Goal: Transaction & Acquisition: Purchase product/service

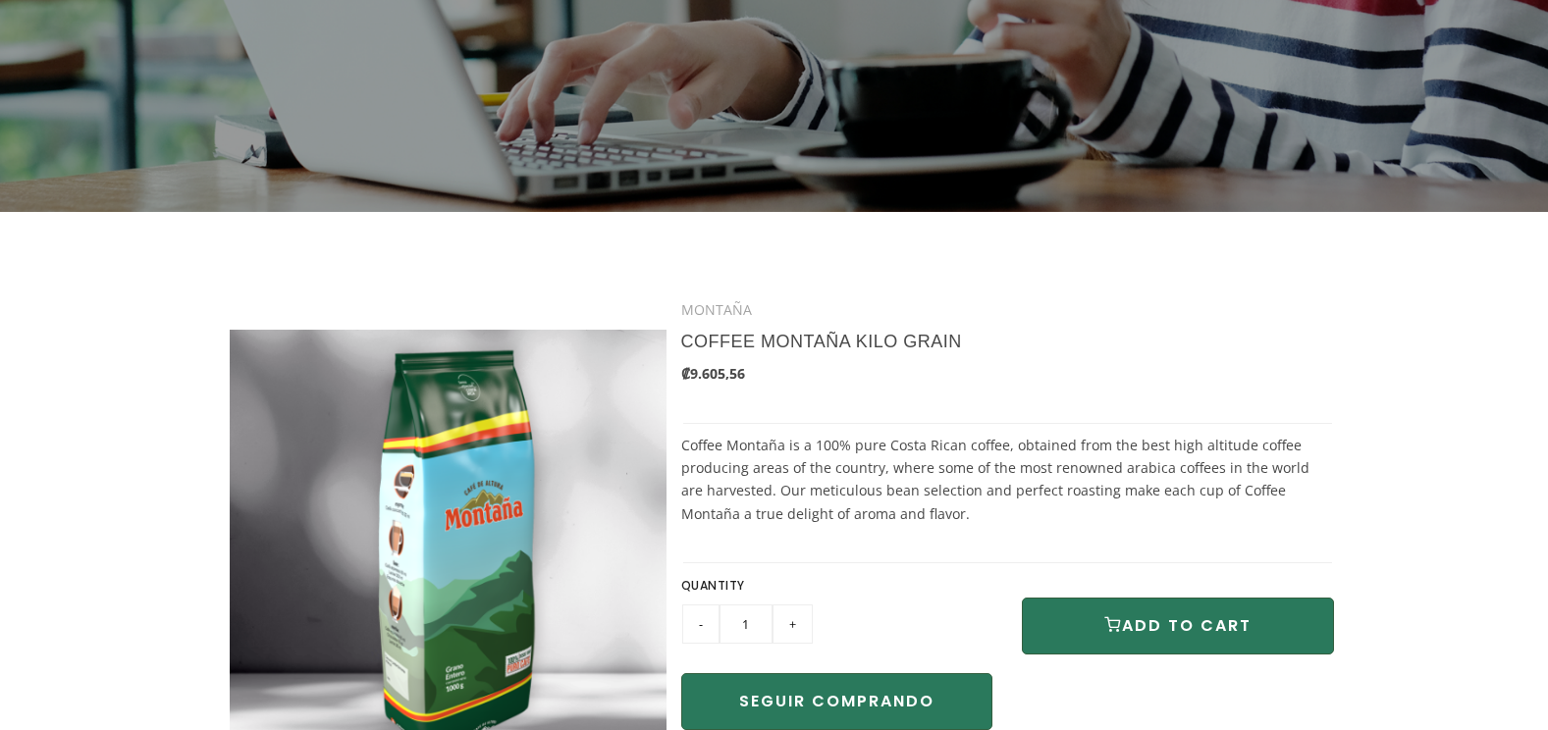
scroll to position [393, 0]
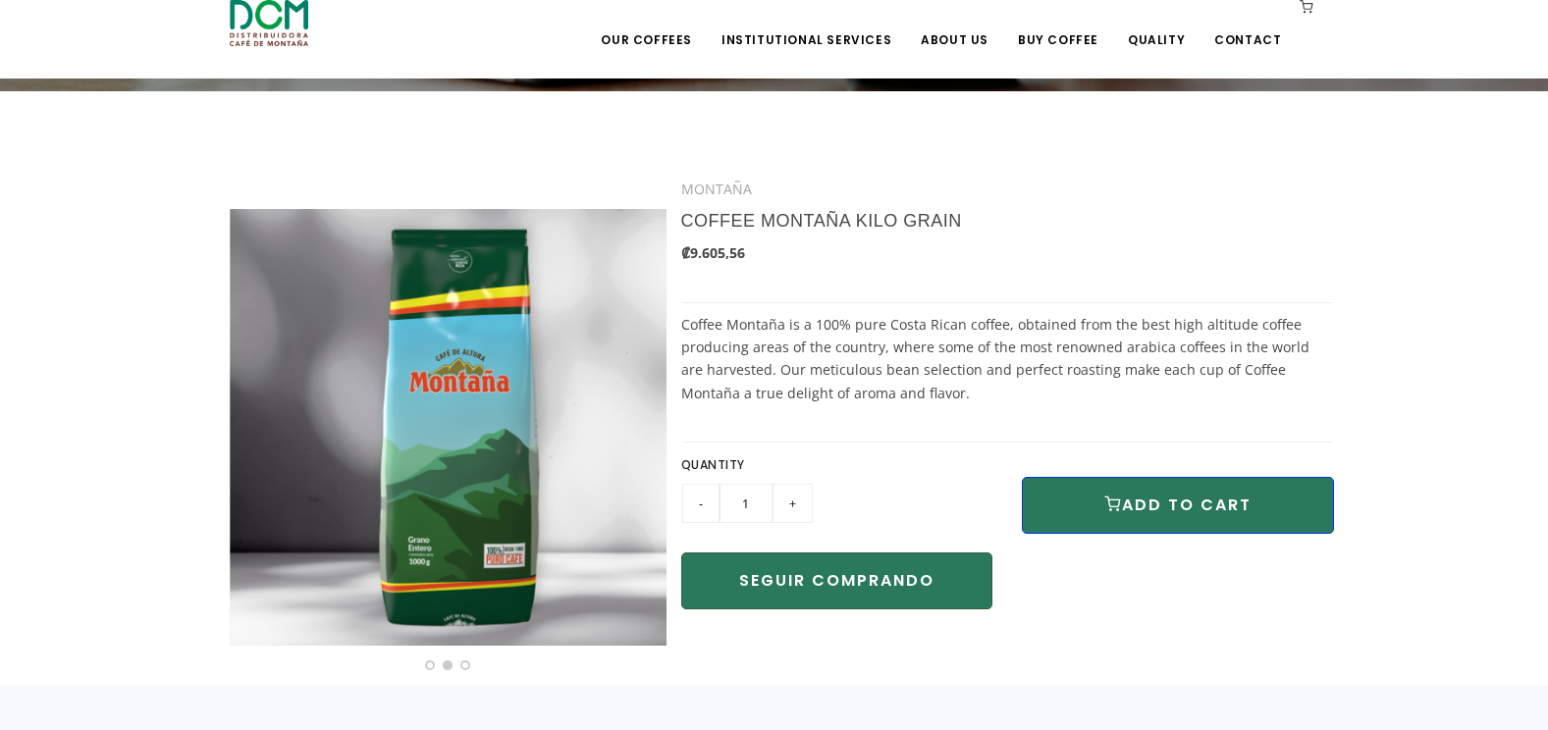
click at [1168, 497] on button "ADD TO CART" at bounding box center [1178, 505] width 312 height 57
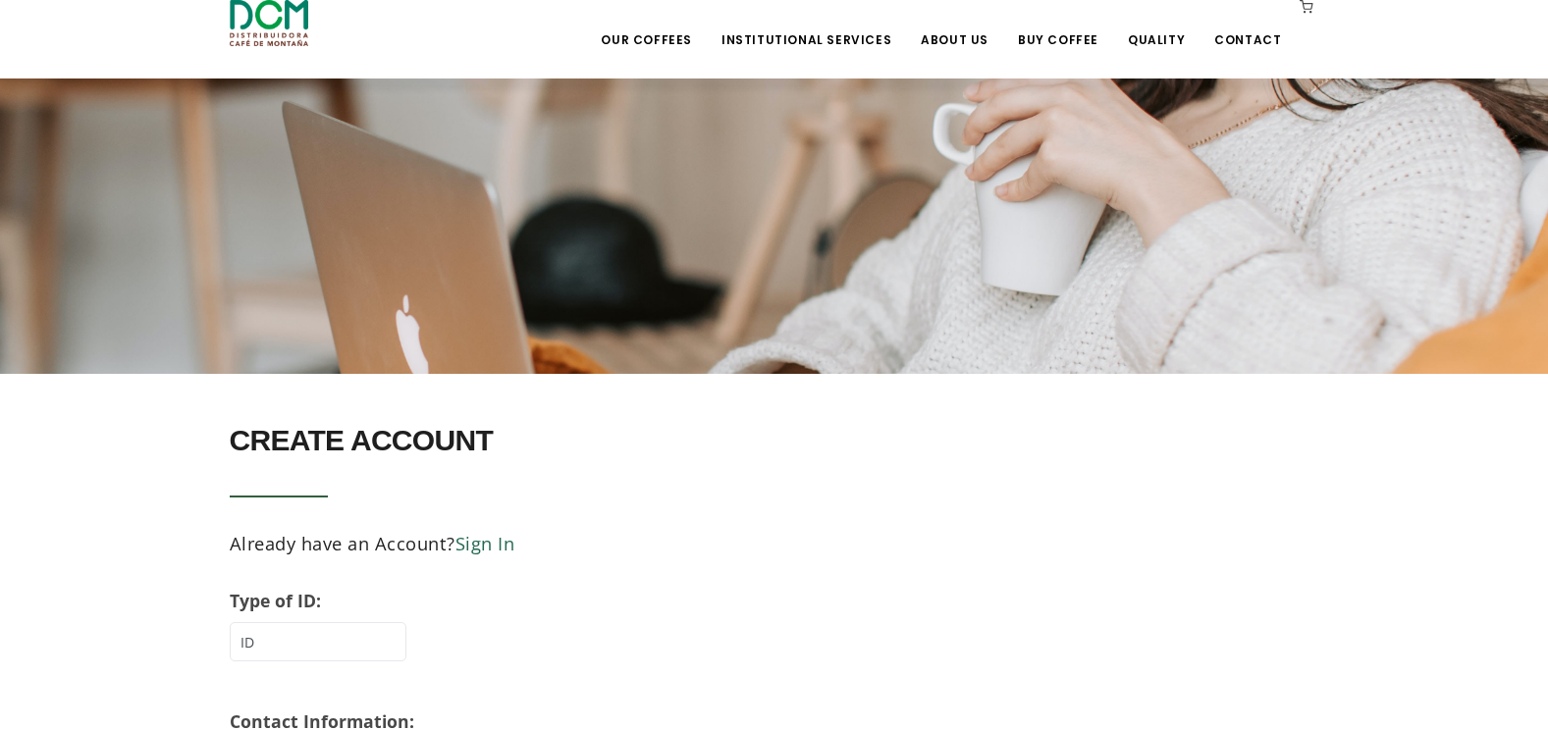
scroll to position [98, 0]
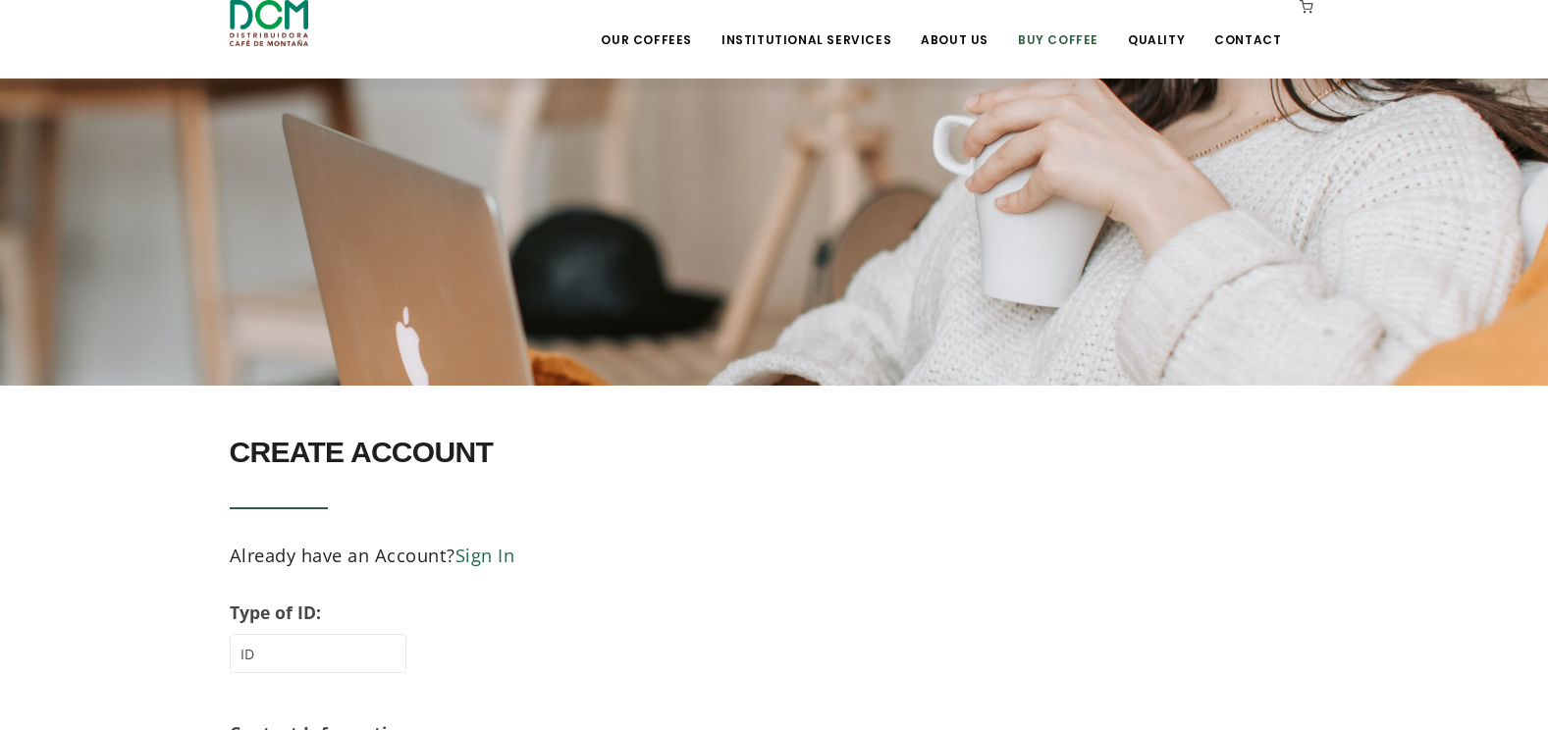
click at [1066, 26] on link "Buy Coffee" at bounding box center [1058, 25] width 104 height 46
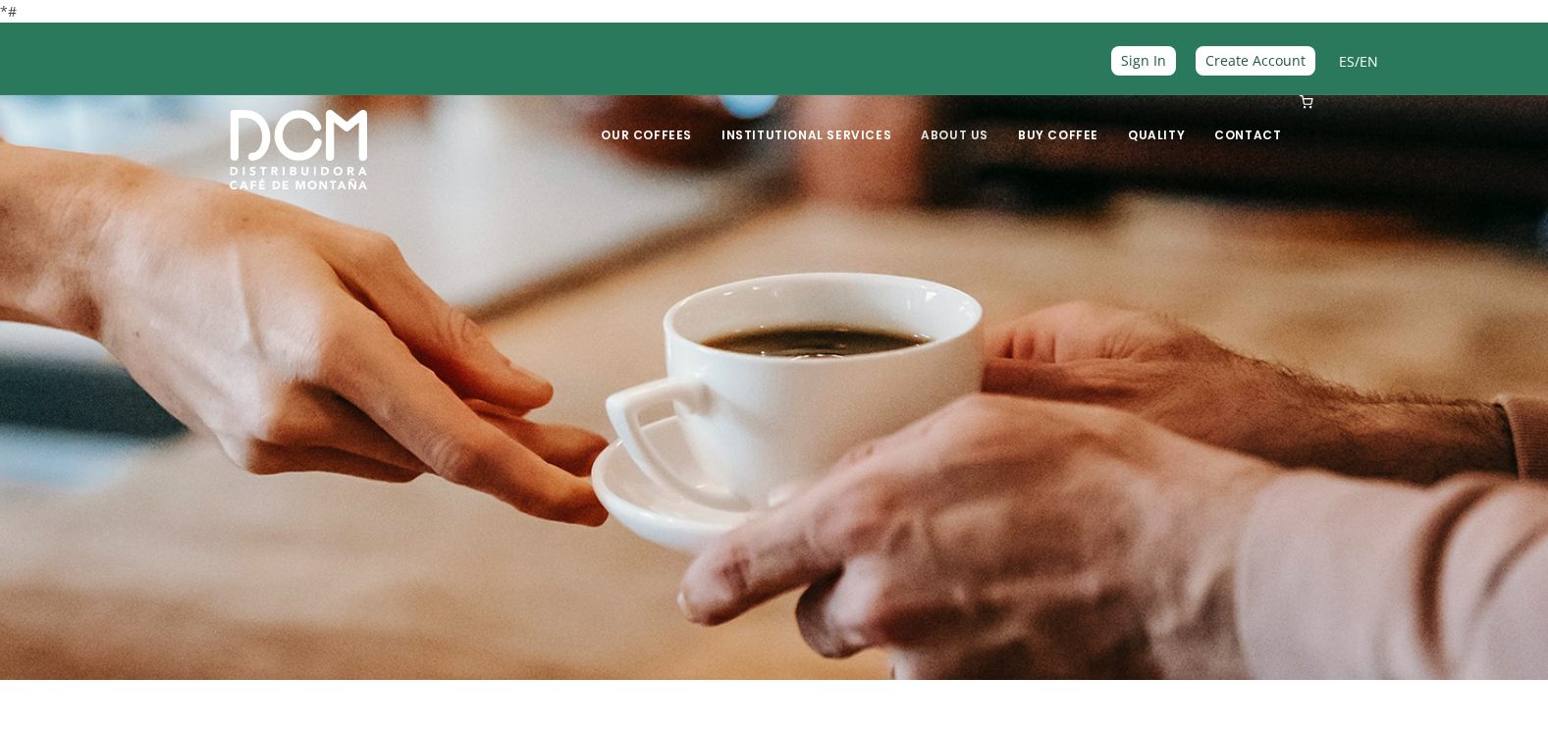
click at [971, 135] on link "About Us" at bounding box center [954, 120] width 91 height 46
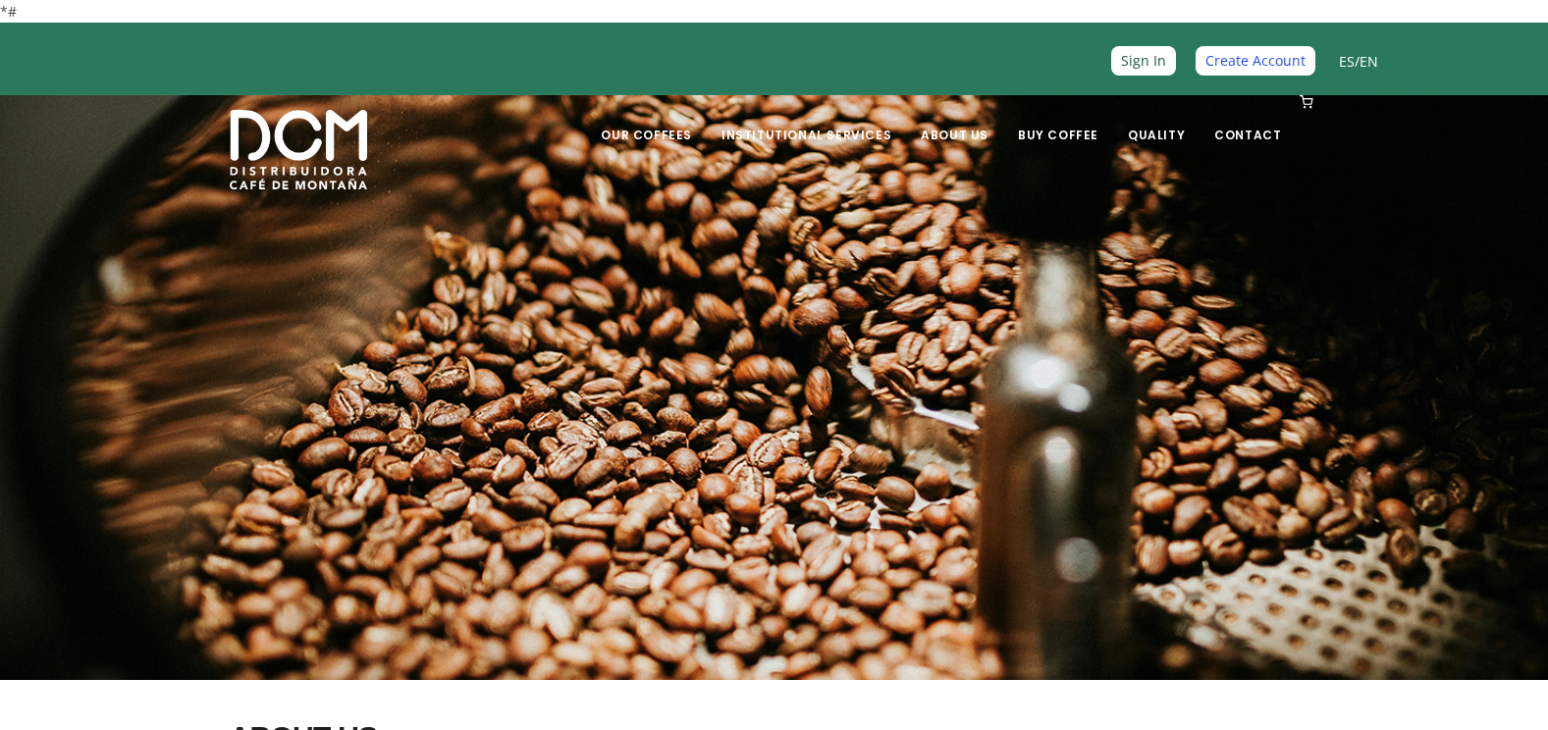
click at [1245, 51] on link "Create Account" at bounding box center [1255, 60] width 120 height 28
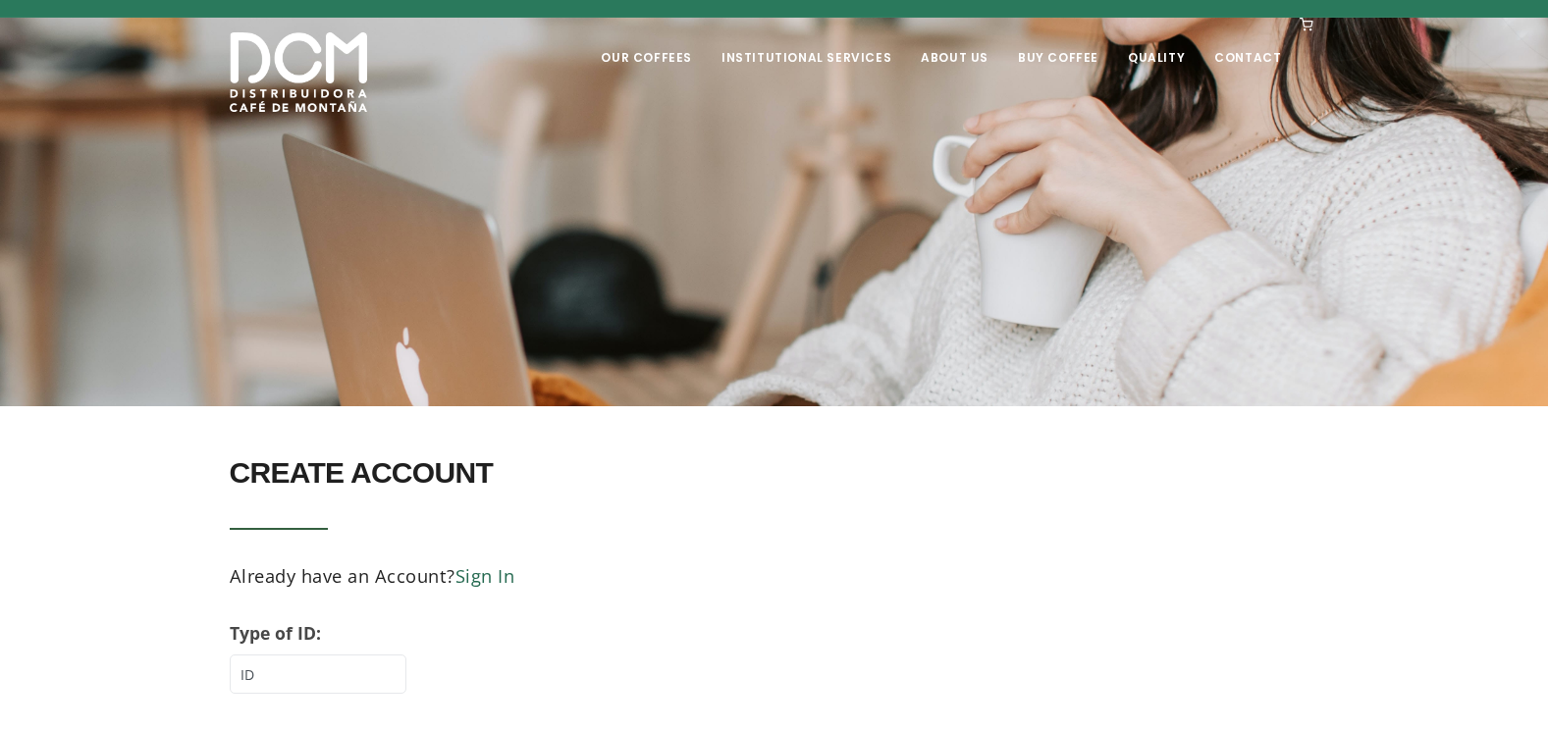
scroll to position [294, 0]
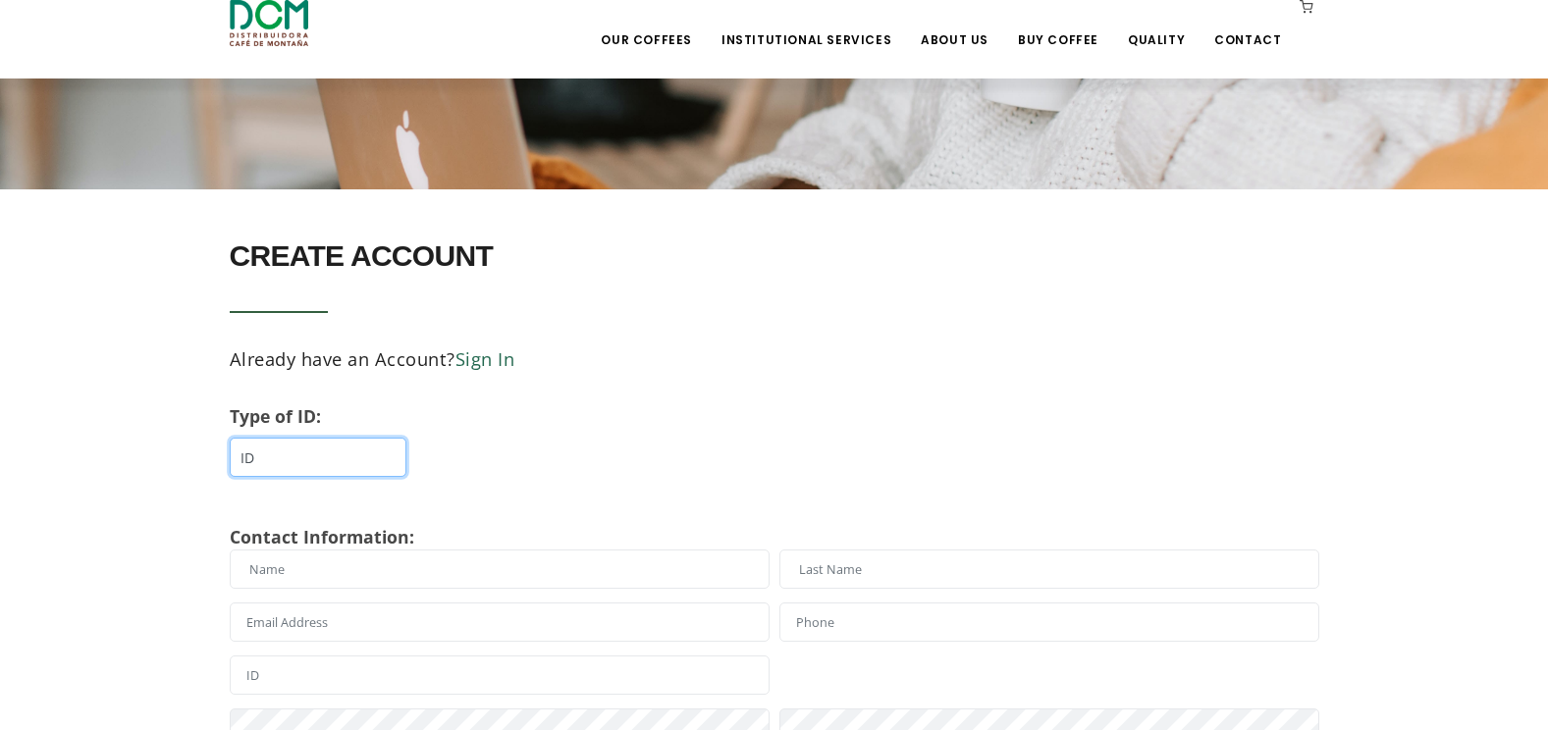
click at [266, 465] on select "ID DIMEX Tax ID" at bounding box center [318, 457] width 177 height 39
click at [106, 497] on section "CREATE ACCOUNT Already have an Account? Sign In Type of ID: ID DIMEX Tax ID Con…" at bounding box center [774, 512] width 1548 height 647
click at [287, 455] on select "ID DIMEX Tax ID" at bounding box center [318, 457] width 177 height 39
select select "03"
click at [230, 438] on select "ID DIMEX Tax ID" at bounding box center [318, 457] width 177 height 39
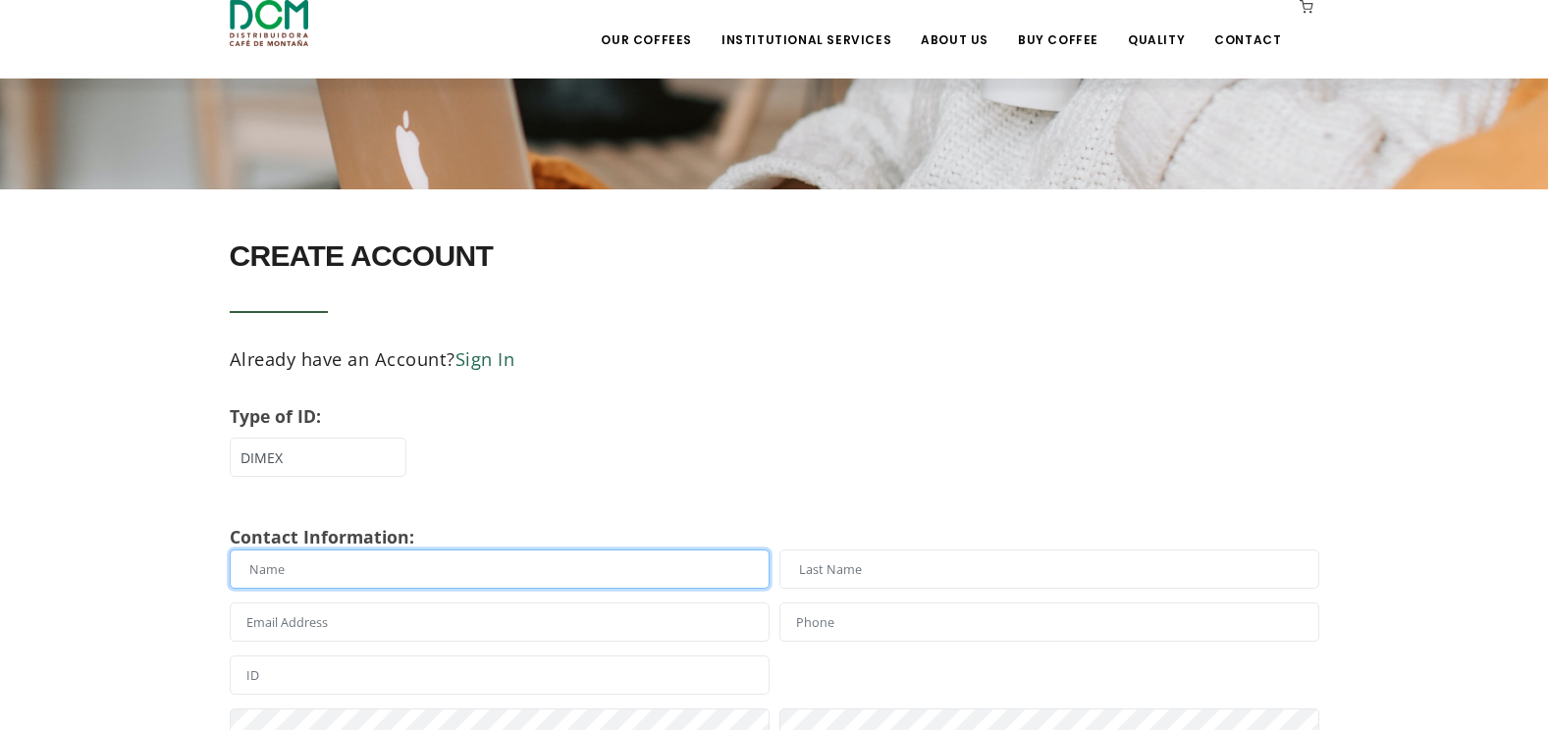
click at [308, 574] on input "text" at bounding box center [500, 569] width 540 height 39
type input "[PERSON_NAME]"
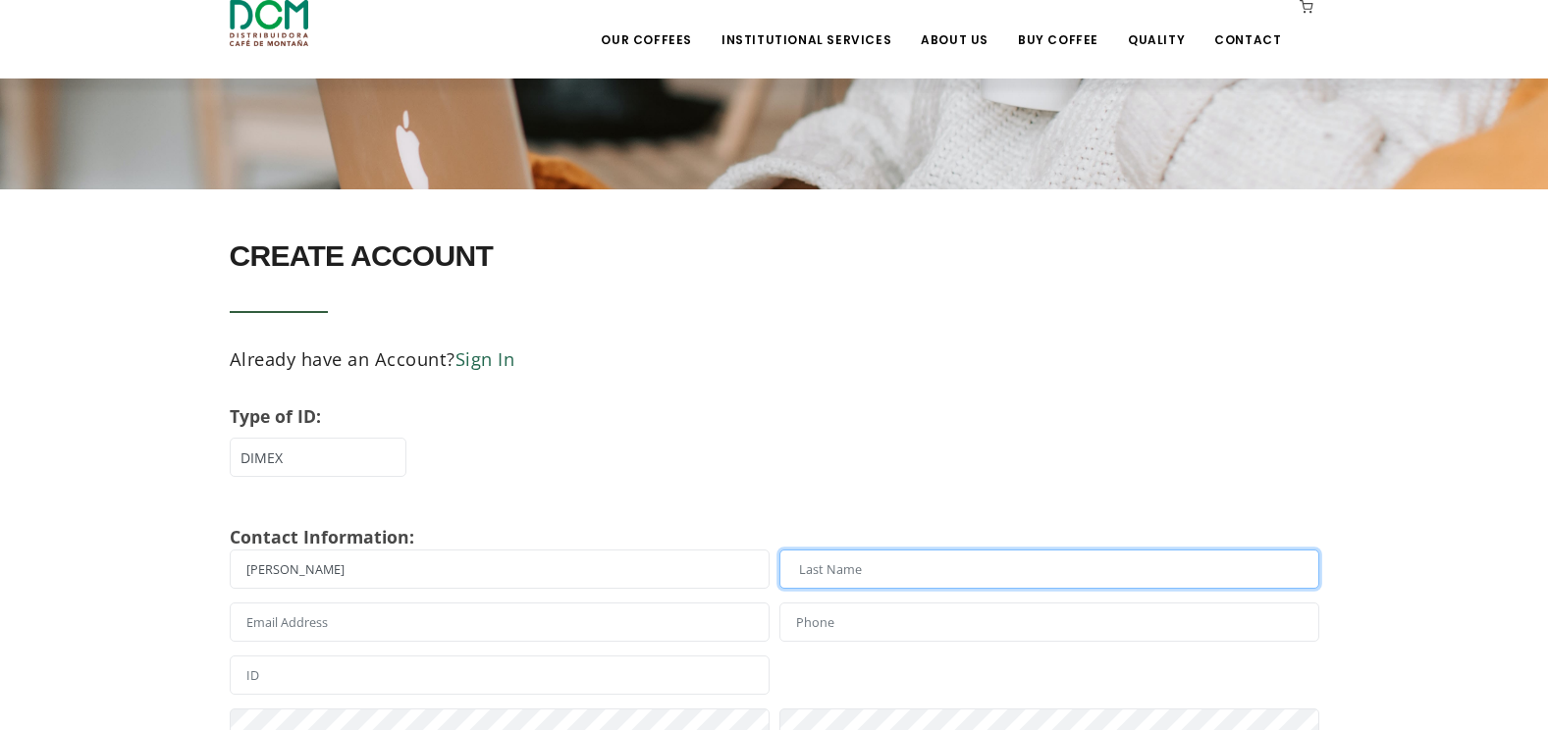
type input "Bako"
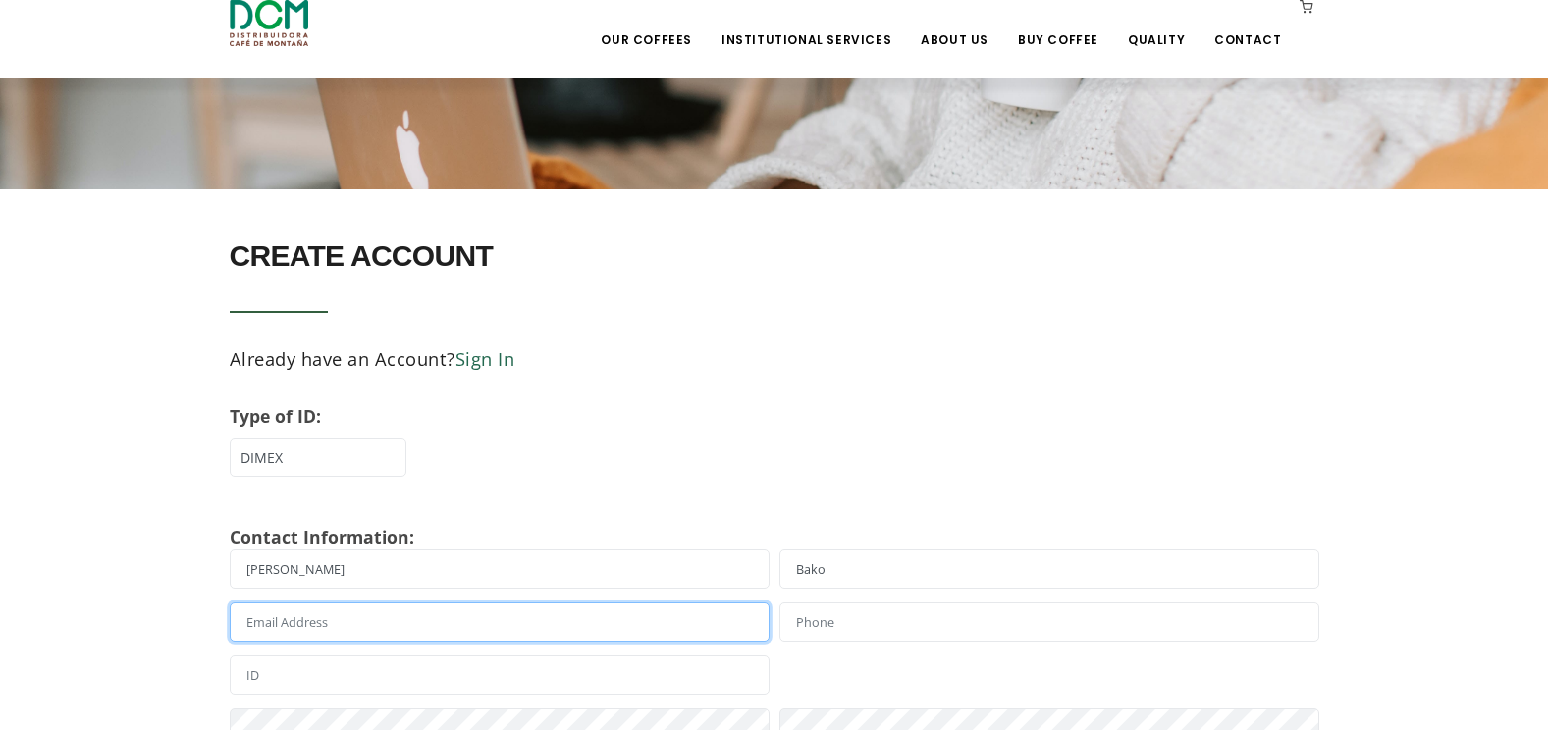
type input "[EMAIL_ADDRESS][DOMAIN_NAME]"
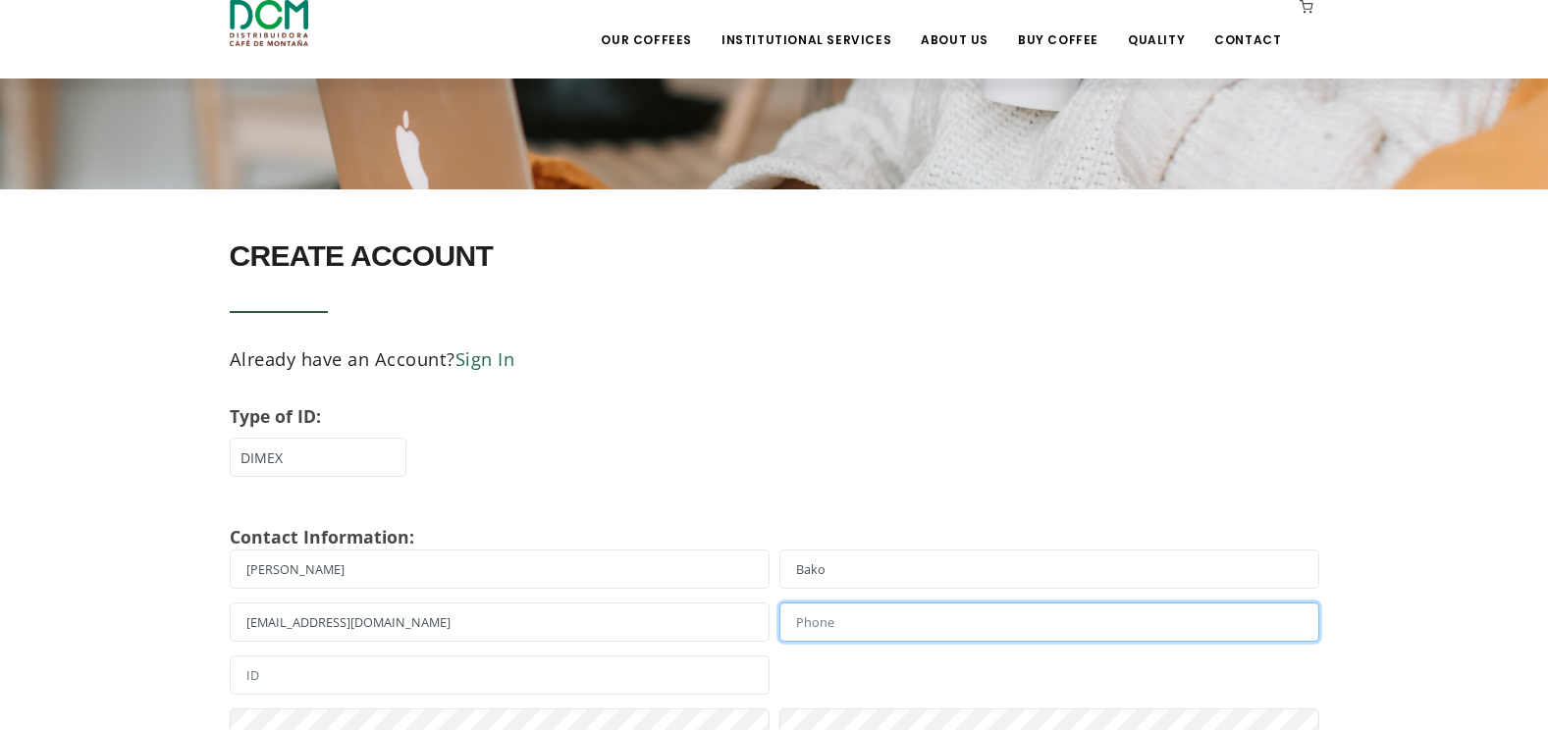
type input "4038375595"
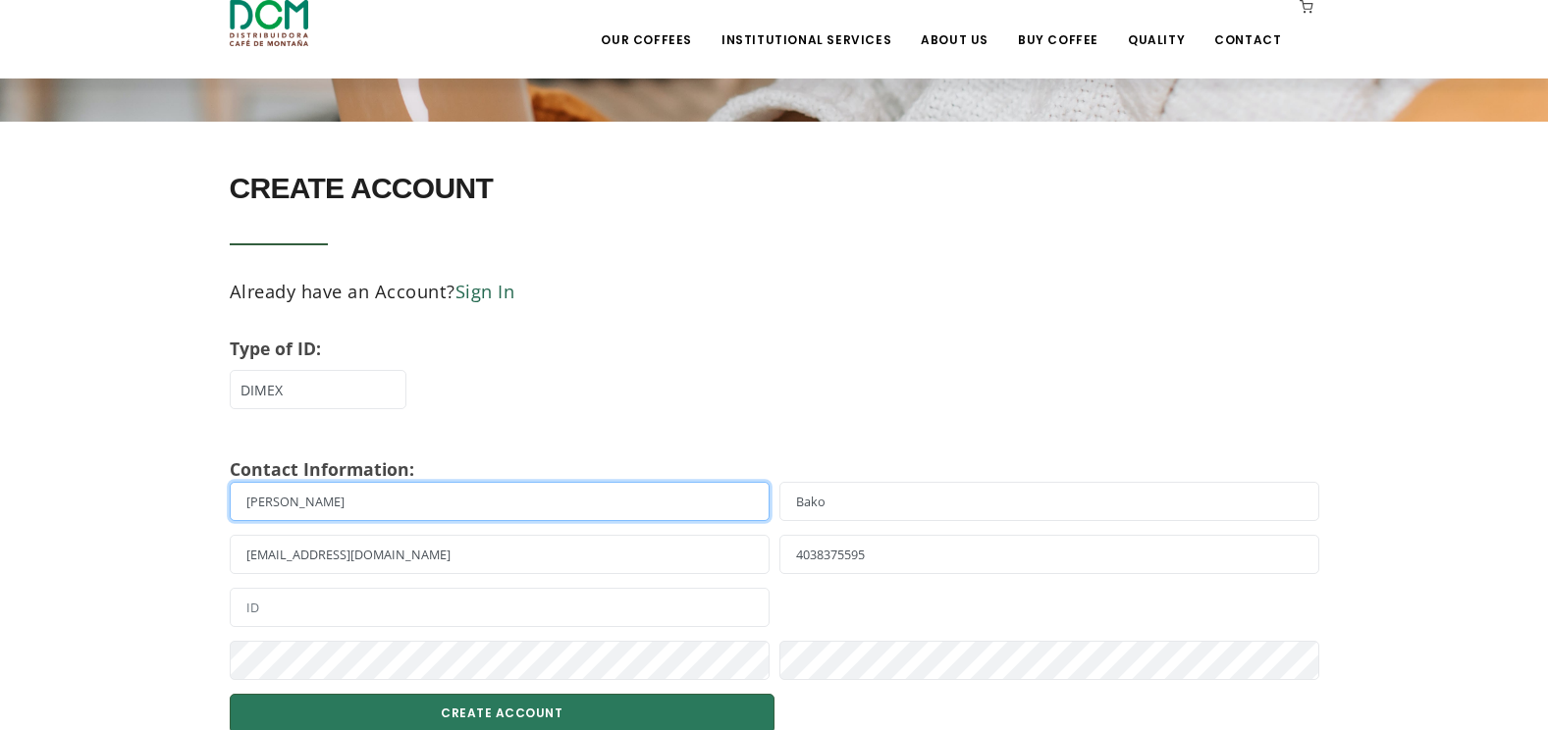
scroll to position [393, 0]
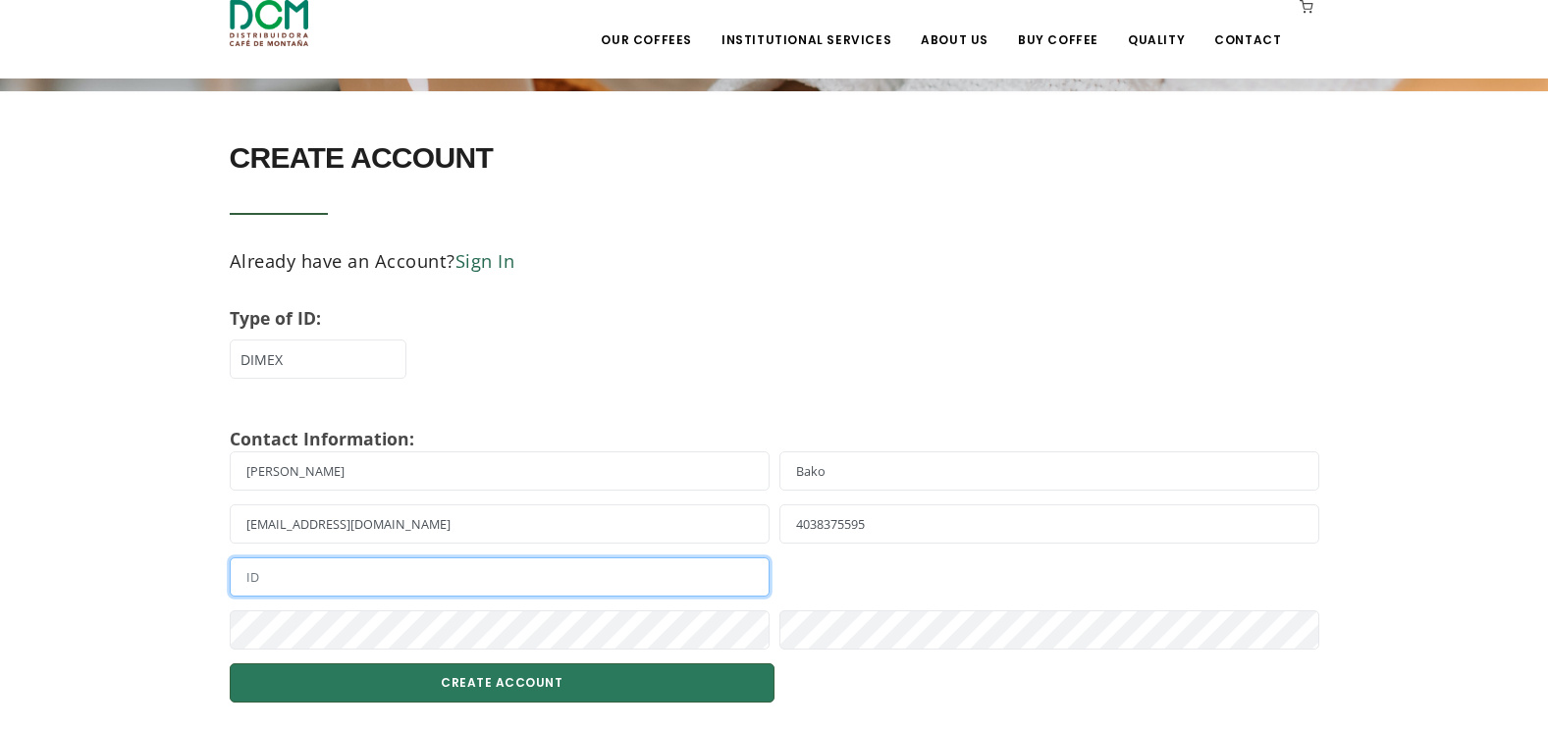
click at [259, 576] on input "text" at bounding box center [500, 576] width 540 height 39
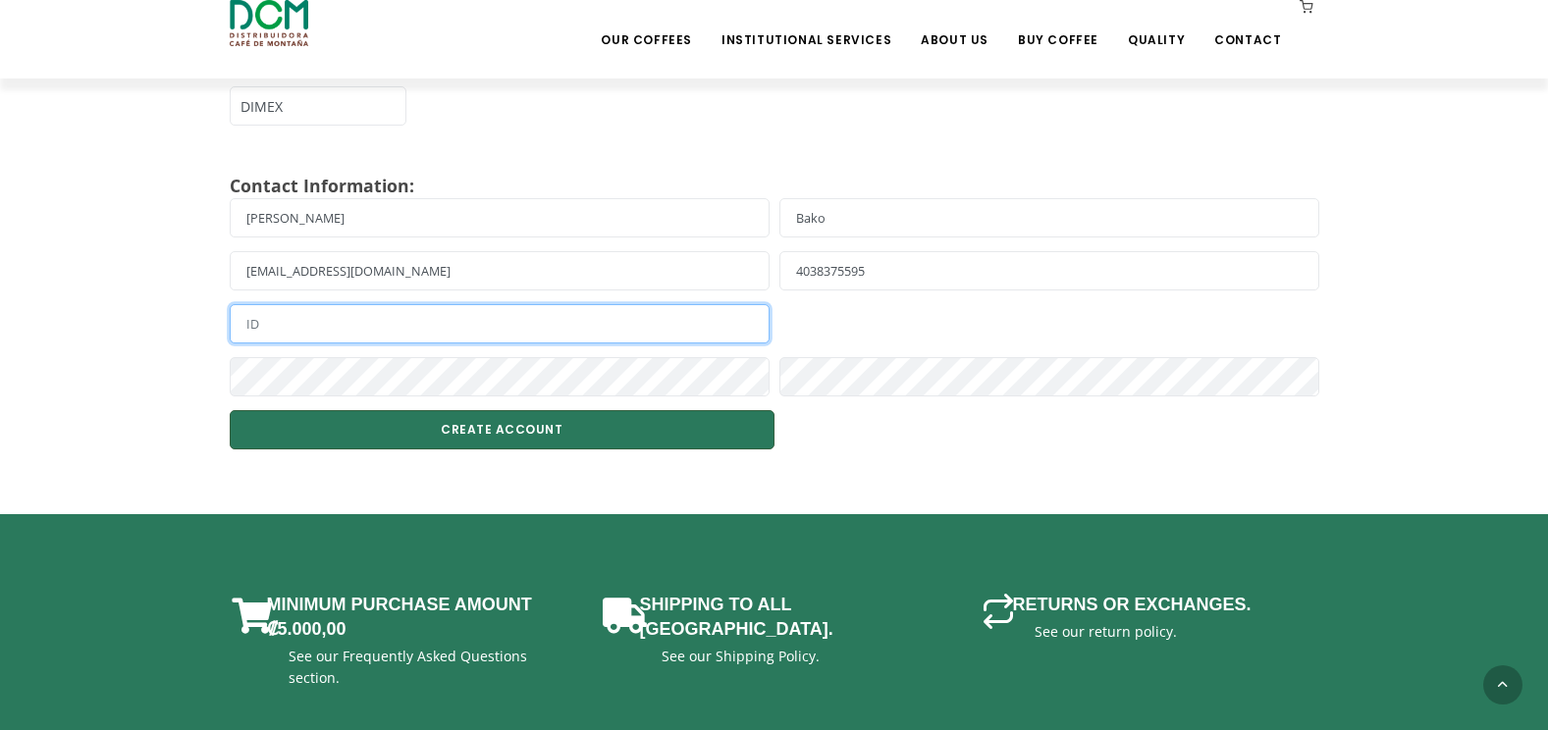
scroll to position [687, 0]
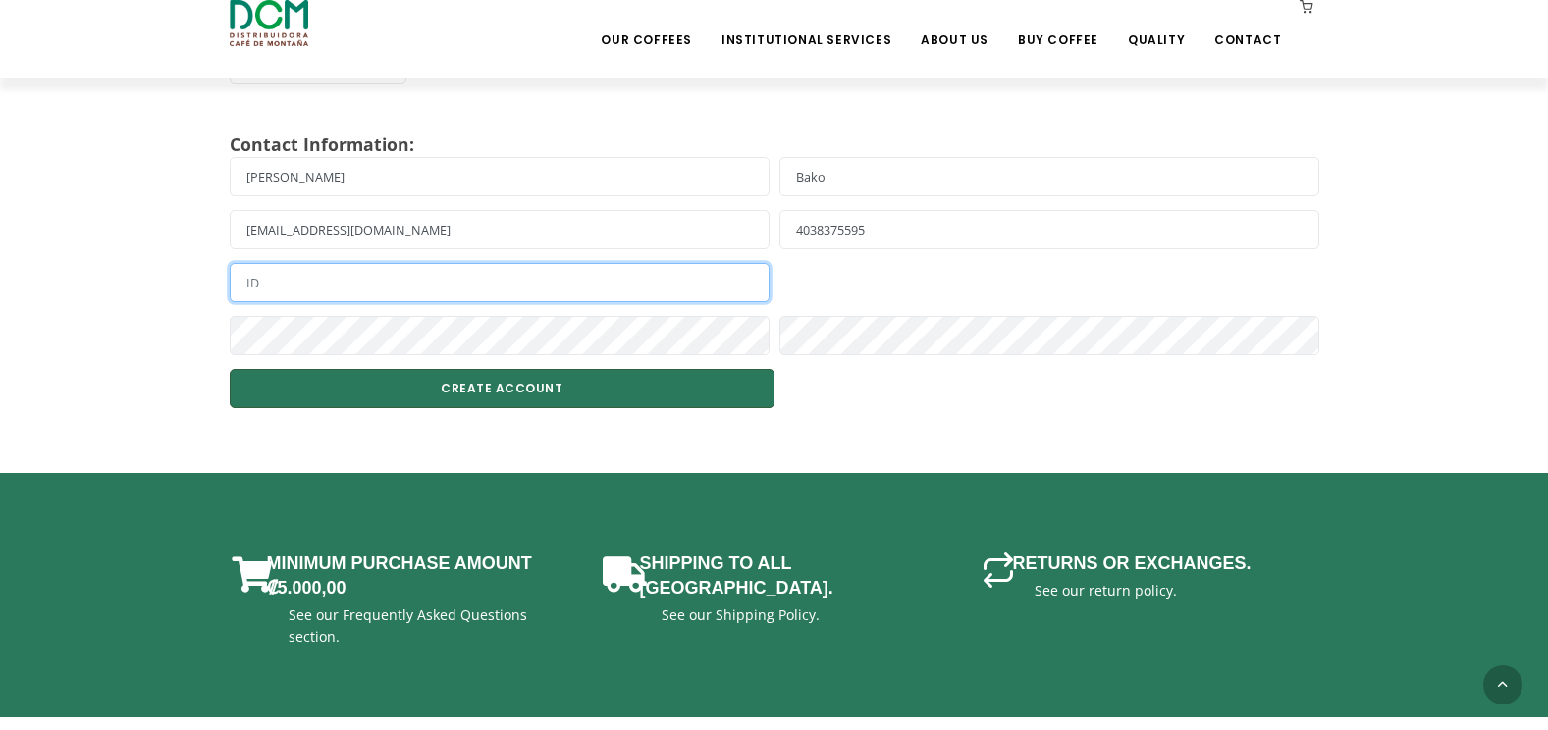
click at [273, 284] on input "text" at bounding box center [500, 282] width 540 height 39
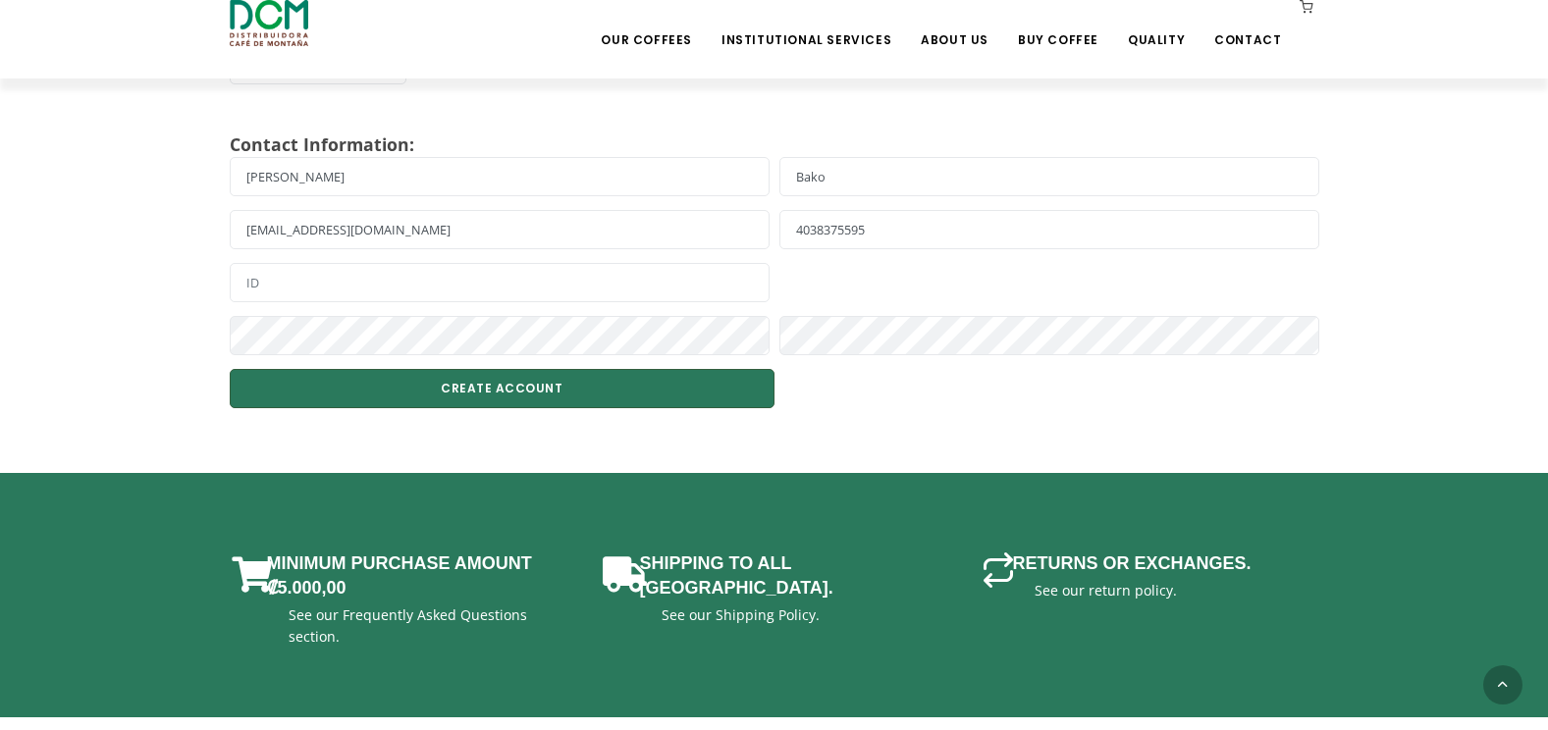
click at [911, 277] on div at bounding box center [1049, 282] width 550 height 39
click at [628, 410] on section "CREATE ACCOUNT Already have an Account? Sign In Type of ID: ID DIMEX Tax ID Con…" at bounding box center [774, 120] width 1548 height 647
click at [628, 386] on button "CREATE ACCOUNT" at bounding box center [502, 388] width 545 height 39
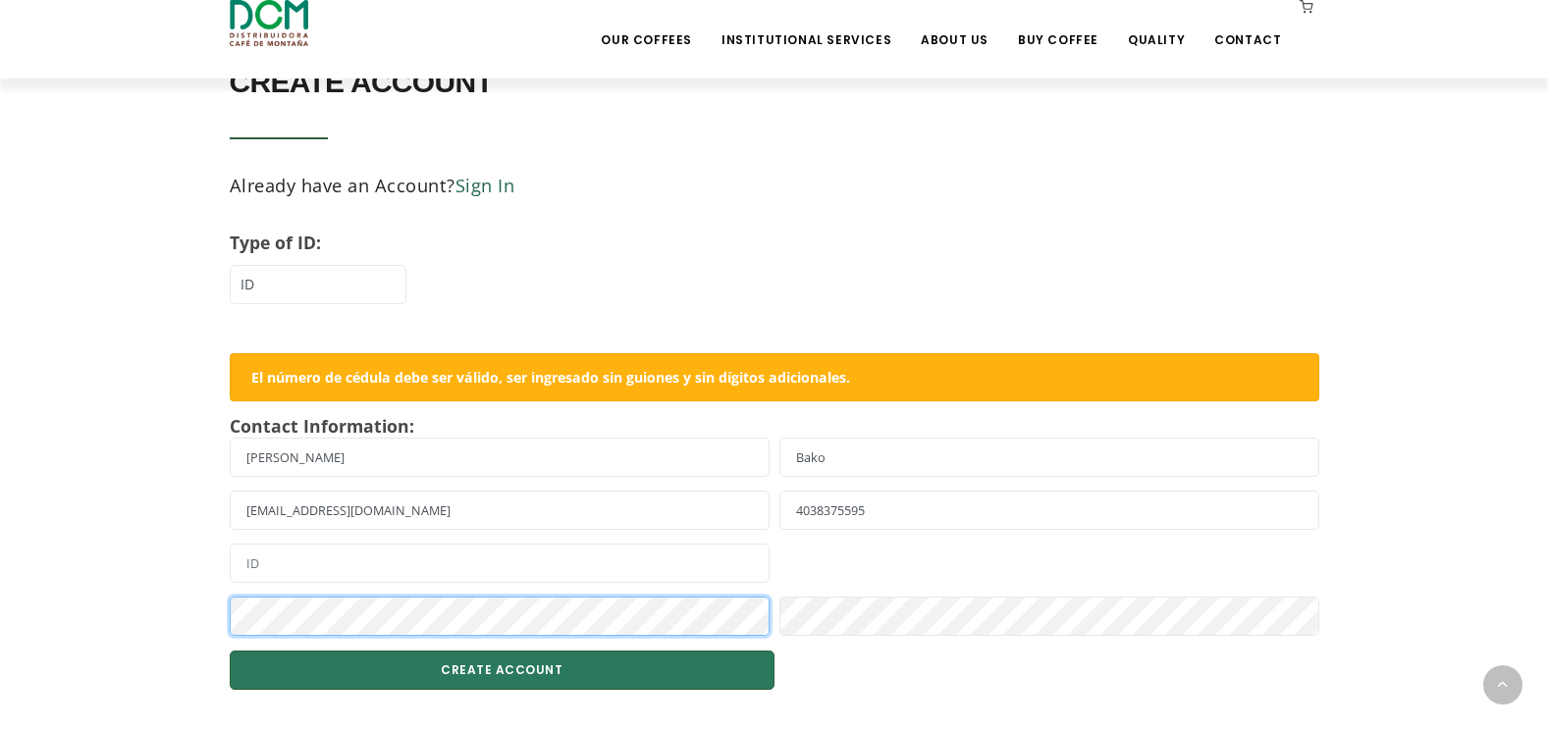
scroll to position [545, 0]
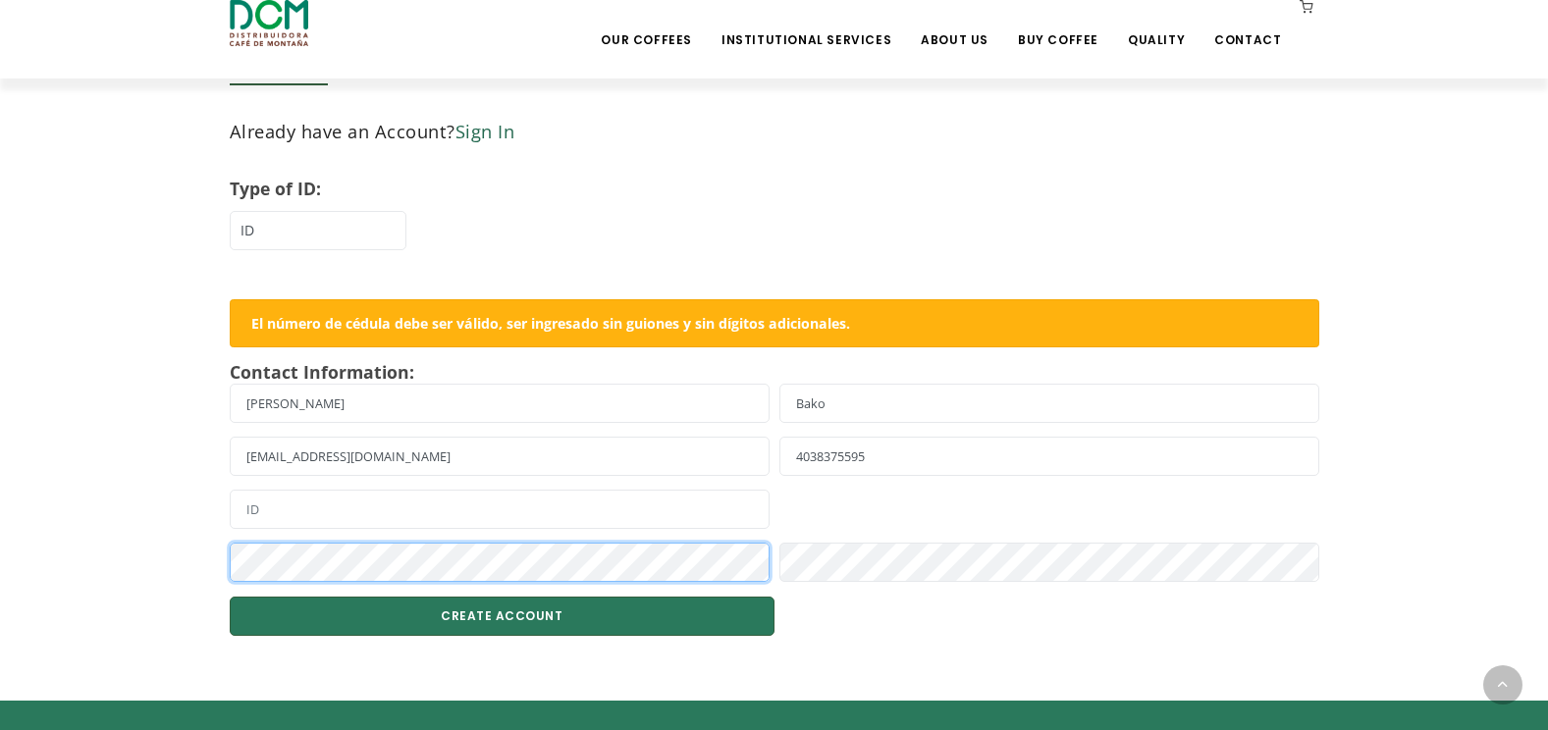
click at [144, 563] on section "CREATE ACCOUNT Already have an Account? Sign In Type of ID: ID DIMEX Tax ID El …" at bounding box center [774, 316] width 1548 height 709
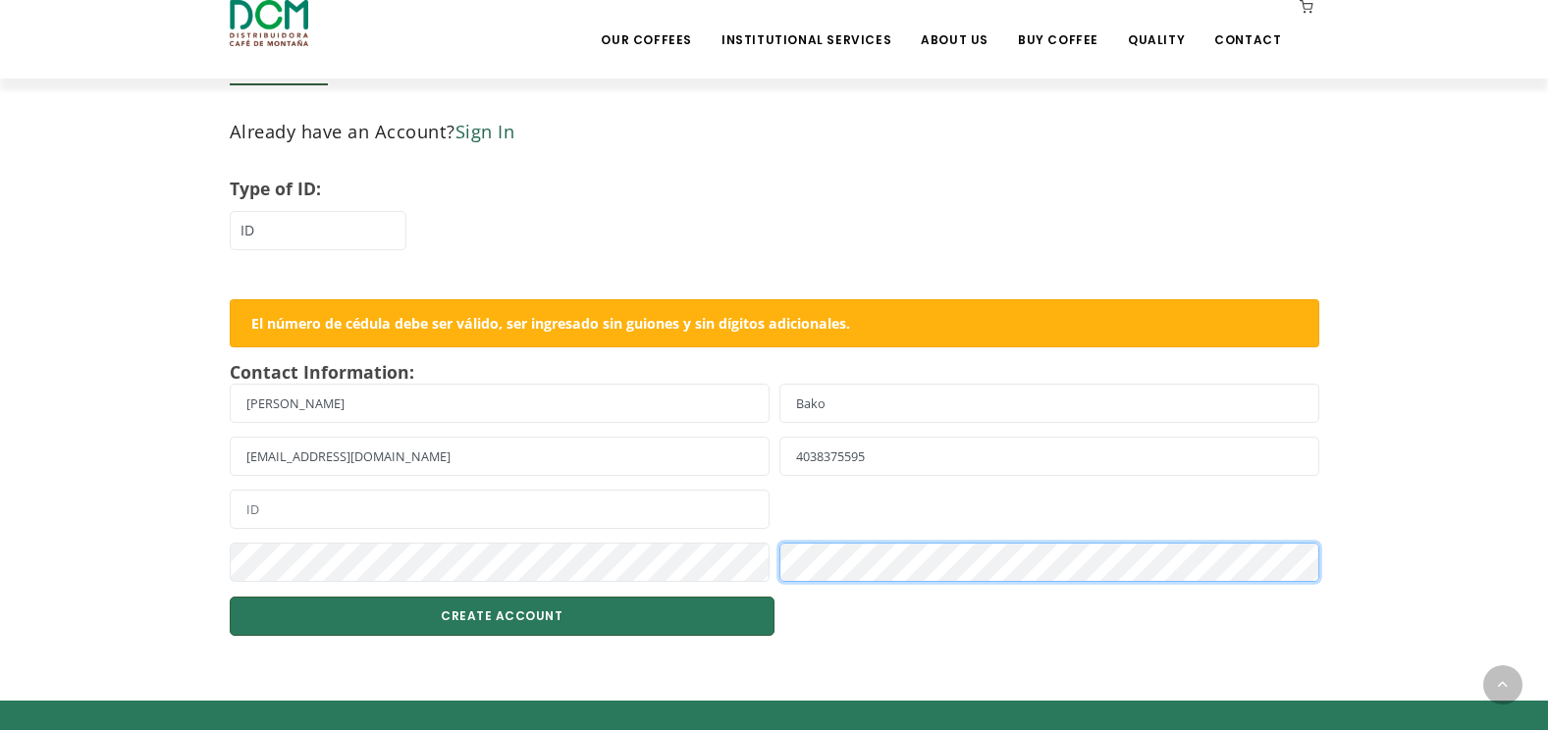
click at [638, 571] on div at bounding box center [774, 569] width 1099 height 53
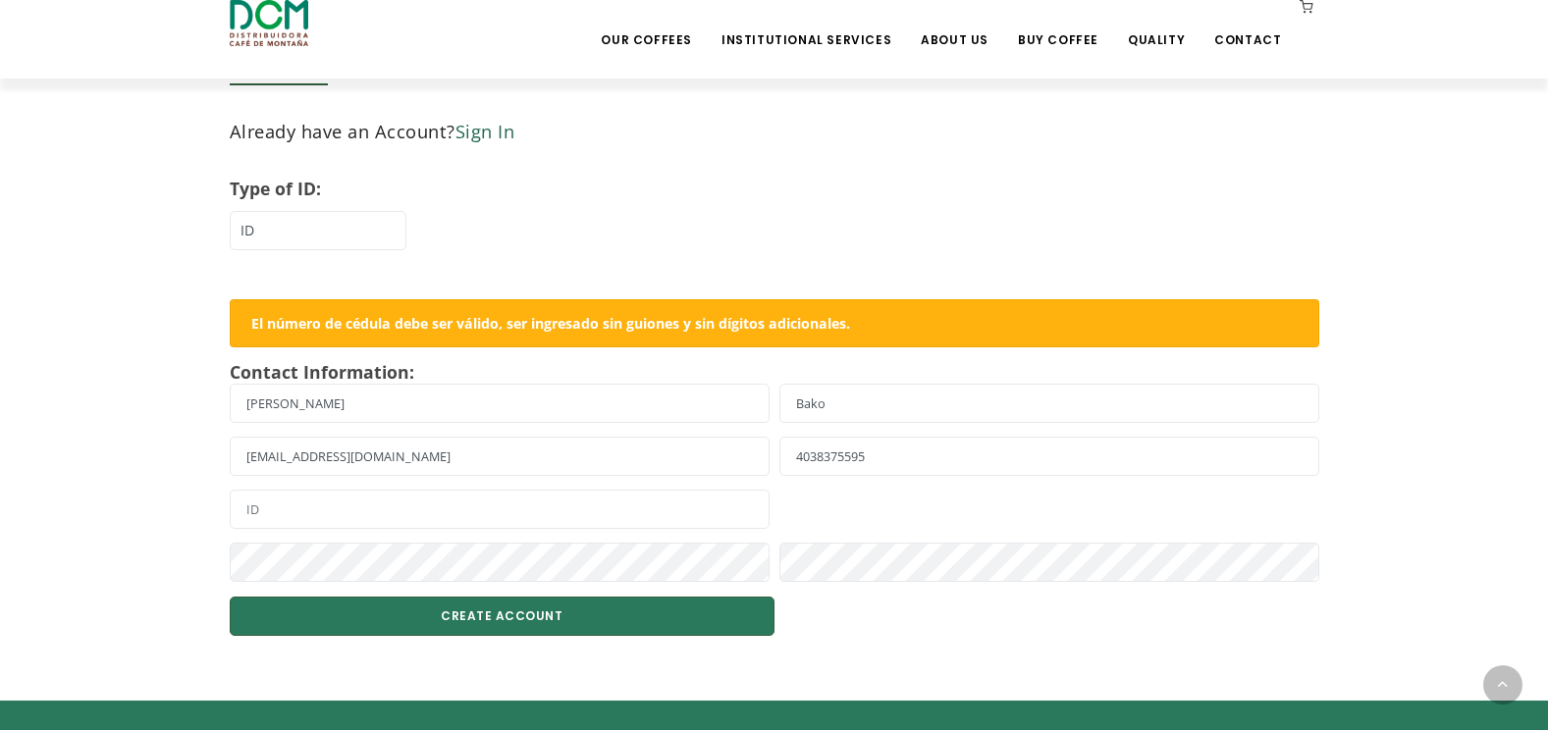
click at [1328, 508] on div "CREATE ACCOUNT Already have an Account? Sign In Type of ID: ID DIMEX Tax ID El …" at bounding box center [774, 313] width 1119 height 644
click at [758, 608] on button "CREATE ACCOUNT" at bounding box center [502, 616] width 545 height 39
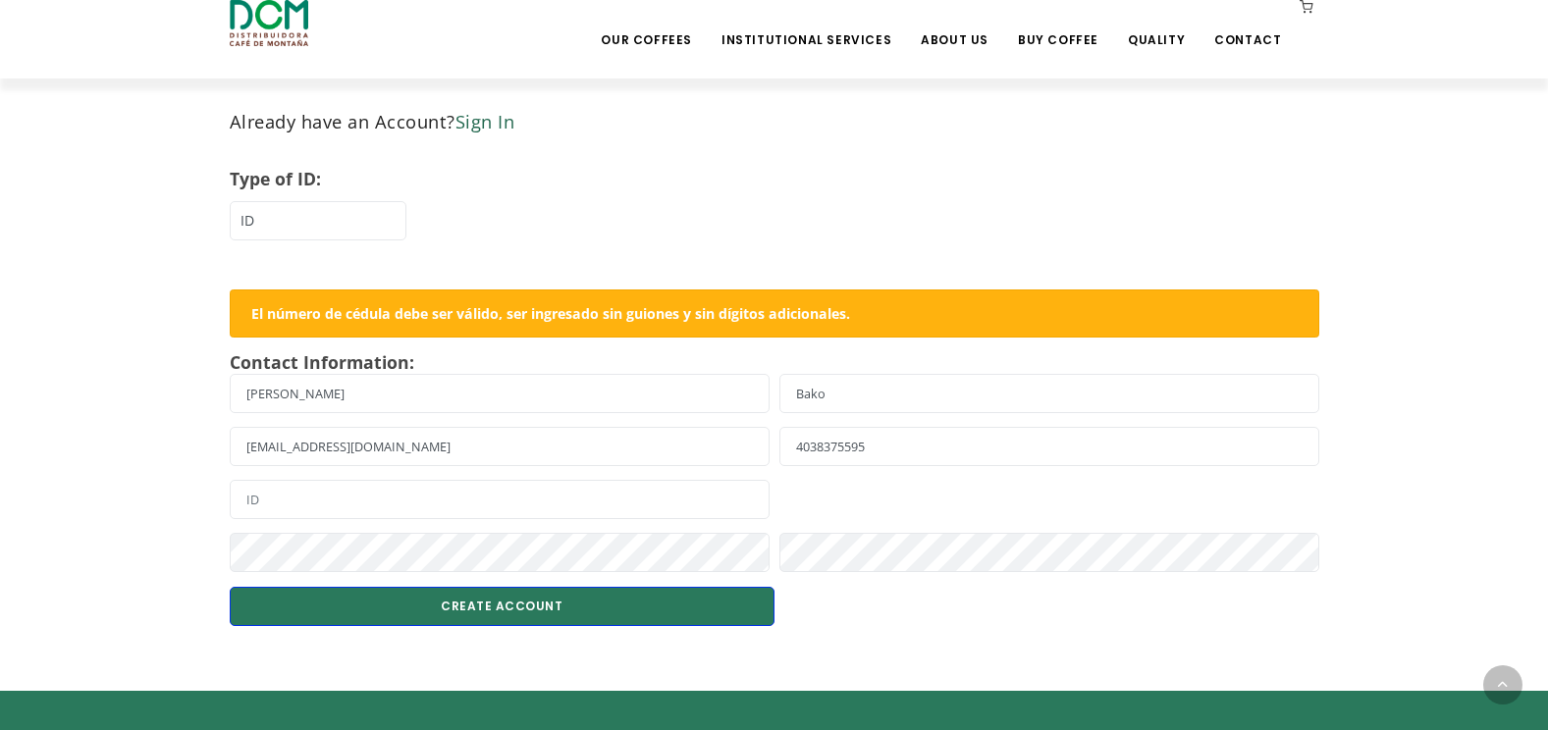
scroll to position [687, 0]
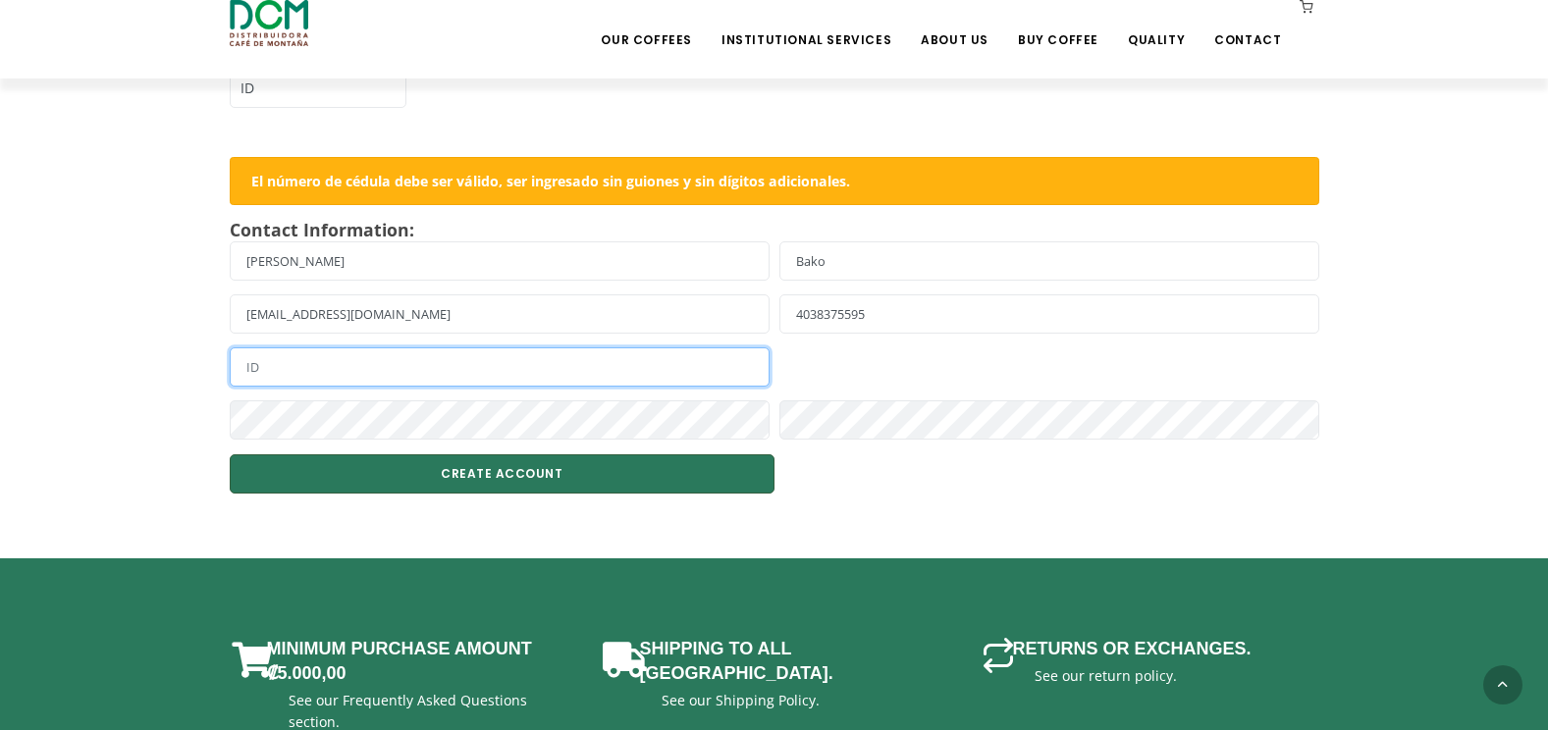
click at [247, 370] on input "text" at bounding box center [500, 366] width 540 height 39
type input "46135647"
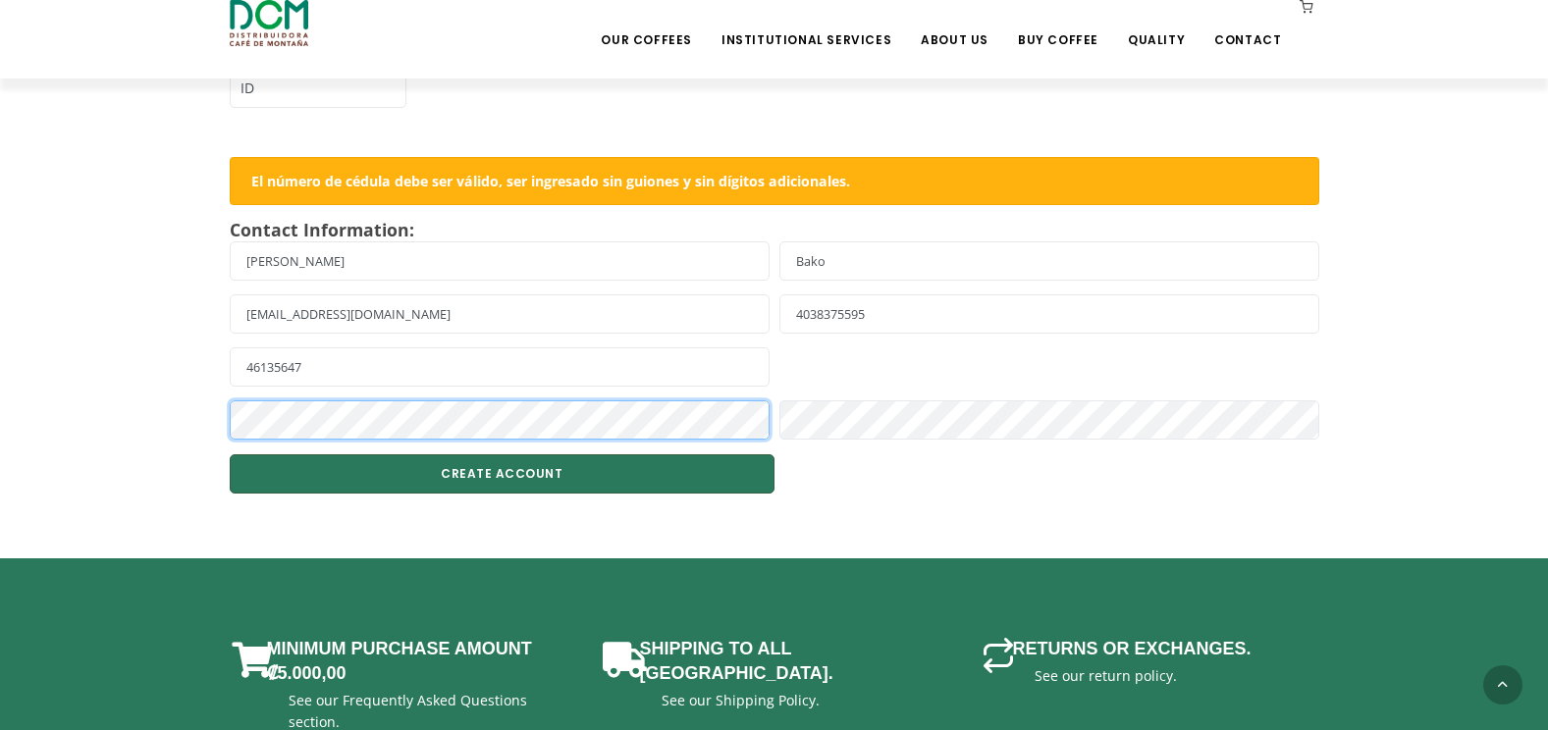
click at [103, 389] on section "CREATE ACCOUNT Already have an Account? Sign In Type of ID: ID DIMEX Tax ID El …" at bounding box center [774, 173] width 1548 height 709
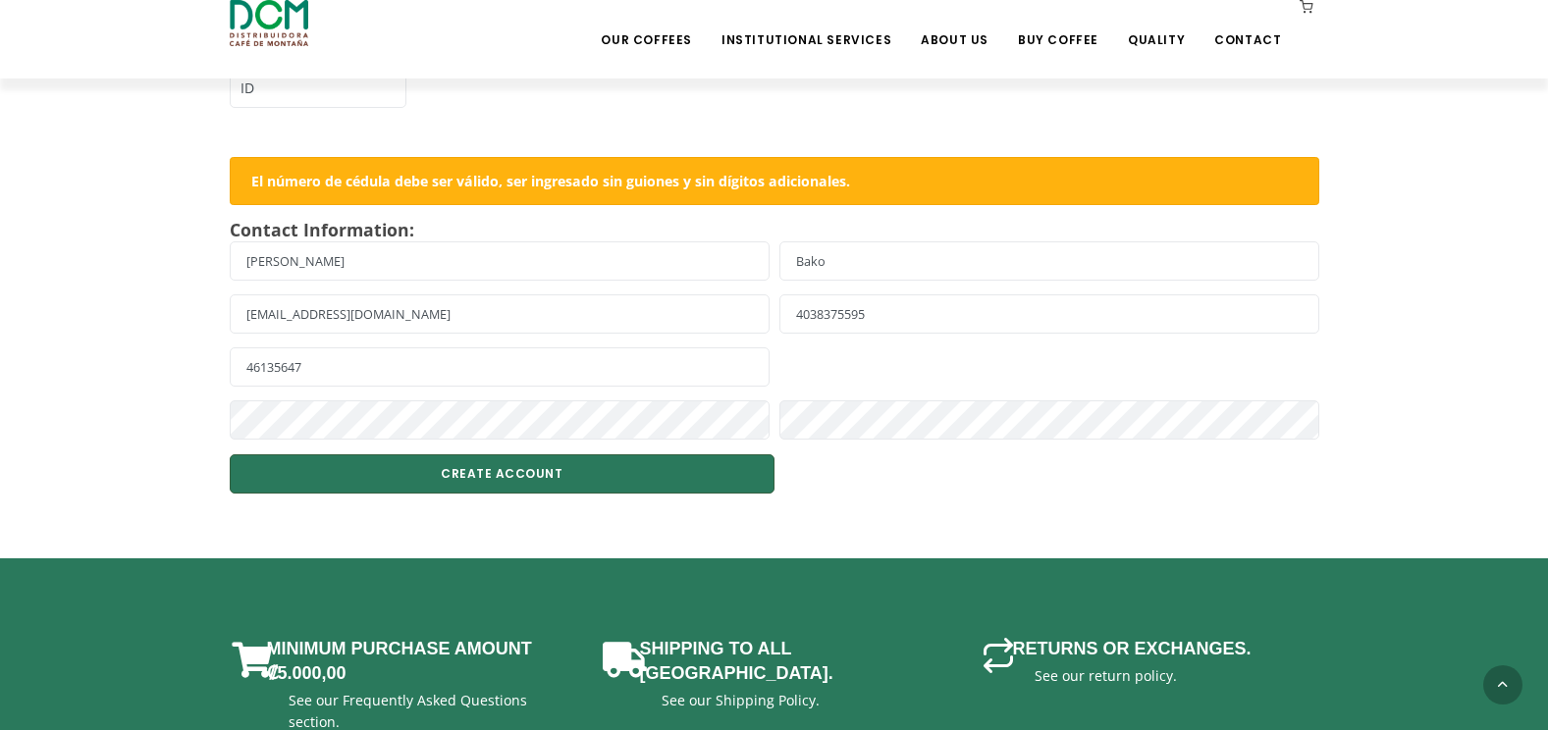
click at [923, 364] on div at bounding box center [1049, 366] width 550 height 39
click at [671, 461] on button "CREATE ACCOUNT" at bounding box center [502, 473] width 545 height 39
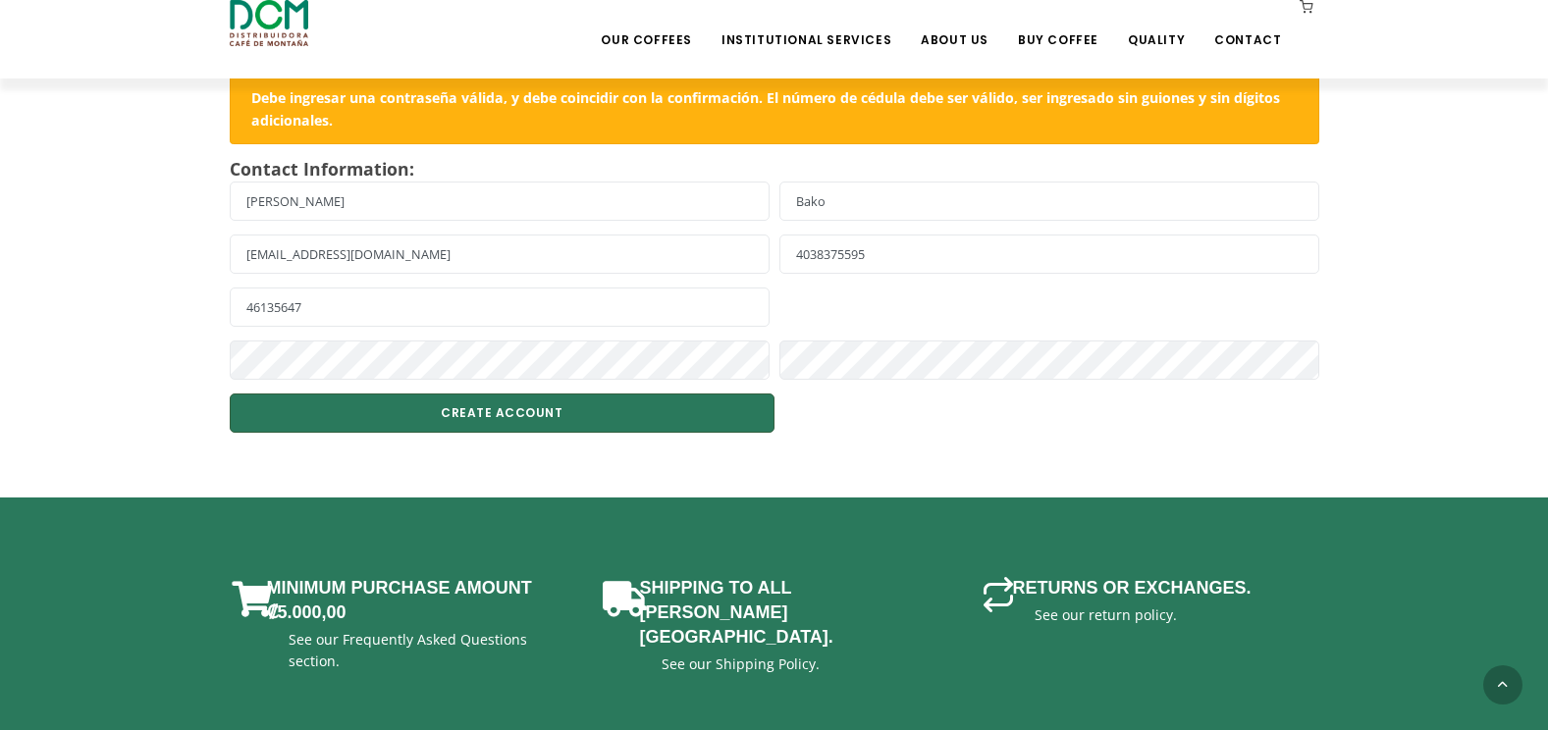
scroll to position [785, 0]
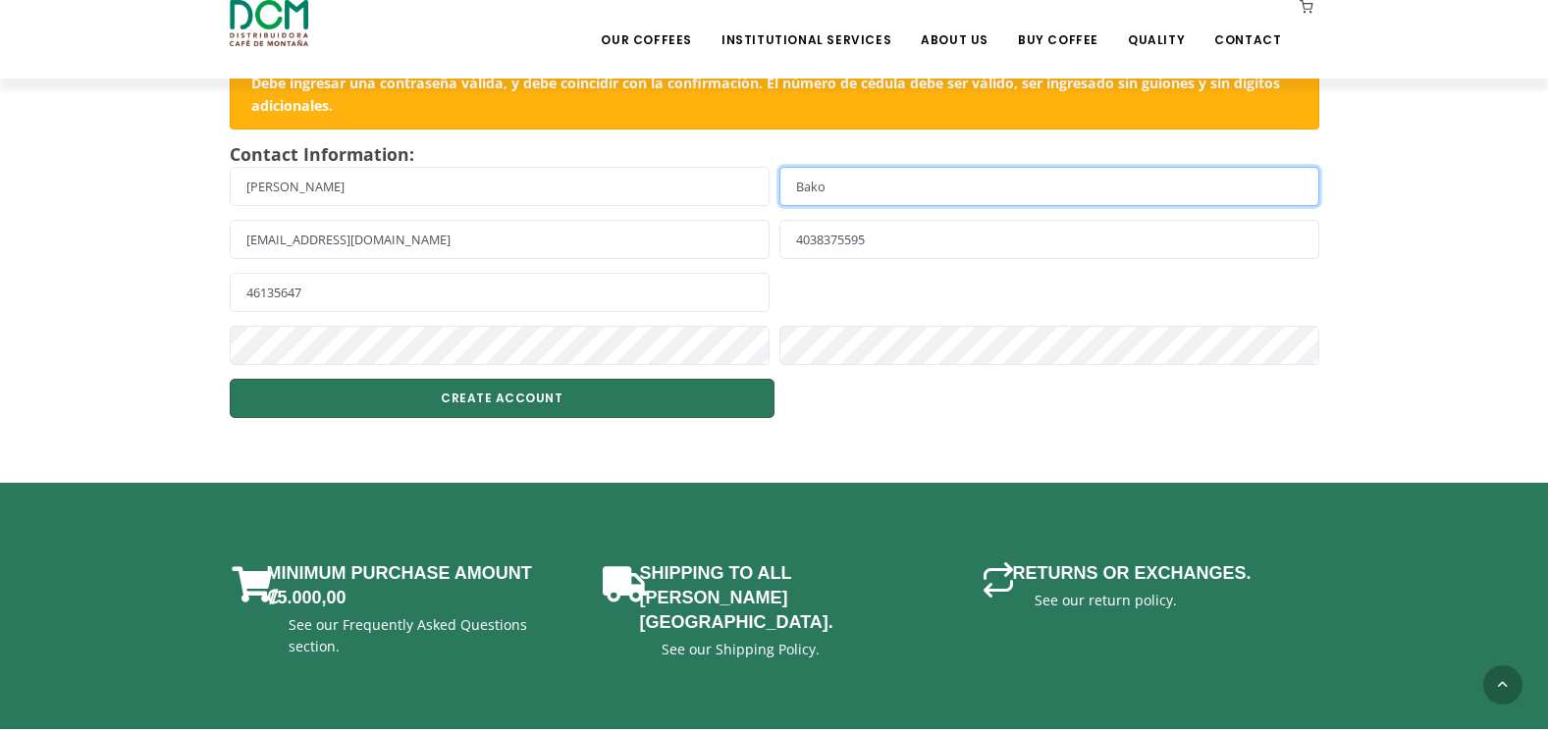
click at [807, 196] on input "Bako" at bounding box center [1049, 186] width 540 height 39
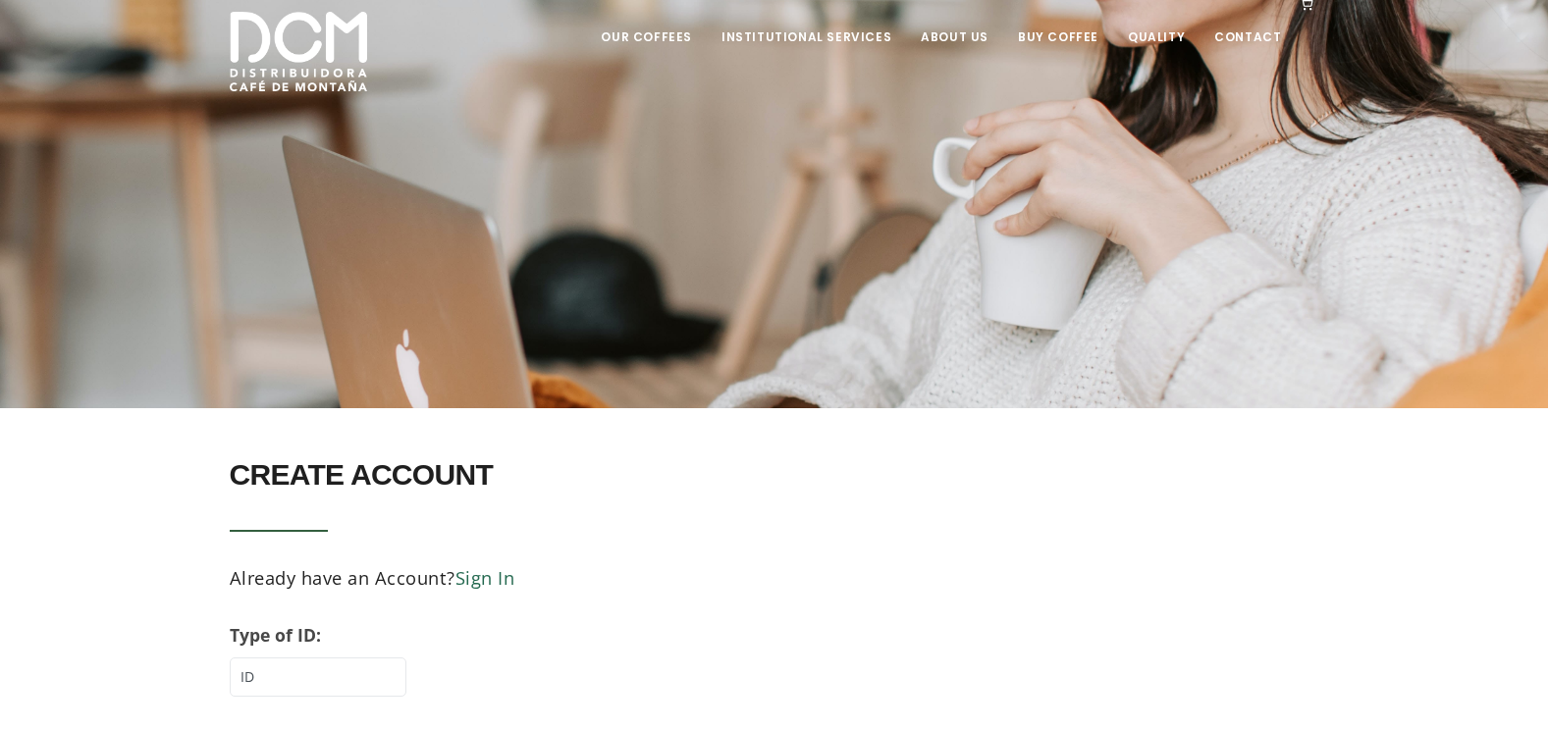
scroll to position [0, 0]
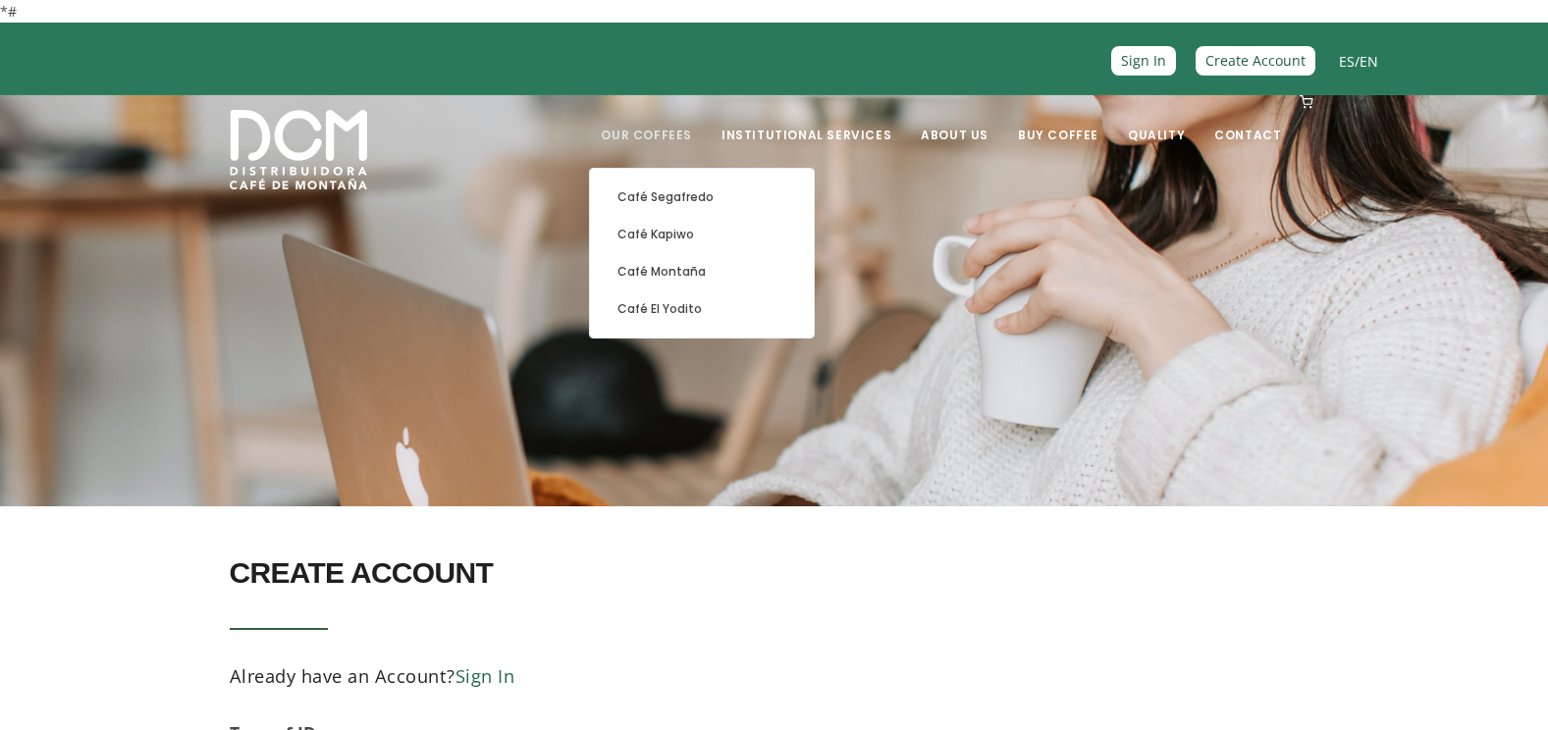
click at [699, 132] on link "Our Coffees" at bounding box center [646, 120] width 115 height 46
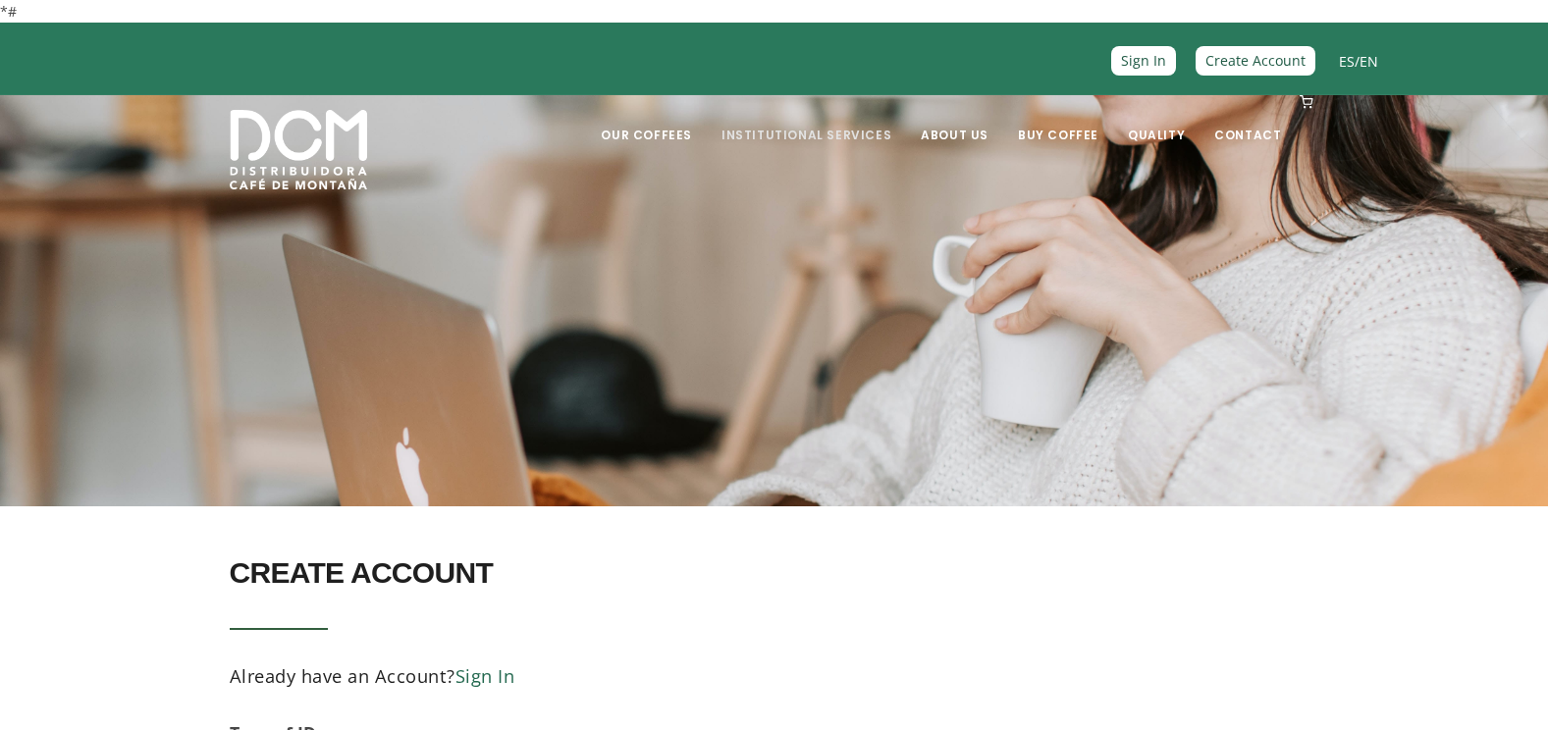
click at [791, 131] on link "Institutional Services" at bounding box center [806, 120] width 193 height 46
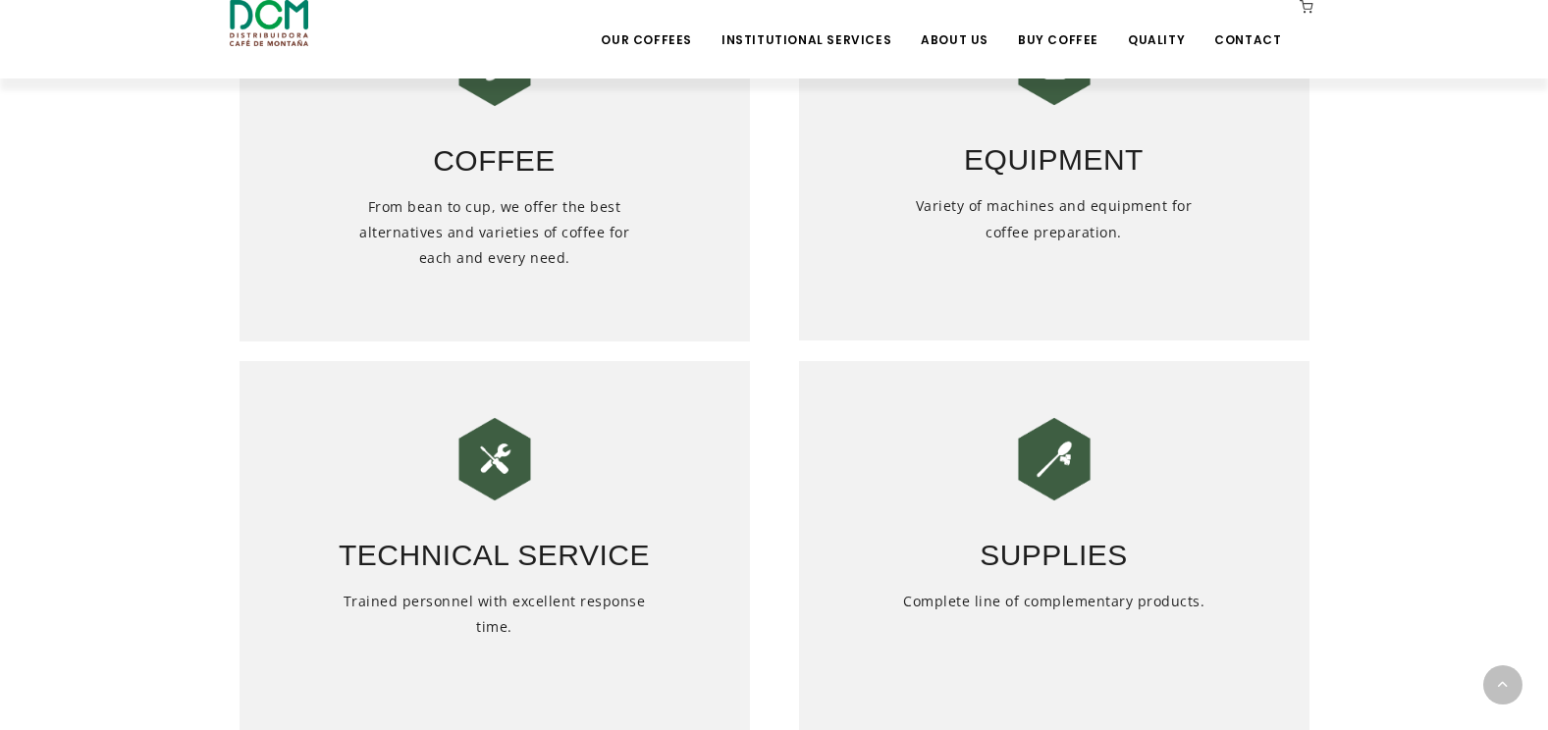
scroll to position [393, 0]
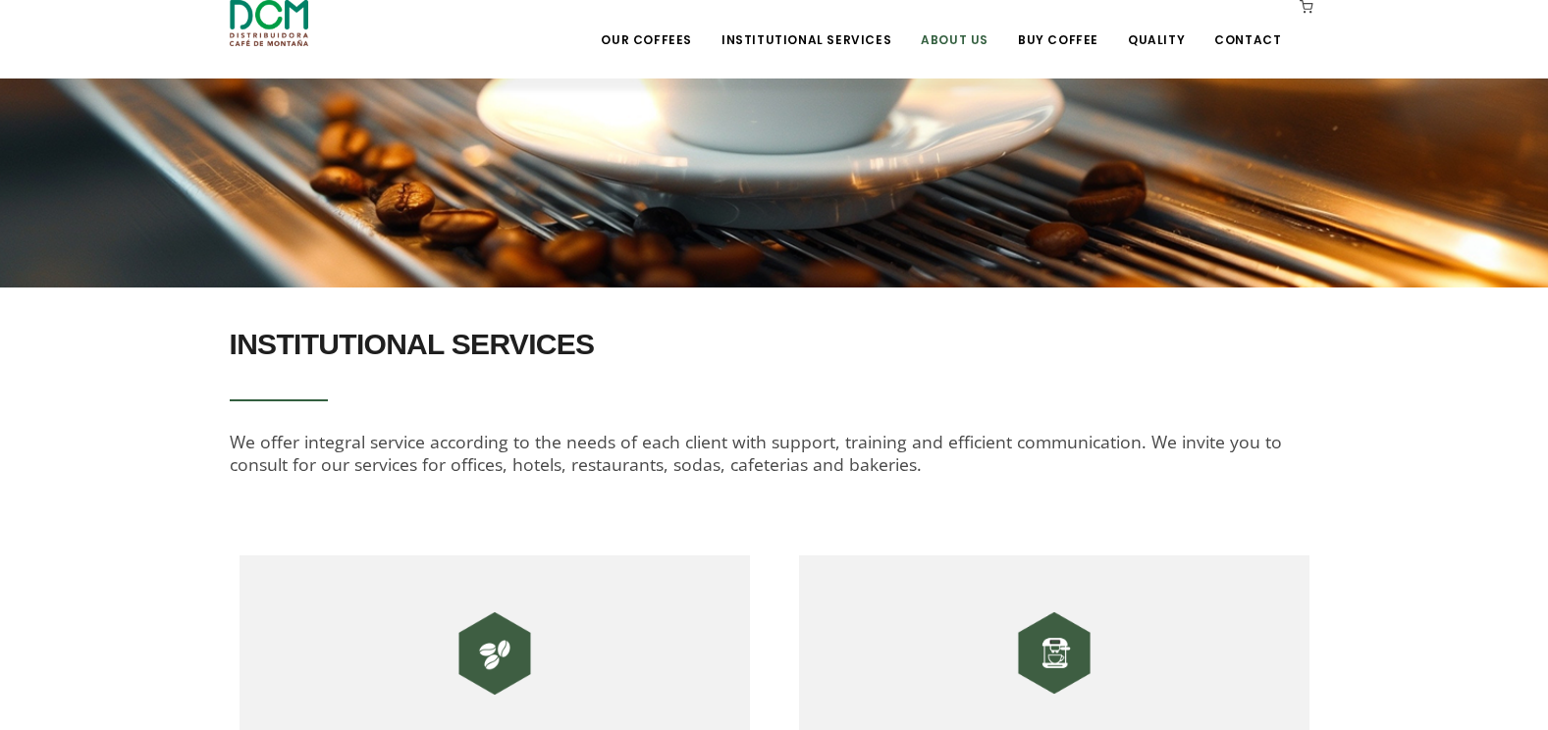
click at [965, 36] on link "About Us" at bounding box center [954, 25] width 91 height 46
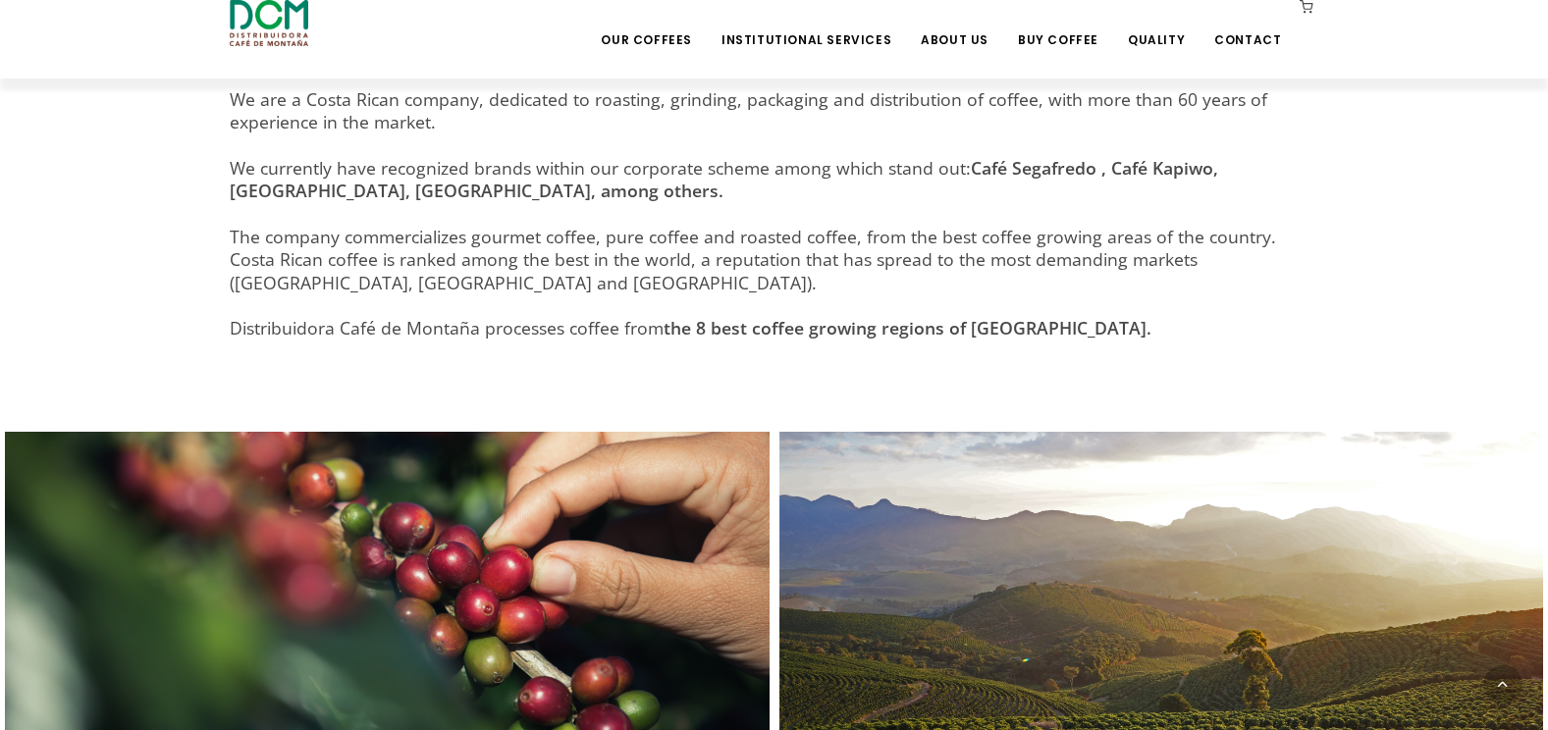
scroll to position [550, 0]
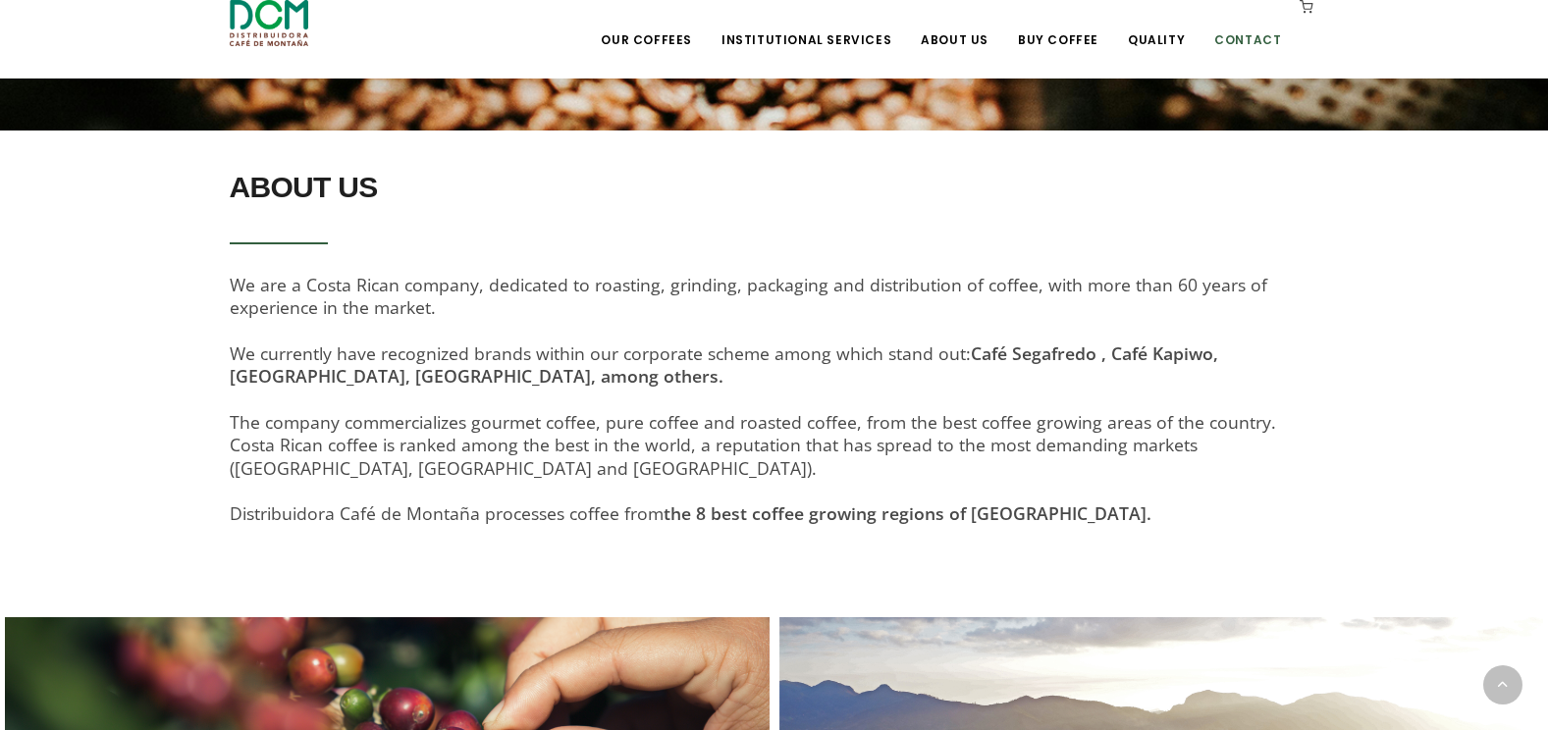
click at [1241, 37] on link "Contact" at bounding box center [1247, 25] width 90 height 46
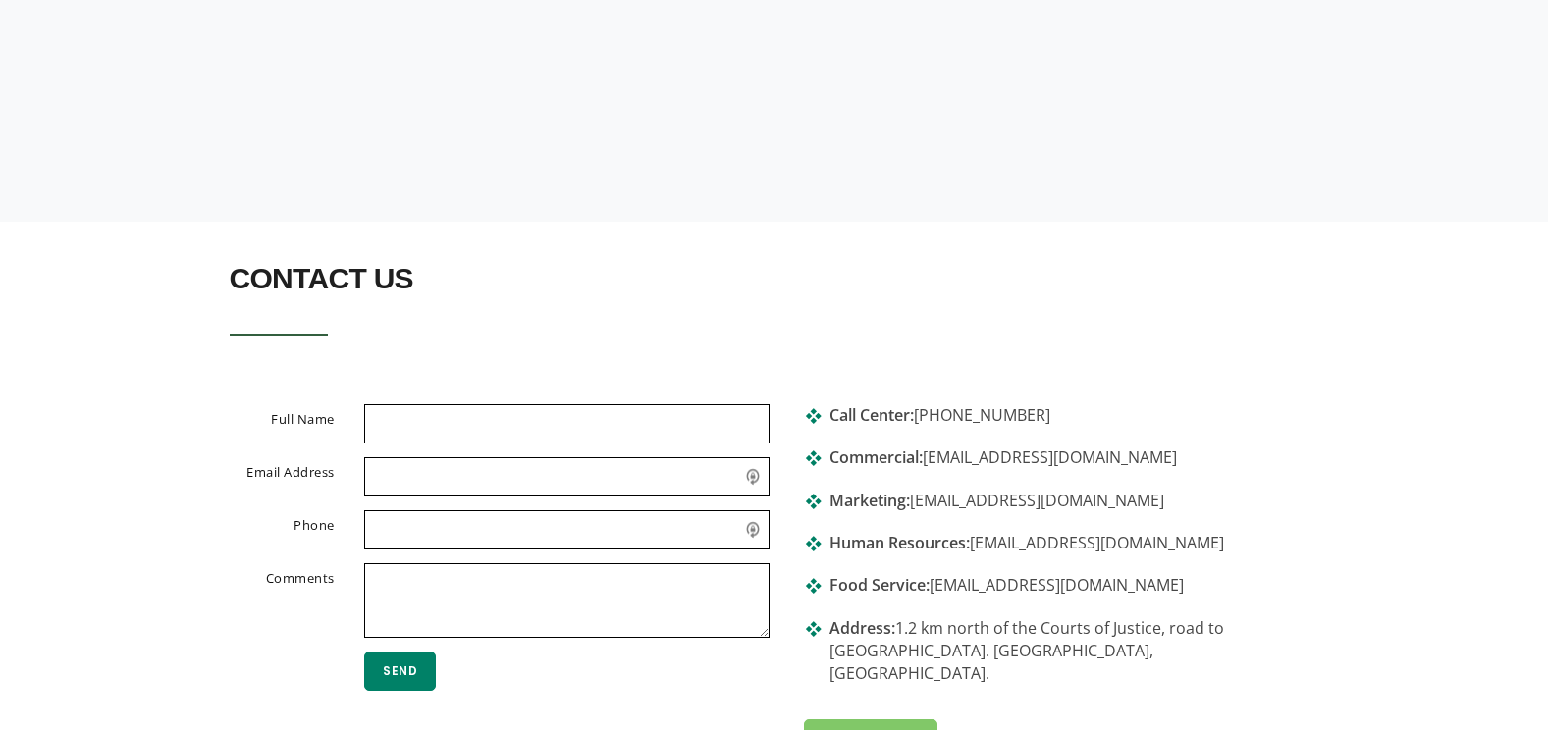
scroll to position [393, 0]
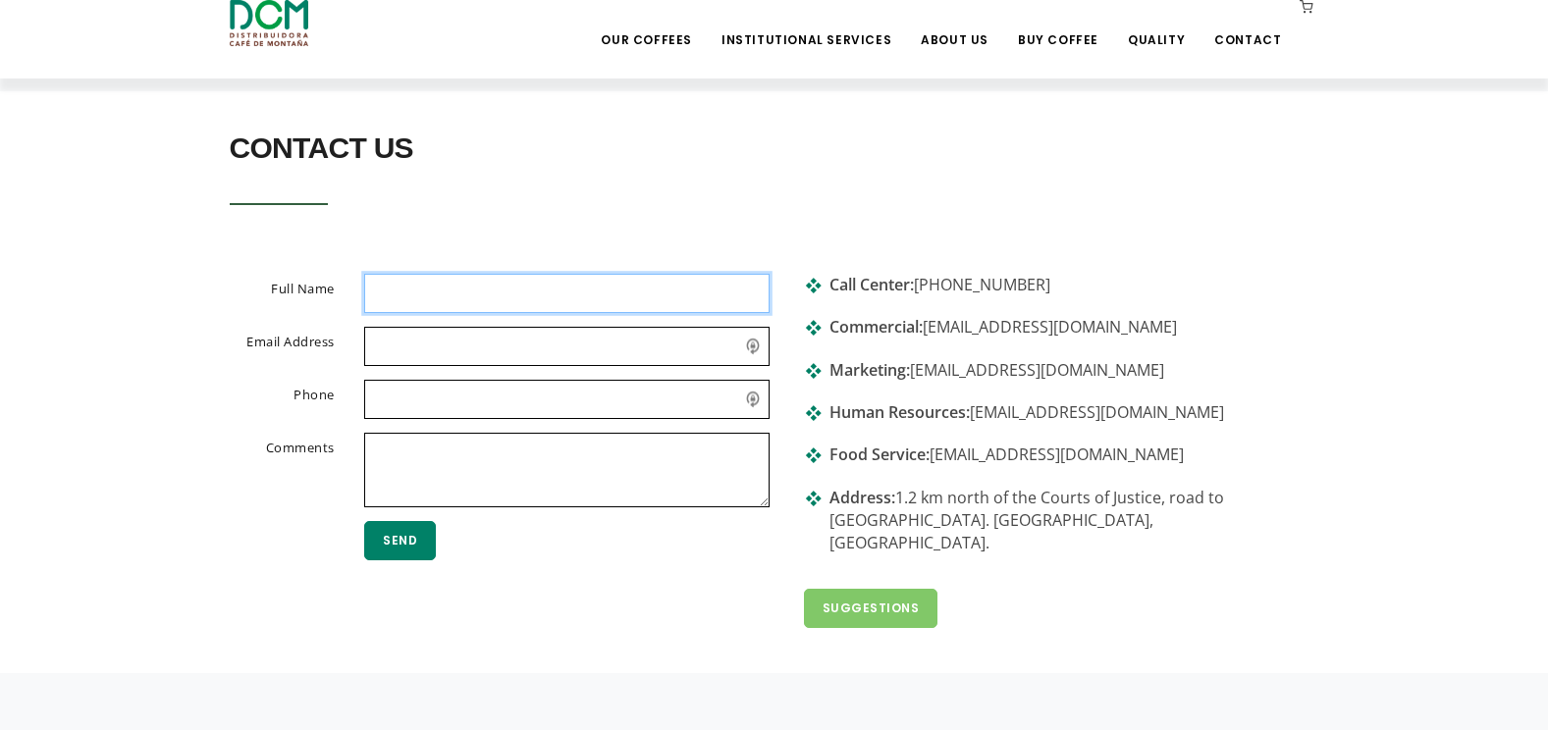
click at [421, 291] on input "text" at bounding box center [566, 293] width 405 height 39
type input "[PERSON_NAME]"
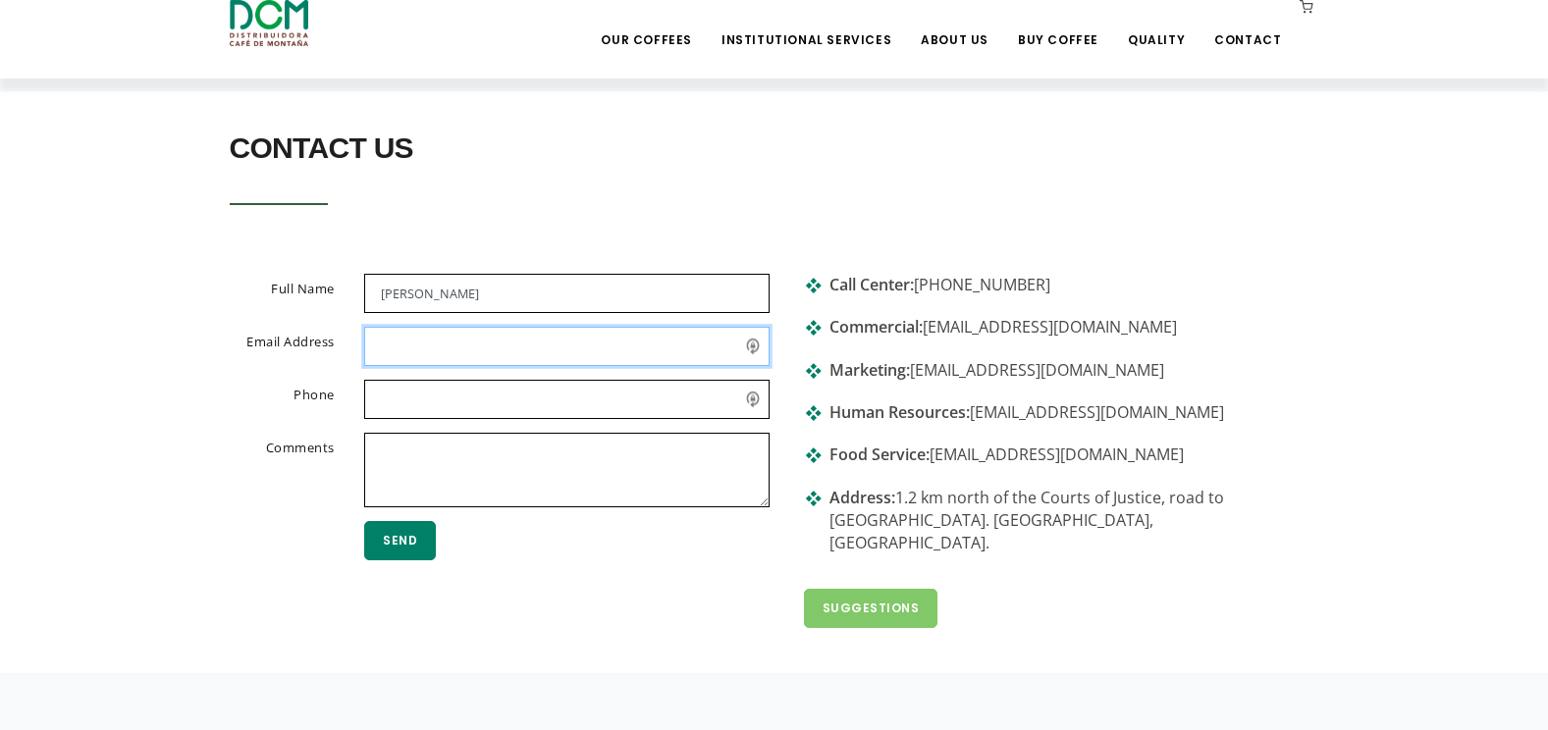
type input "[EMAIL_ADDRESS][DOMAIN_NAME]"
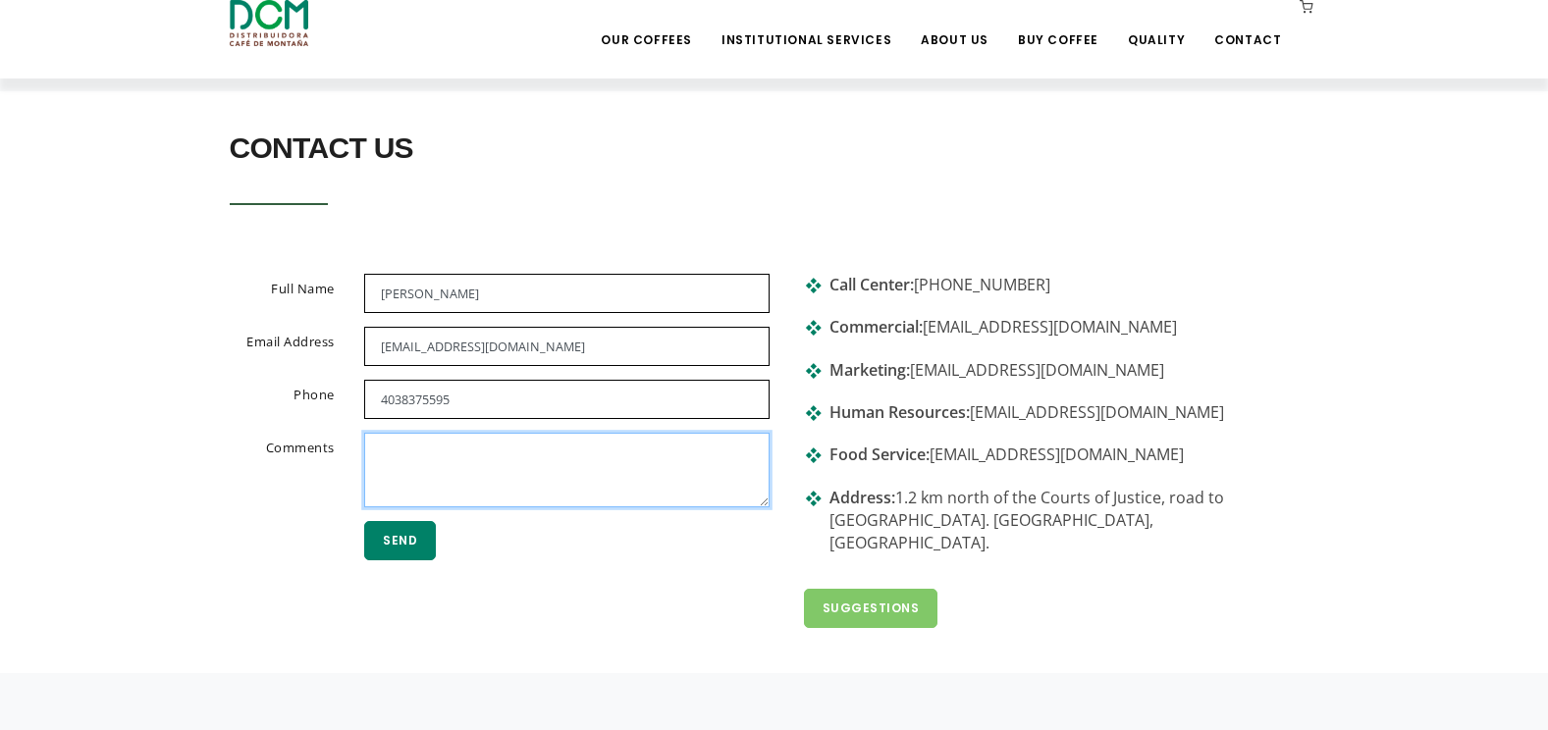
click at [398, 452] on textarea at bounding box center [566, 470] width 405 height 75
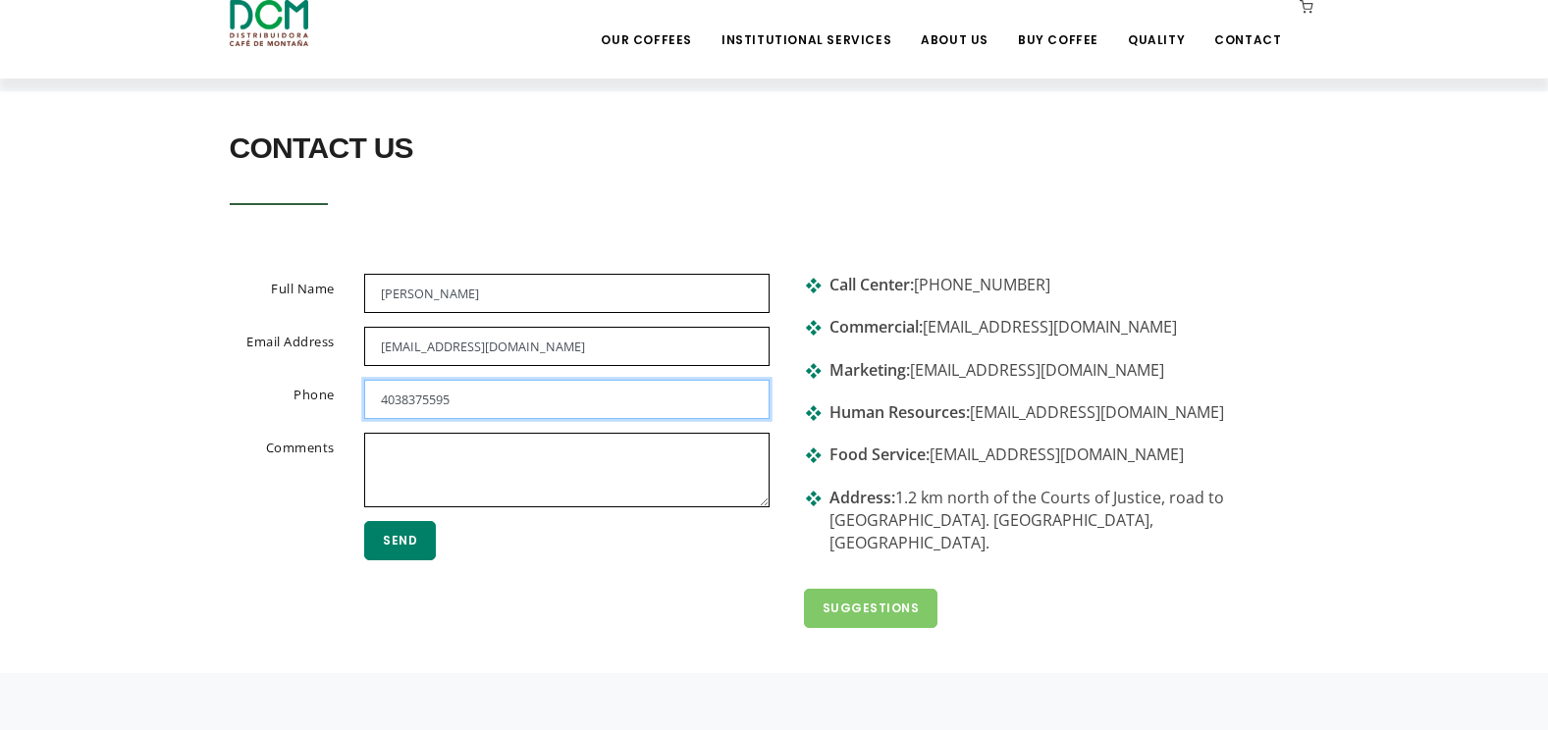
click at [381, 399] on input "4038375595" at bounding box center [566, 399] width 405 height 39
type input "014038375595"
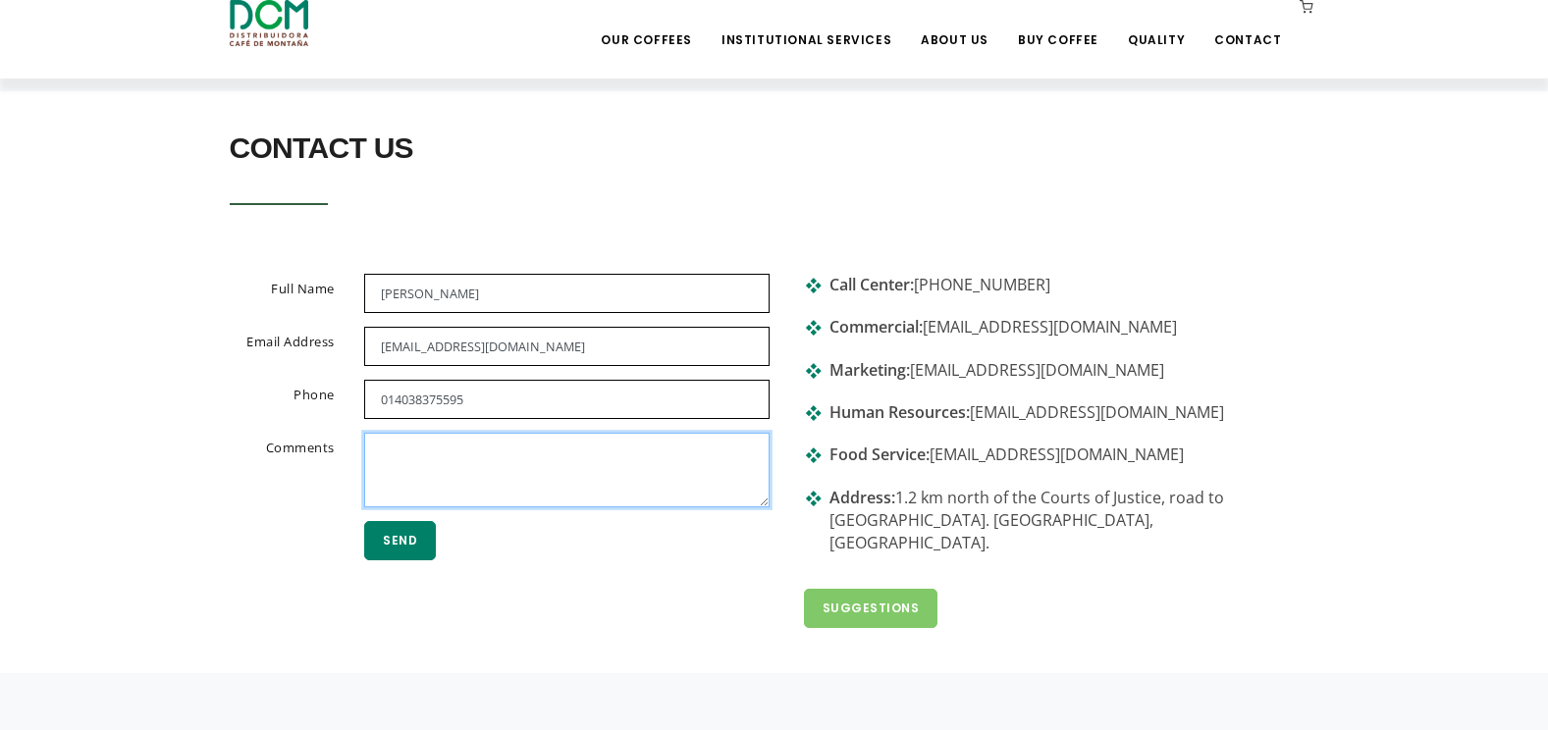
click at [418, 468] on textarea at bounding box center [566, 470] width 405 height 75
drag, startPoint x: 539, startPoint y: 494, endPoint x: 589, endPoint y: 492, distance: 50.1
click at [589, 492] on textarea "Hello, I'd like to buy Montana cofee" at bounding box center [566, 470] width 405 height 75
click at [588, 491] on textarea "Hello, I'd like to buy Montana coffee" at bounding box center [566, 470] width 405 height 75
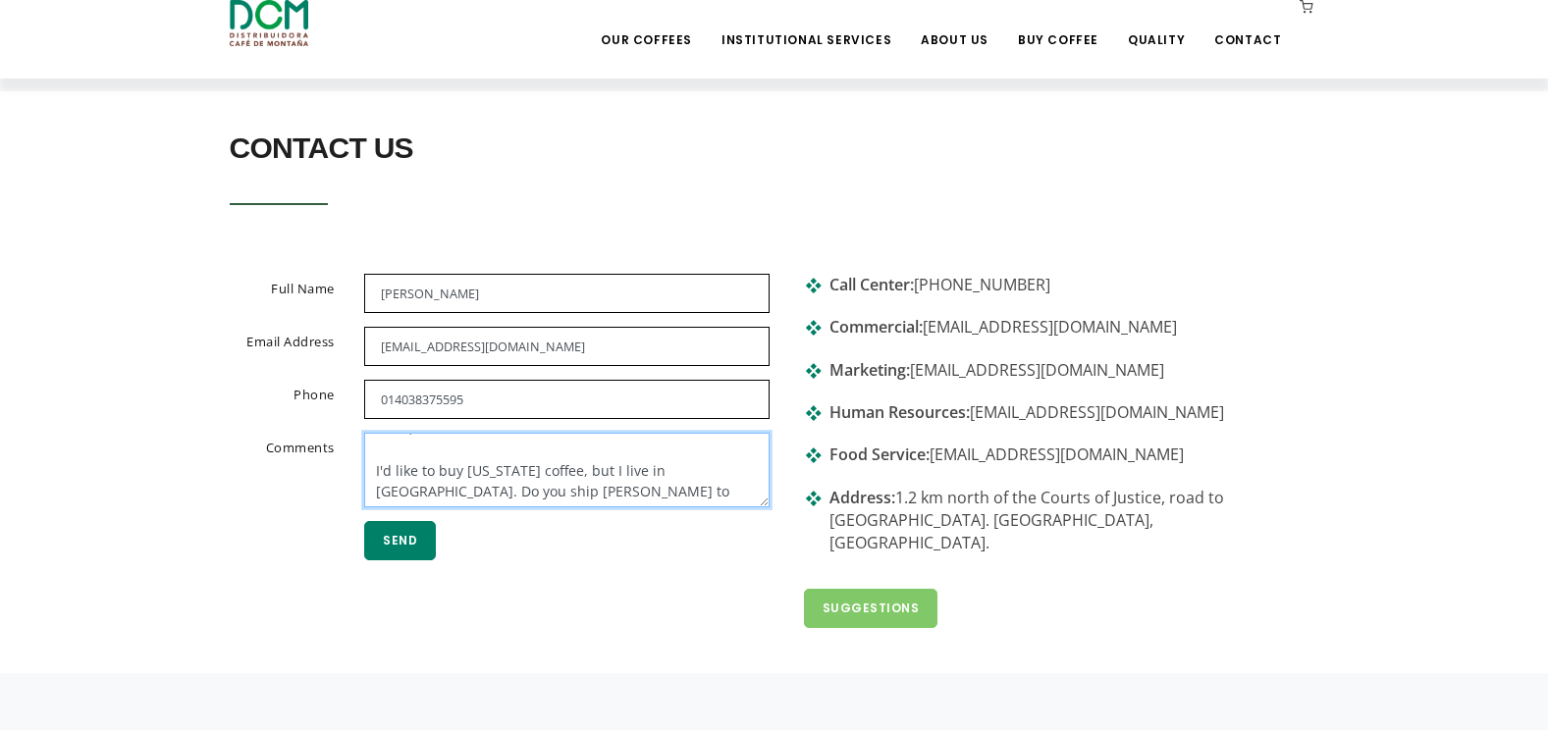
click at [448, 503] on textarea "Hello, I'd like to buy Montana coffee, but I live in Canada. Do you ship caffee…" at bounding box center [566, 470] width 405 height 75
click at [579, 497] on textarea "Hello, I'd like to buy Montana coffee, but I live in Canada. Do you ship coffee…" at bounding box center [566, 470] width 405 height 75
click at [723, 497] on textarea "Hello, I'd like to buy Montana coffee, but I live in Canada. Do you ship coffee…" at bounding box center [566, 470] width 405 height 75
drag, startPoint x: 510, startPoint y: 495, endPoint x: 588, endPoint y: 494, distance: 77.5
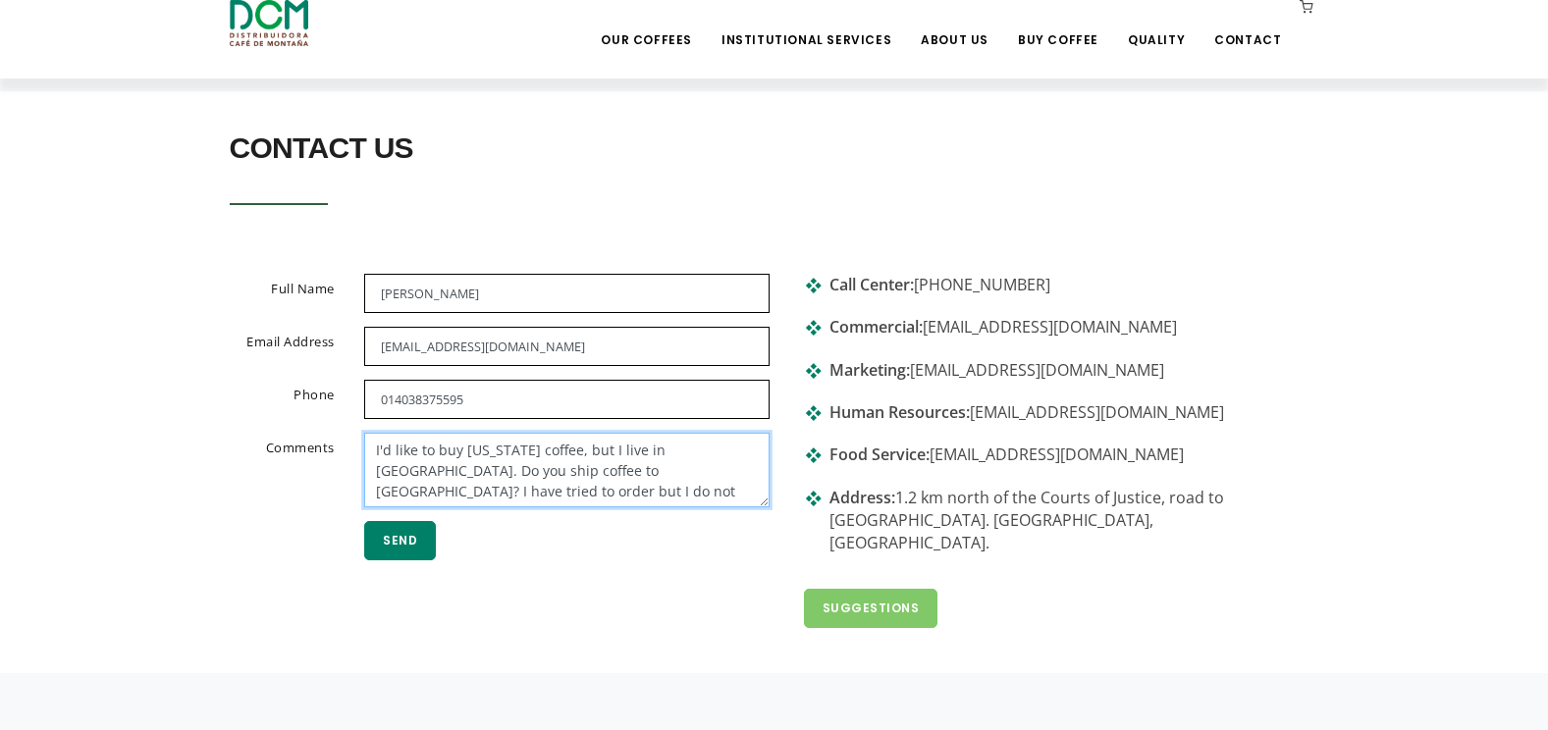
click at [588, 494] on textarea "Hello, I'd like to buy Montana coffee, but I live in Canada. Do you ship coffee…" at bounding box center [566, 470] width 405 height 75
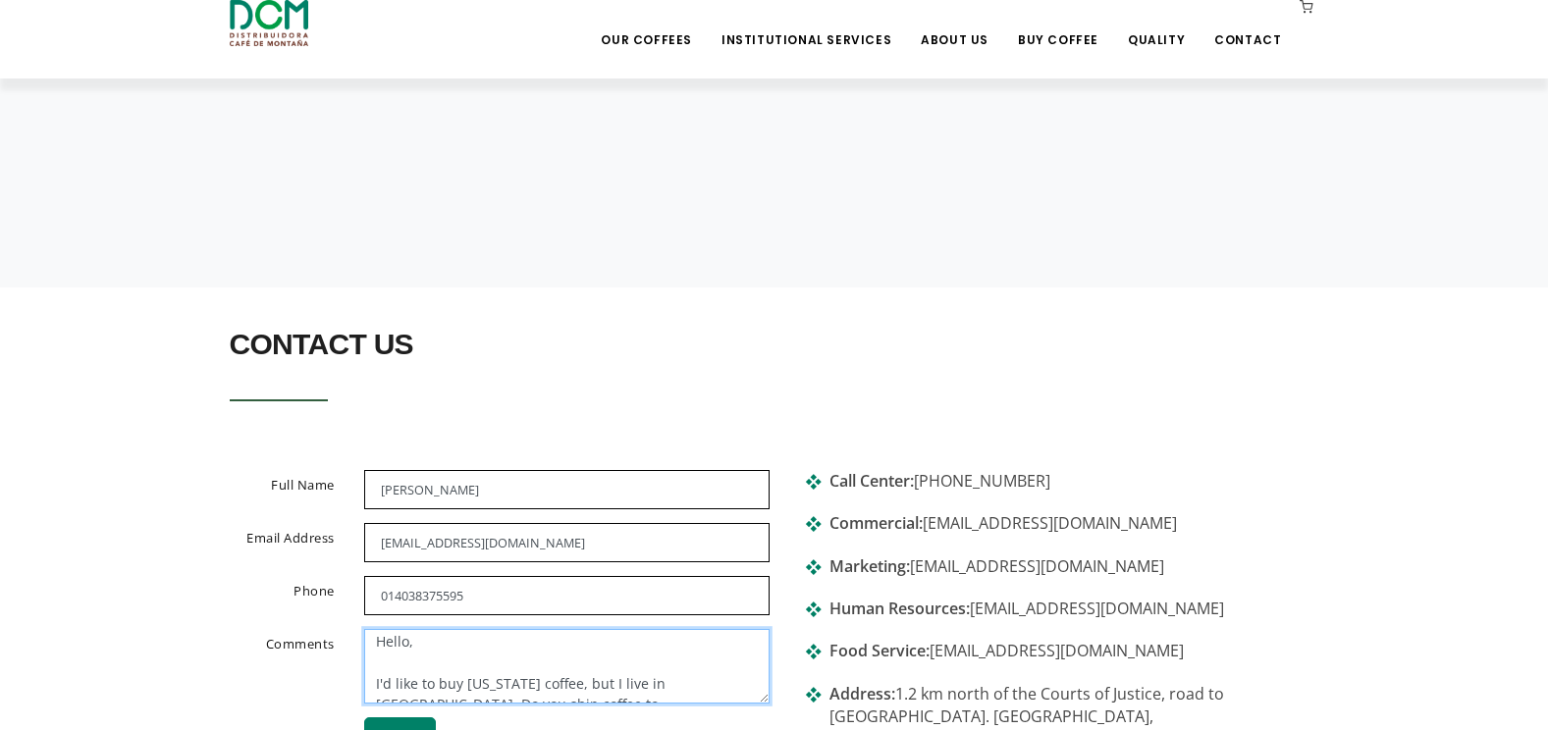
scroll to position [0, 0]
click at [393, 668] on textarea "Hello, I'd like to buy Montana coffee, but I live in Canada. Do you ship coffee…" at bounding box center [566, 666] width 405 height 75
click at [595, 695] on textarea "Hello, When we visited Costa Rica this summer, and we both form the airport Mon…" at bounding box center [566, 666] width 405 height 75
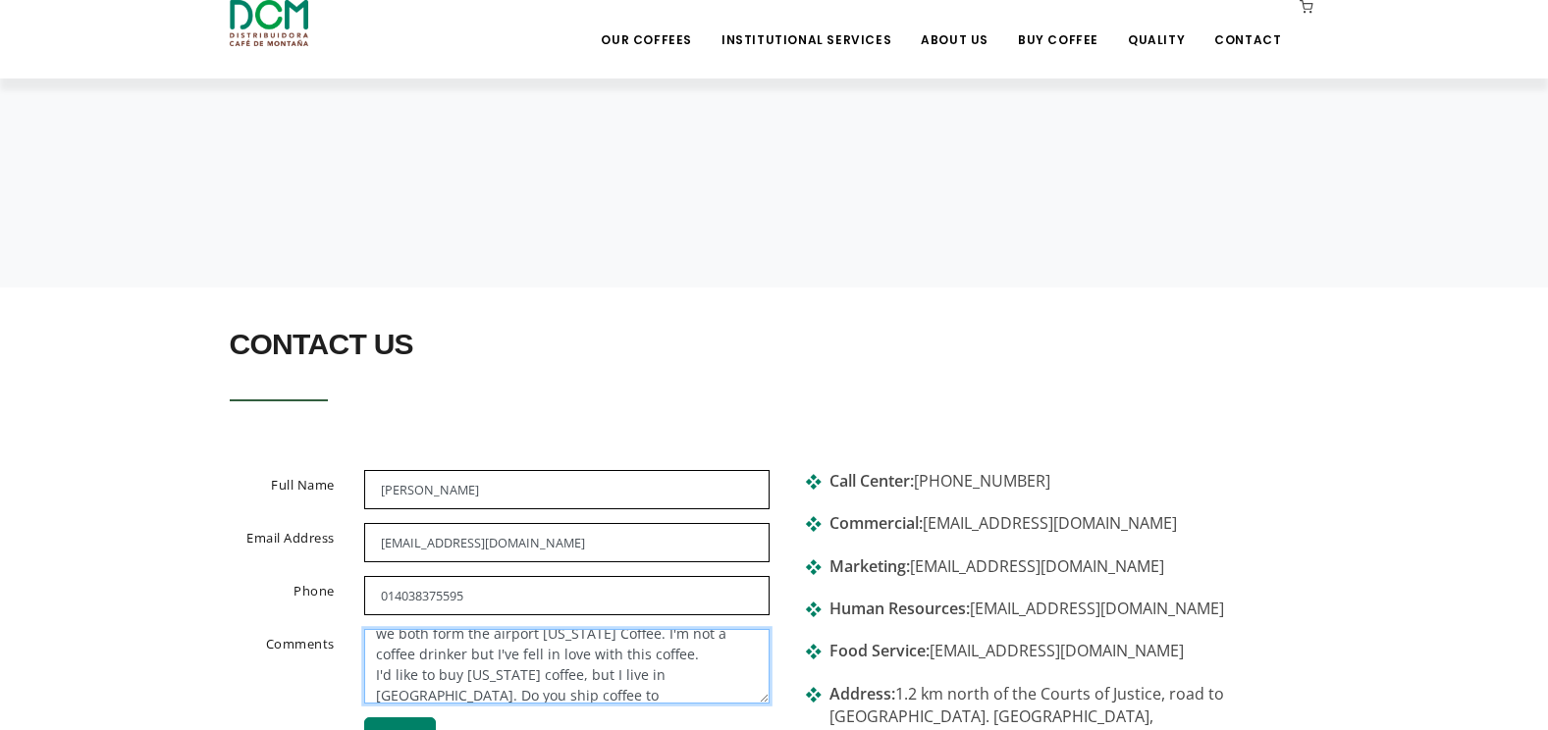
click at [374, 675] on textarea "Hello, When we visited Costa Rica this summer, and we both form the airport Mon…" at bounding box center [566, 666] width 405 height 75
click at [573, 652] on textarea "Hello, When we visited Costa Rica this summer, and we both form the airport Mon…" at bounding box center [566, 666] width 405 height 75
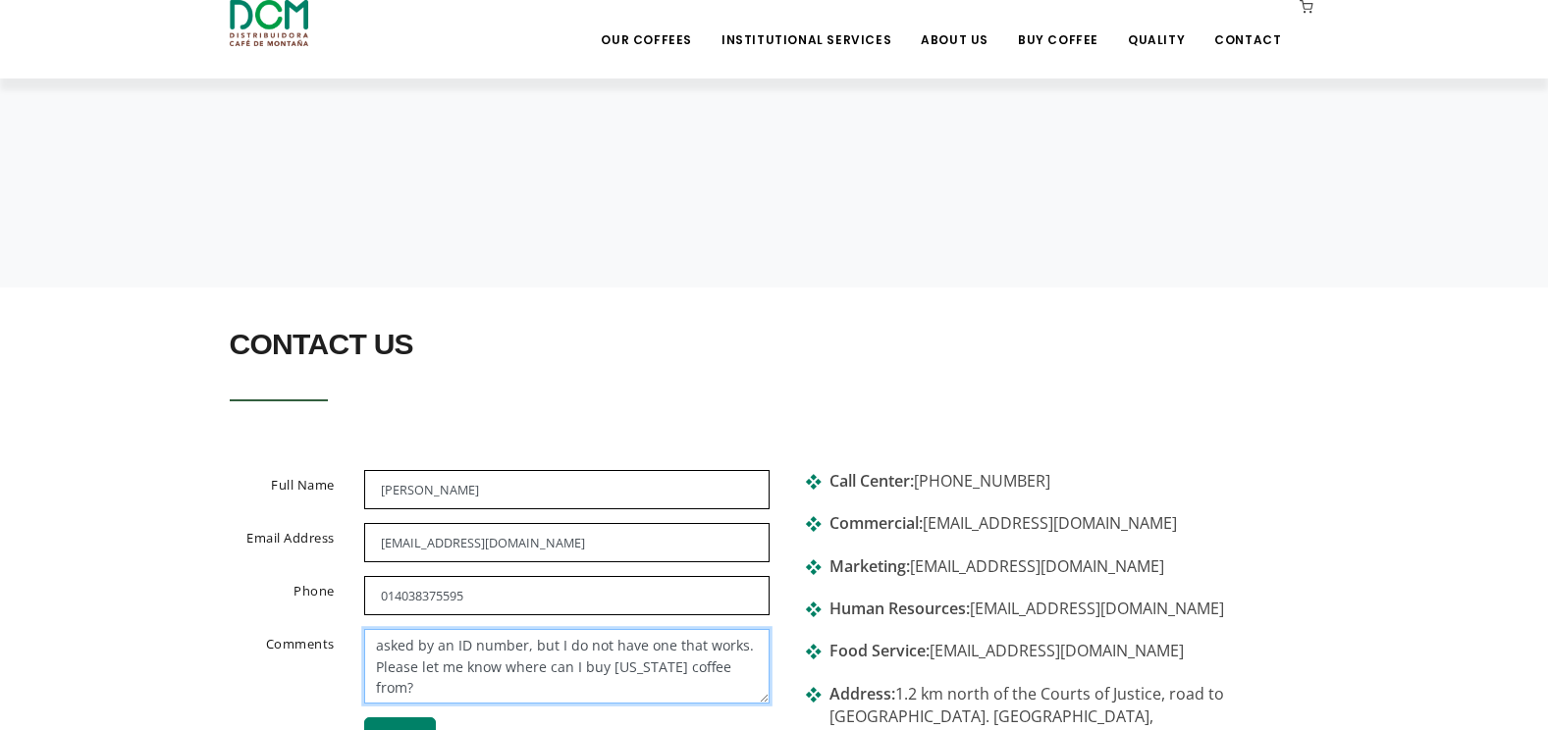
click at [502, 663] on textarea "Hello, When we visited Costa Rica this summer, and we both form the airport Mon…" at bounding box center [566, 666] width 405 height 75
click at [656, 680] on textarea "Hello, When we visited Costa Rica this summer, and we both form the airport Mon…" at bounding box center [566, 666] width 405 height 75
drag, startPoint x: 696, startPoint y: 685, endPoint x: 703, endPoint y: 647, distance: 38.9
click at [695, 686] on textarea "Hello, When we visited Costa Rica this summer, and we both form the airport Mon…" at bounding box center [566, 666] width 405 height 75
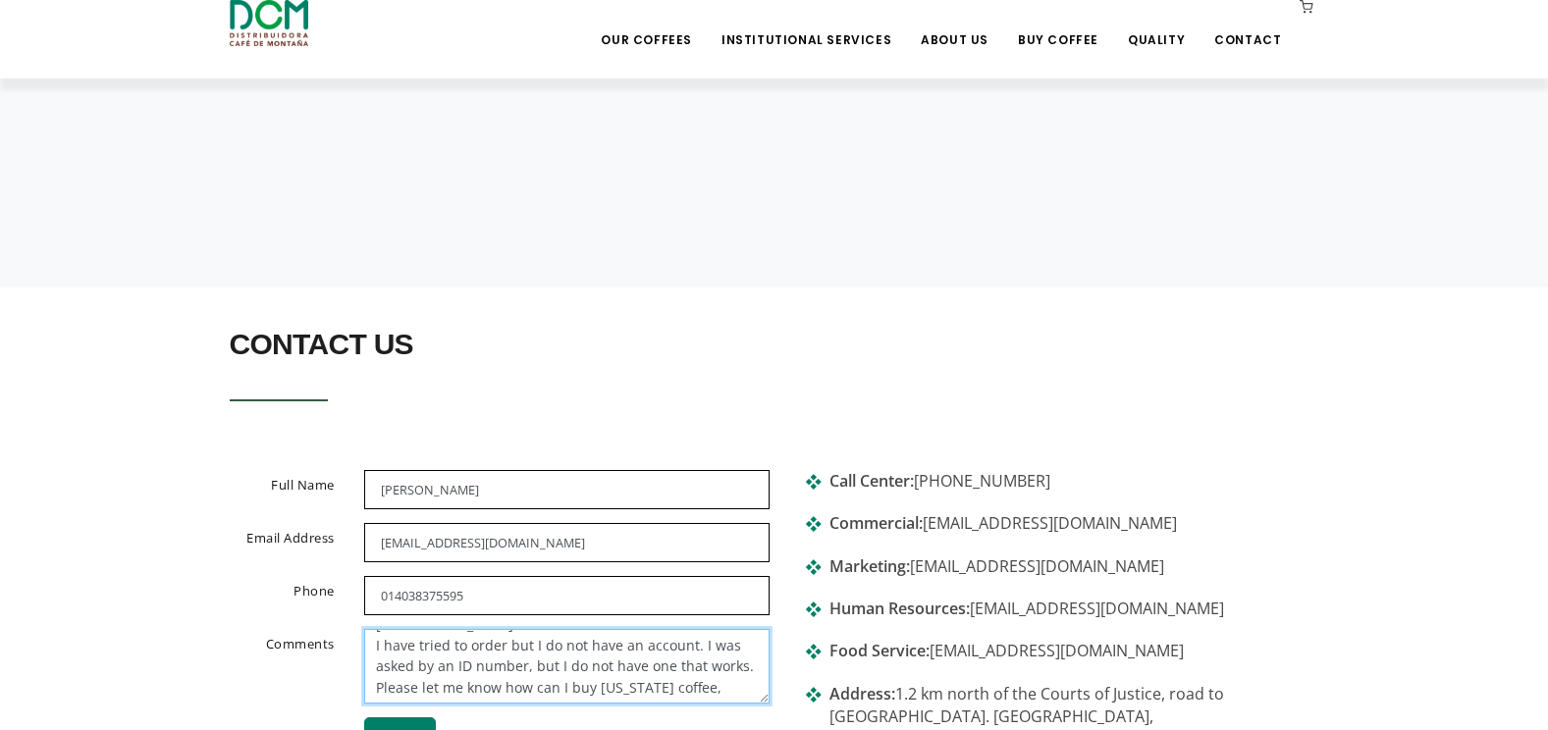
scroll to position [186, 0]
click at [630, 688] on textarea "Hello, When we visited Costa Rica this summer, and we both form the airport Mon…" at bounding box center [566, 666] width 405 height 75
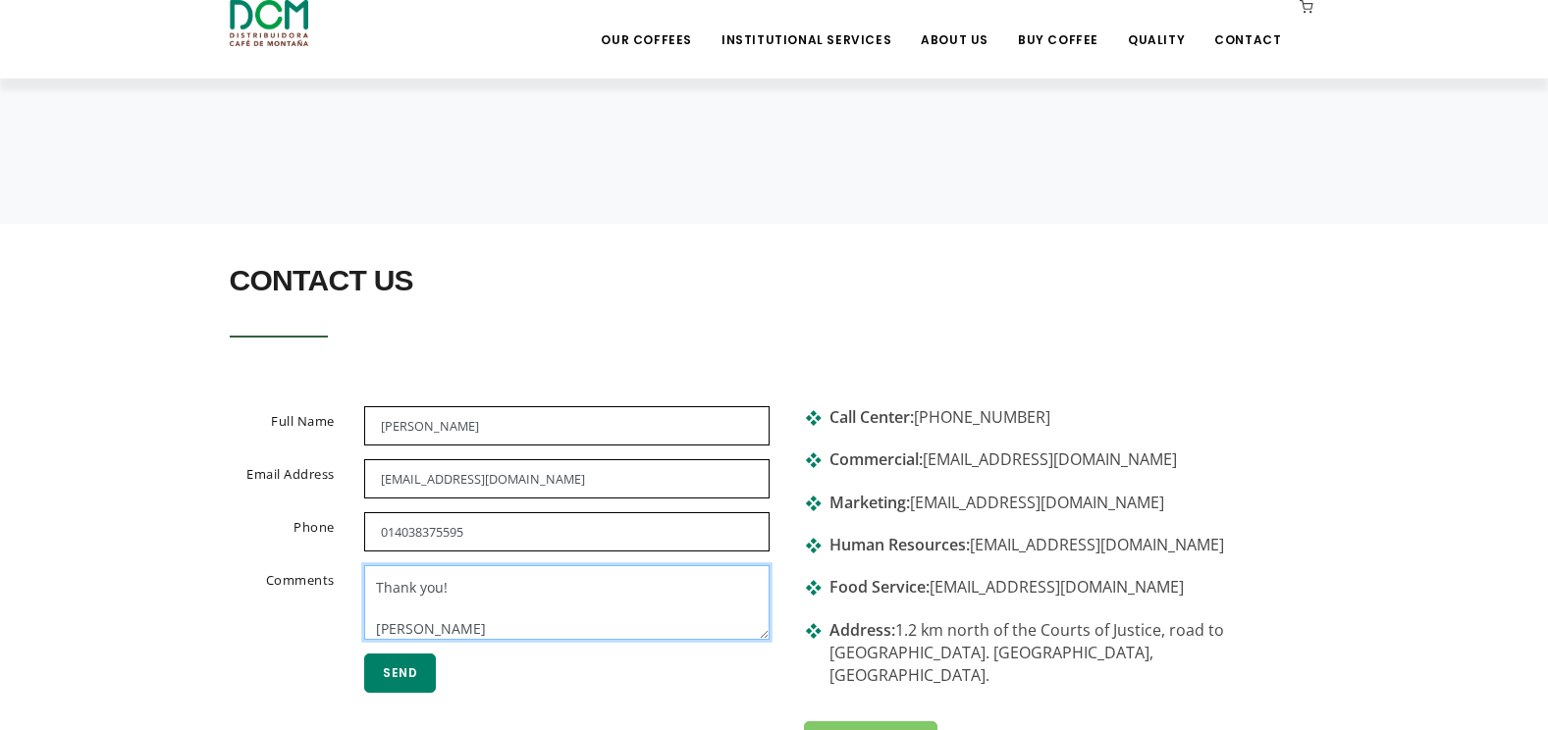
scroll to position [294, 0]
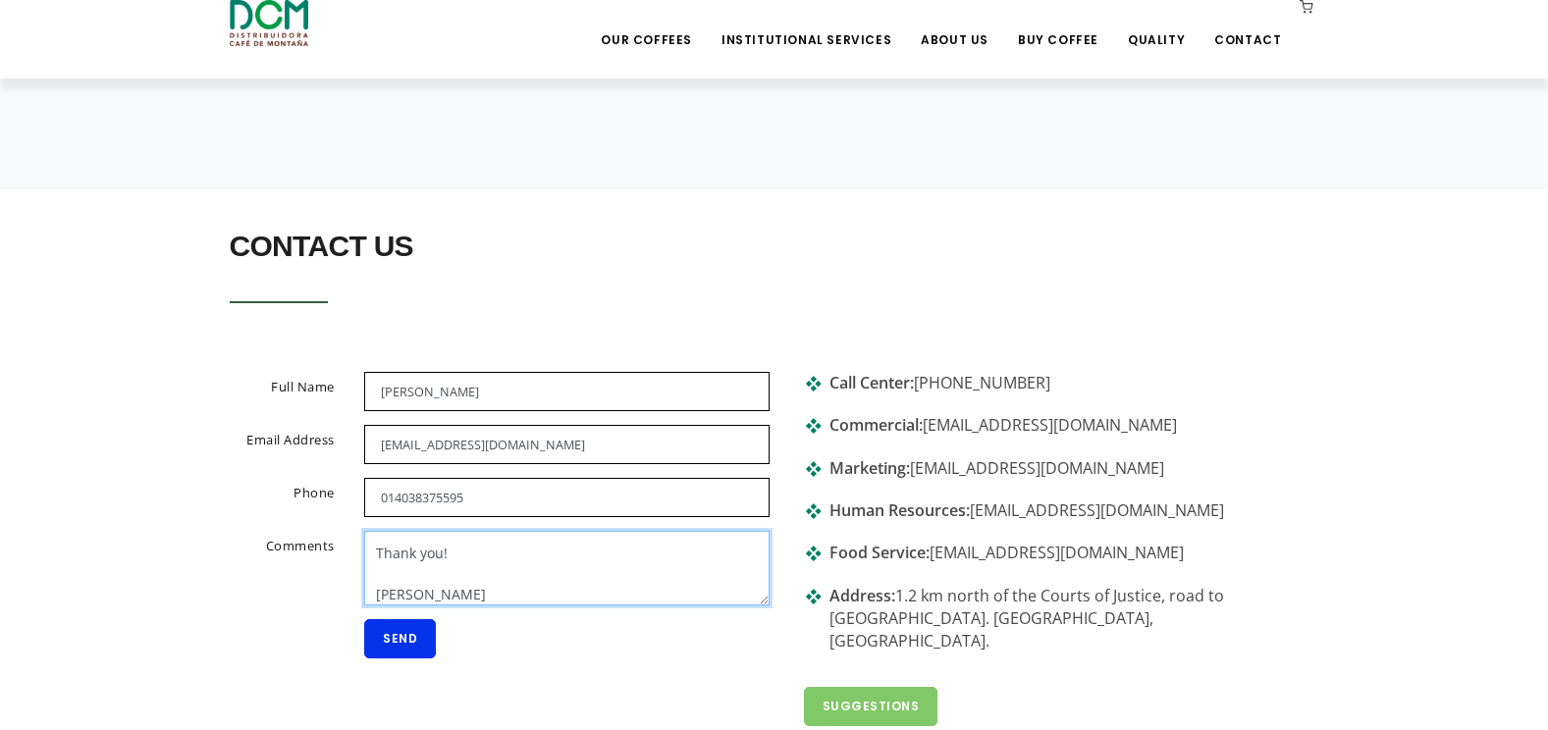
type textarea "Hello, When we visited Costa Rica this summer, and we both form the airport Mon…"
click at [409, 634] on button "Send" at bounding box center [400, 638] width 72 height 39
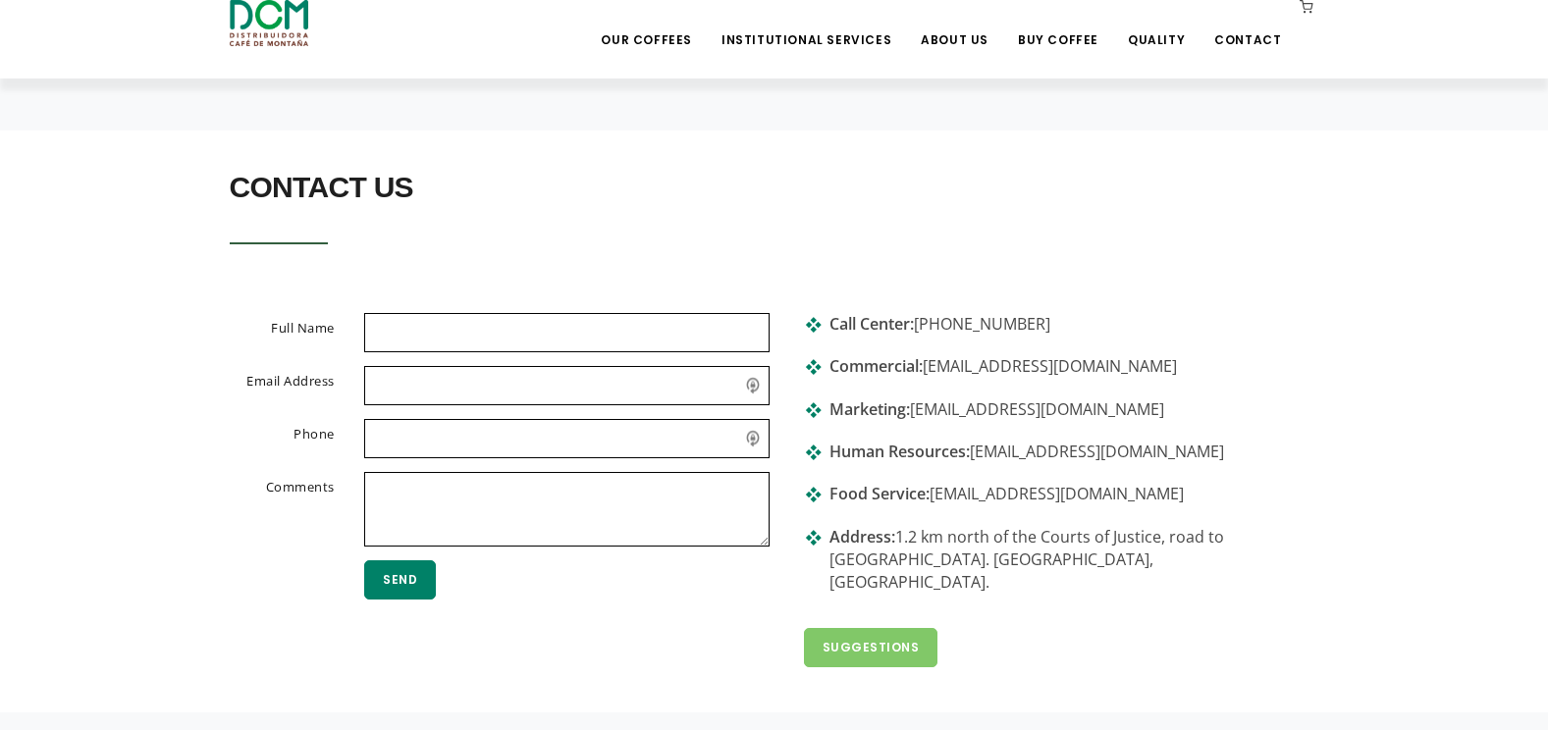
scroll to position [393, 0]
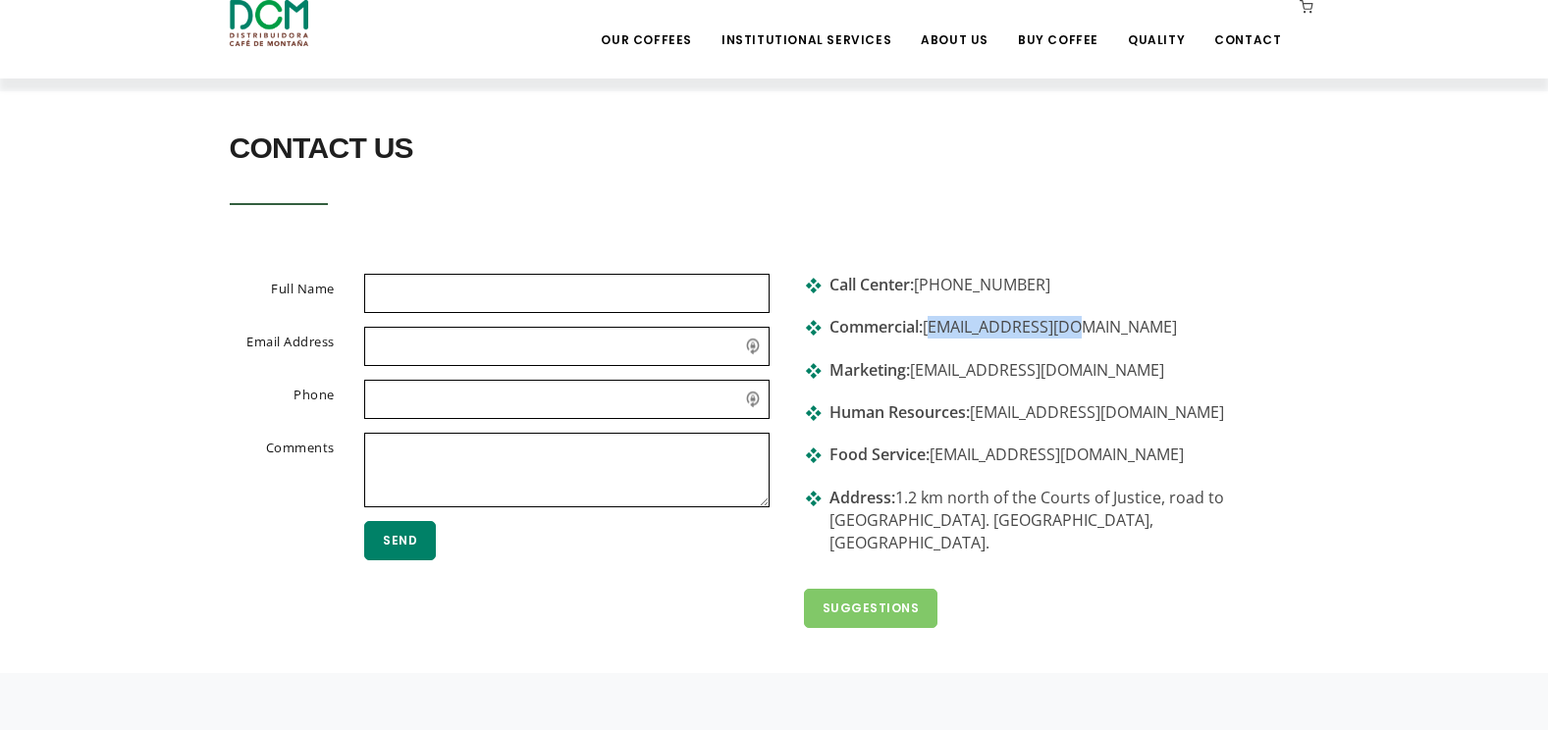
drag, startPoint x: 928, startPoint y: 331, endPoint x: 1069, endPoint y: 331, distance: 140.3
click at [1069, 331] on li "Commercial: [EMAIL_ADDRESS][DOMAIN_NAME]" at bounding box center [1054, 337] width 501 height 42
drag, startPoint x: 1069, startPoint y: 331, endPoint x: 1070, endPoint y: 406, distance: 75.6
click at [1070, 406] on li "Human Resources: [EMAIL_ADDRESS][DOMAIN_NAME]" at bounding box center [1054, 422] width 501 height 42
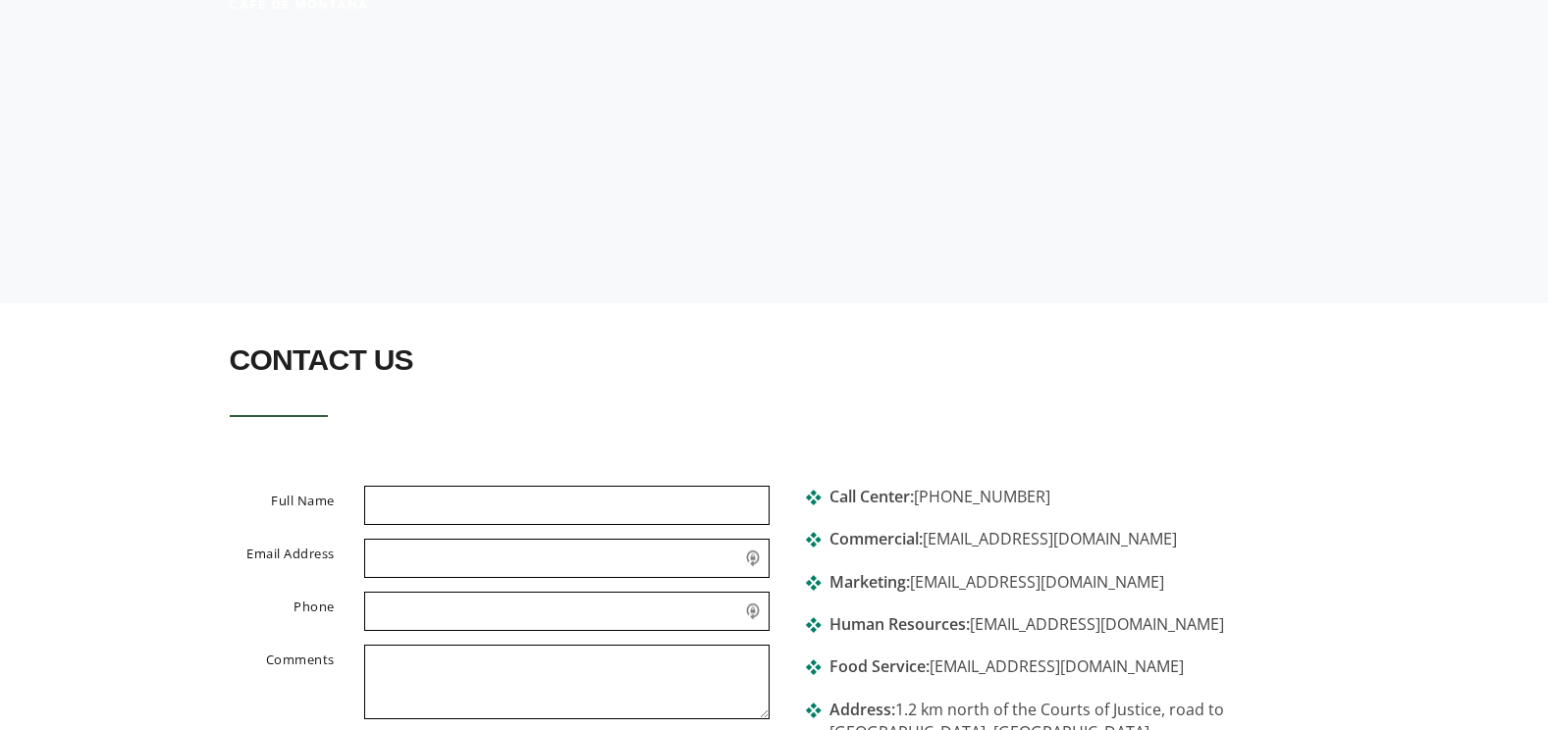
scroll to position [0, 0]
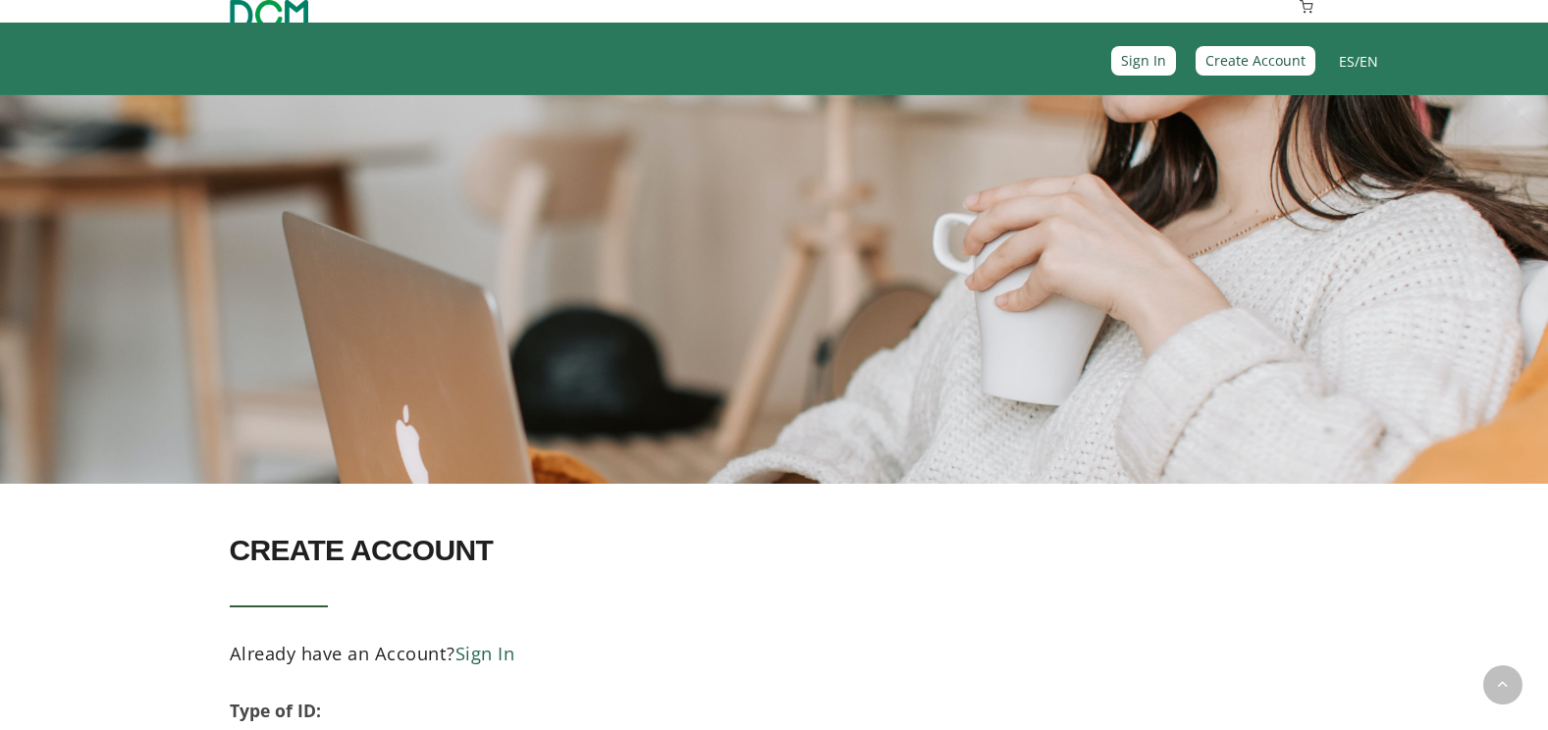
select select "03"
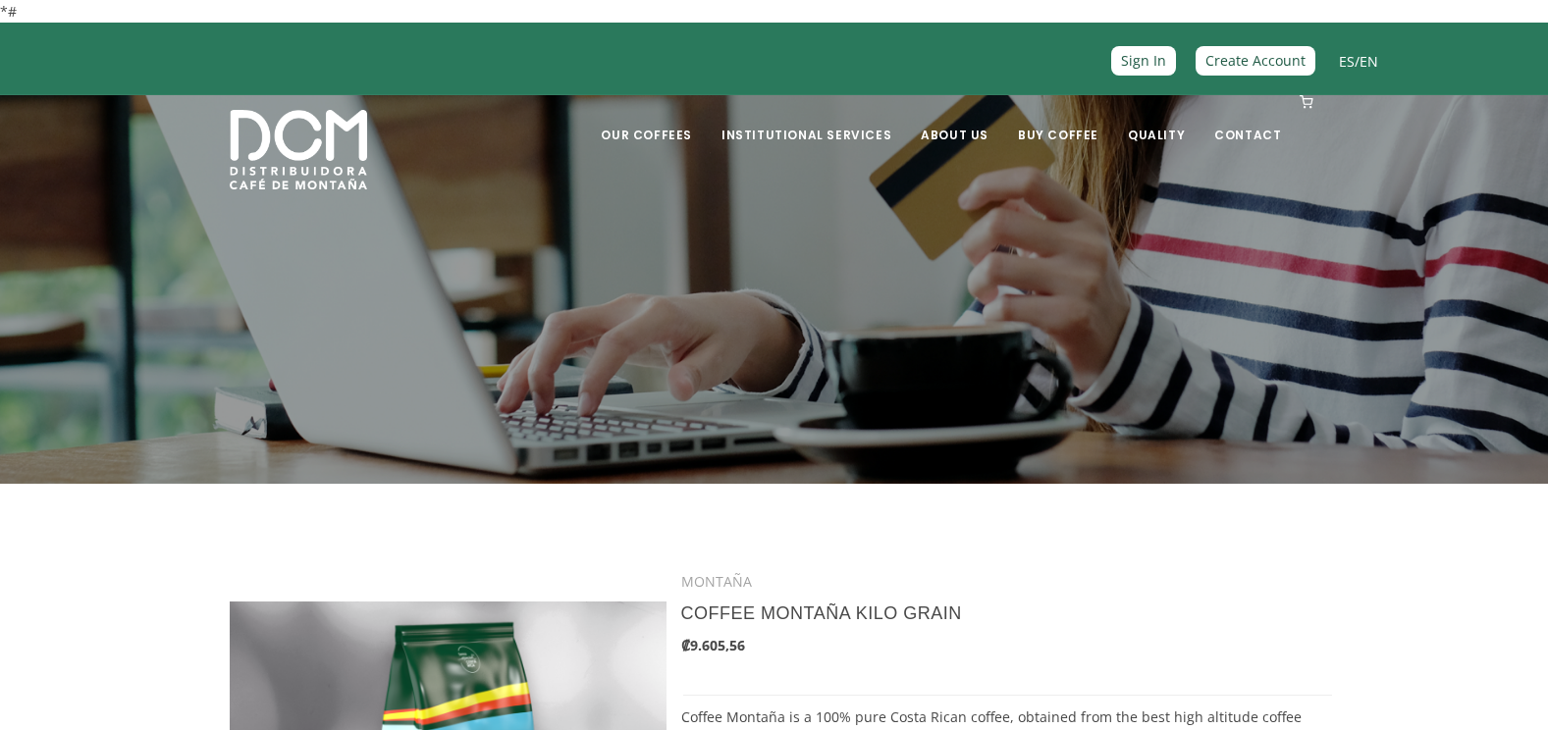
click at [1369, 61] on link "EN" at bounding box center [1368, 61] width 19 height 19
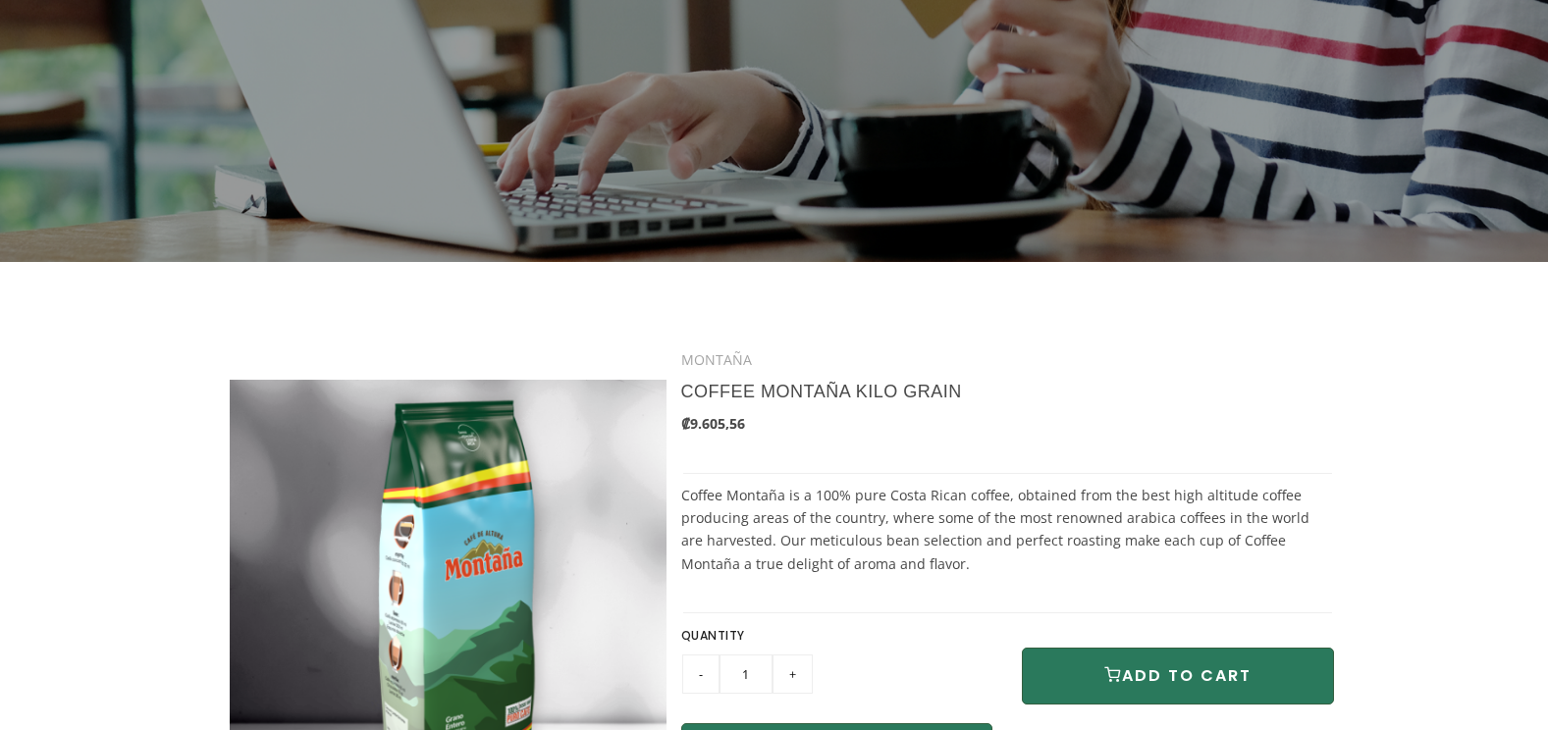
scroll to position [393, 0]
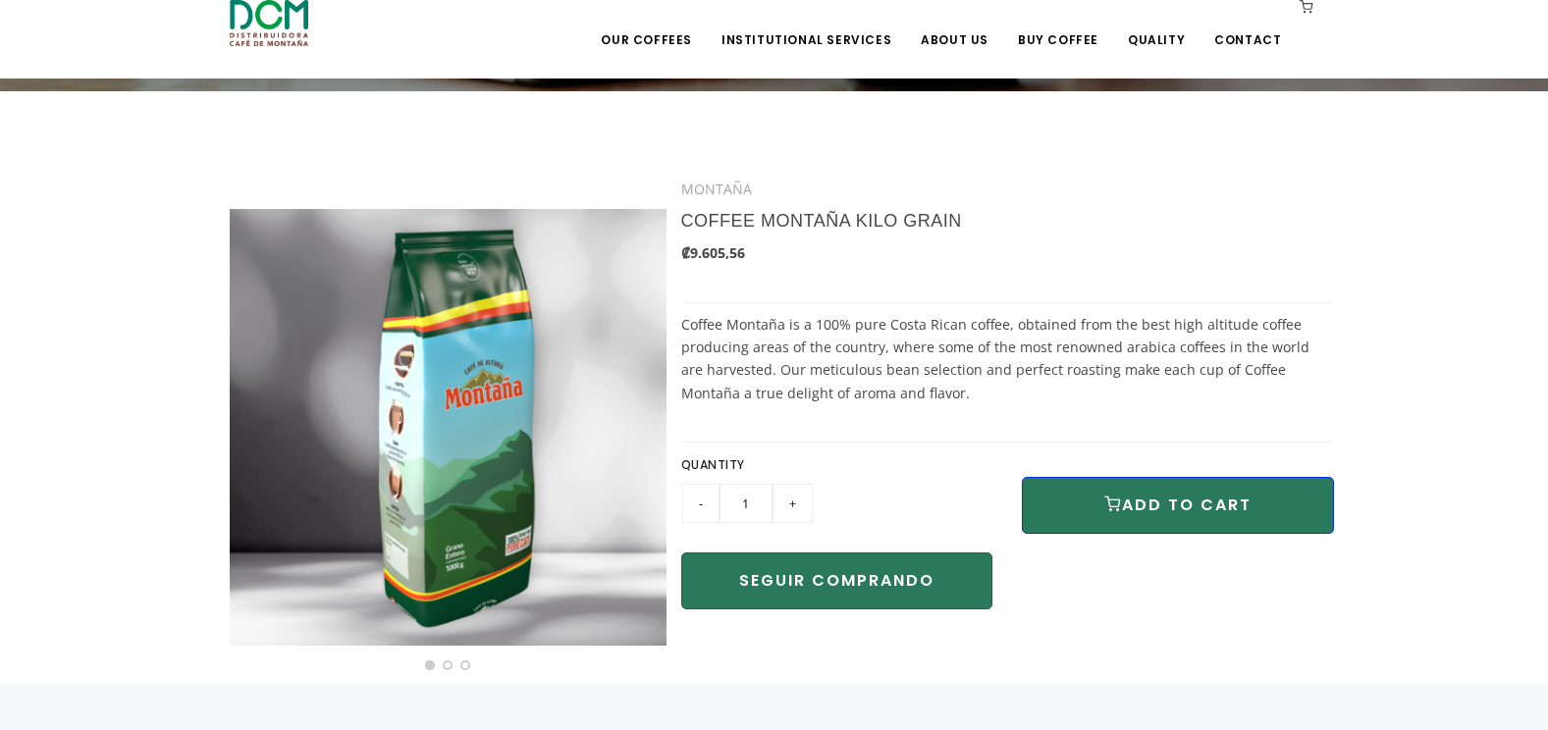
click at [1135, 507] on button "ADD TO CART" at bounding box center [1178, 505] width 312 height 57
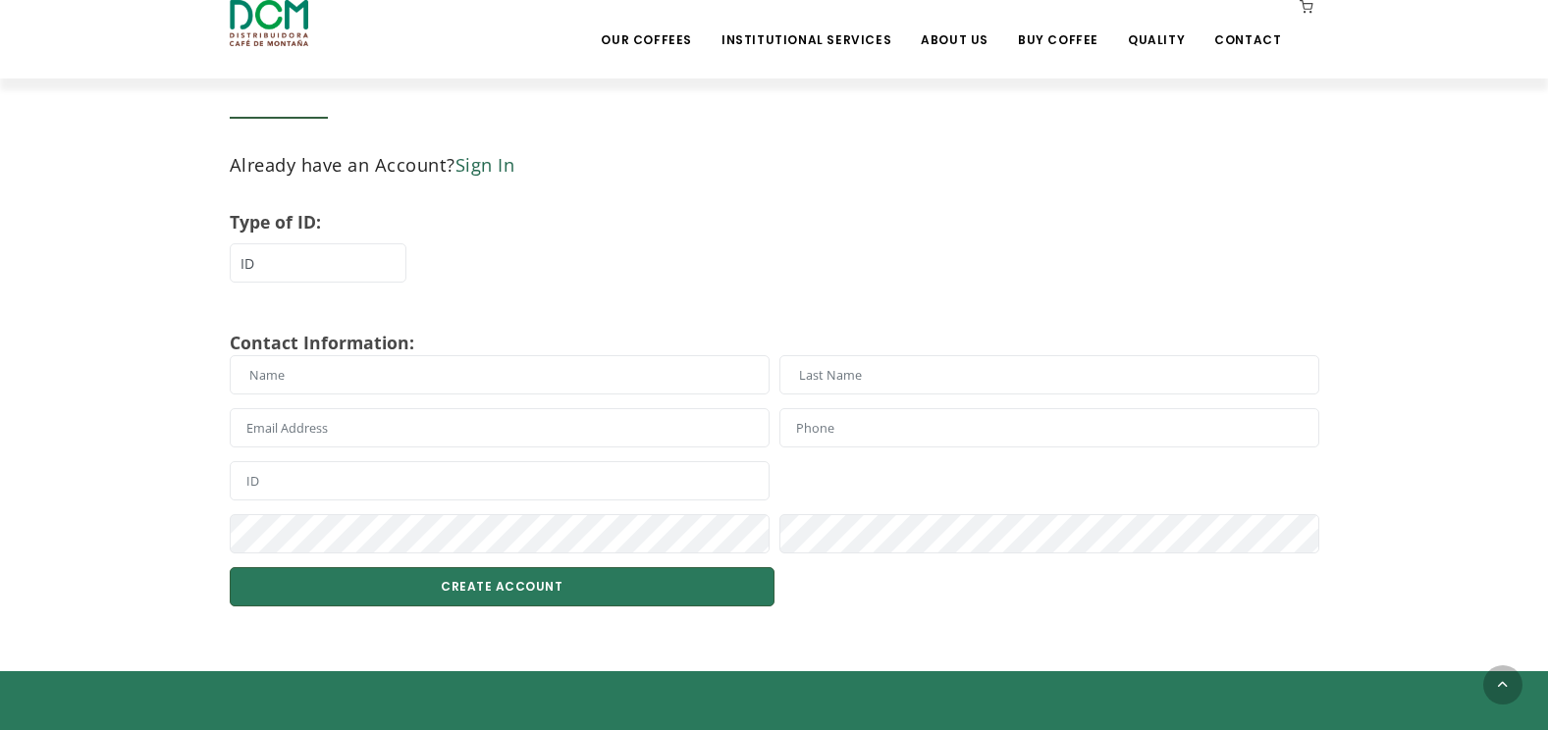
scroll to position [491, 0]
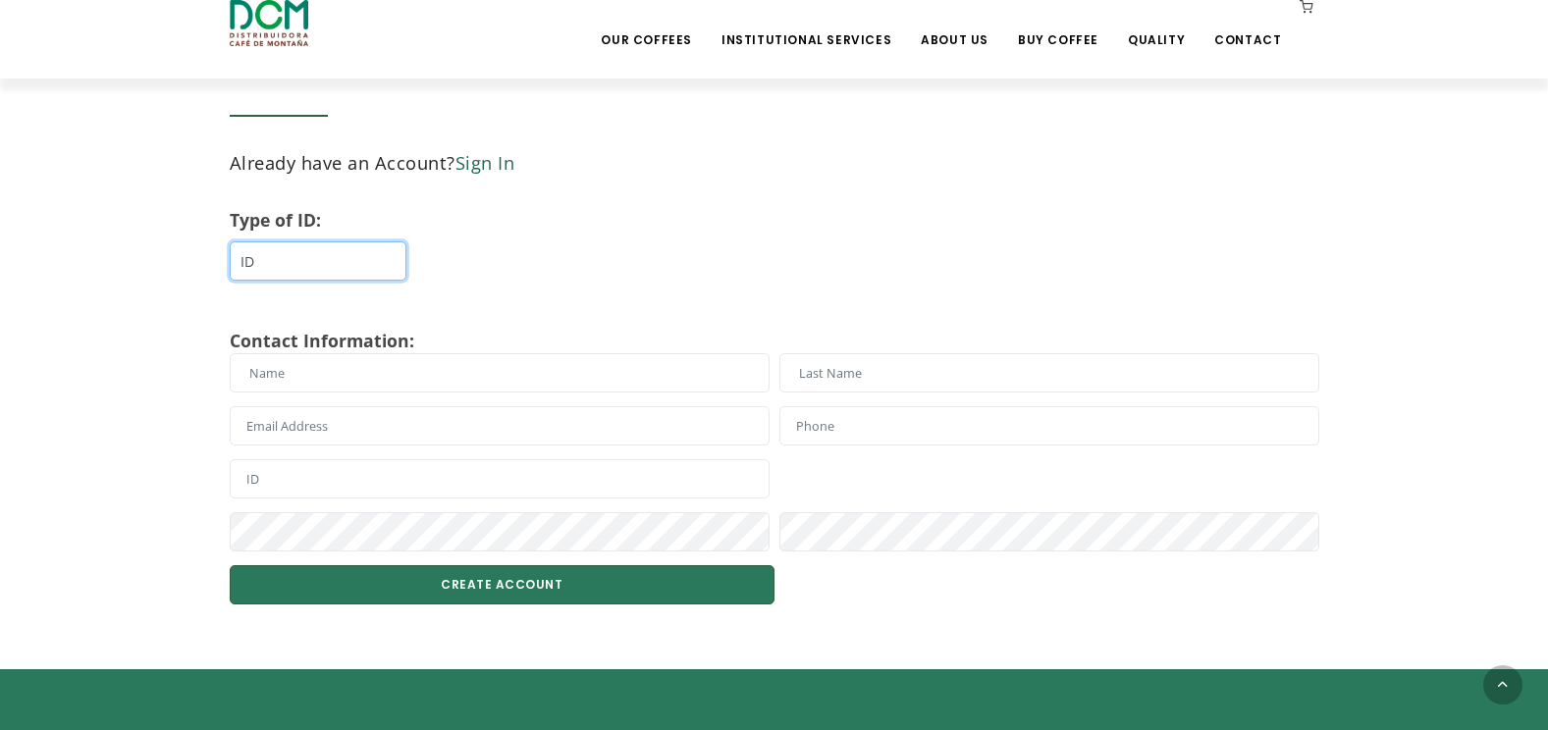
click at [353, 268] on select "ID DIMEX Tax ID" at bounding box center [318, 260] width 177 height 39
select select "02"
click at [230, 241] on select "ID DIMEX Tax ID" at bounding box center [318, 260] width 177 height 39
click at [1169, 41] on link "Quality" at bounding box center [1156, 25] width 80 height 46
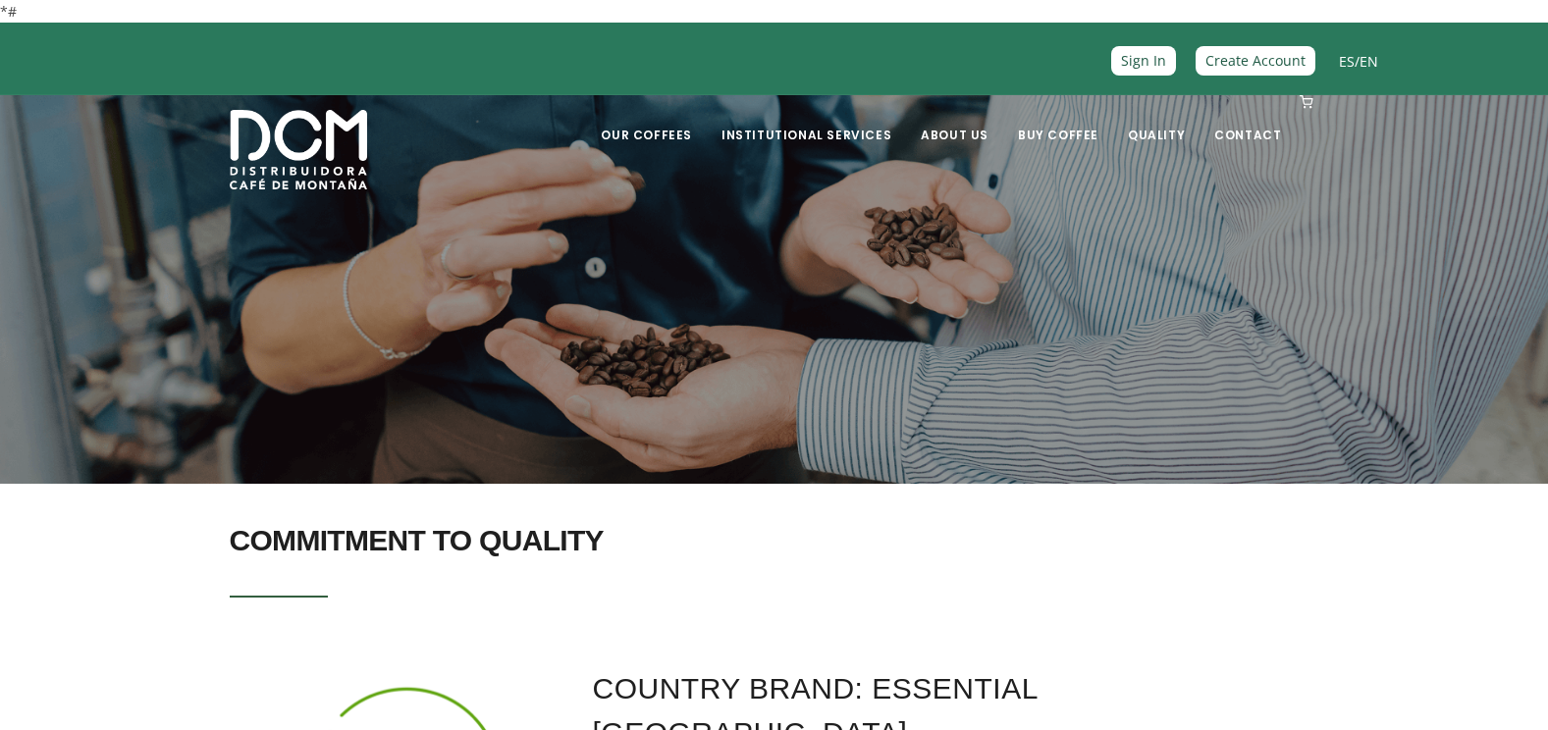
click at [1169, 41] on div "ES / EN Create Account Sign In" at bounding box center [1091, 36] width 604 height 14
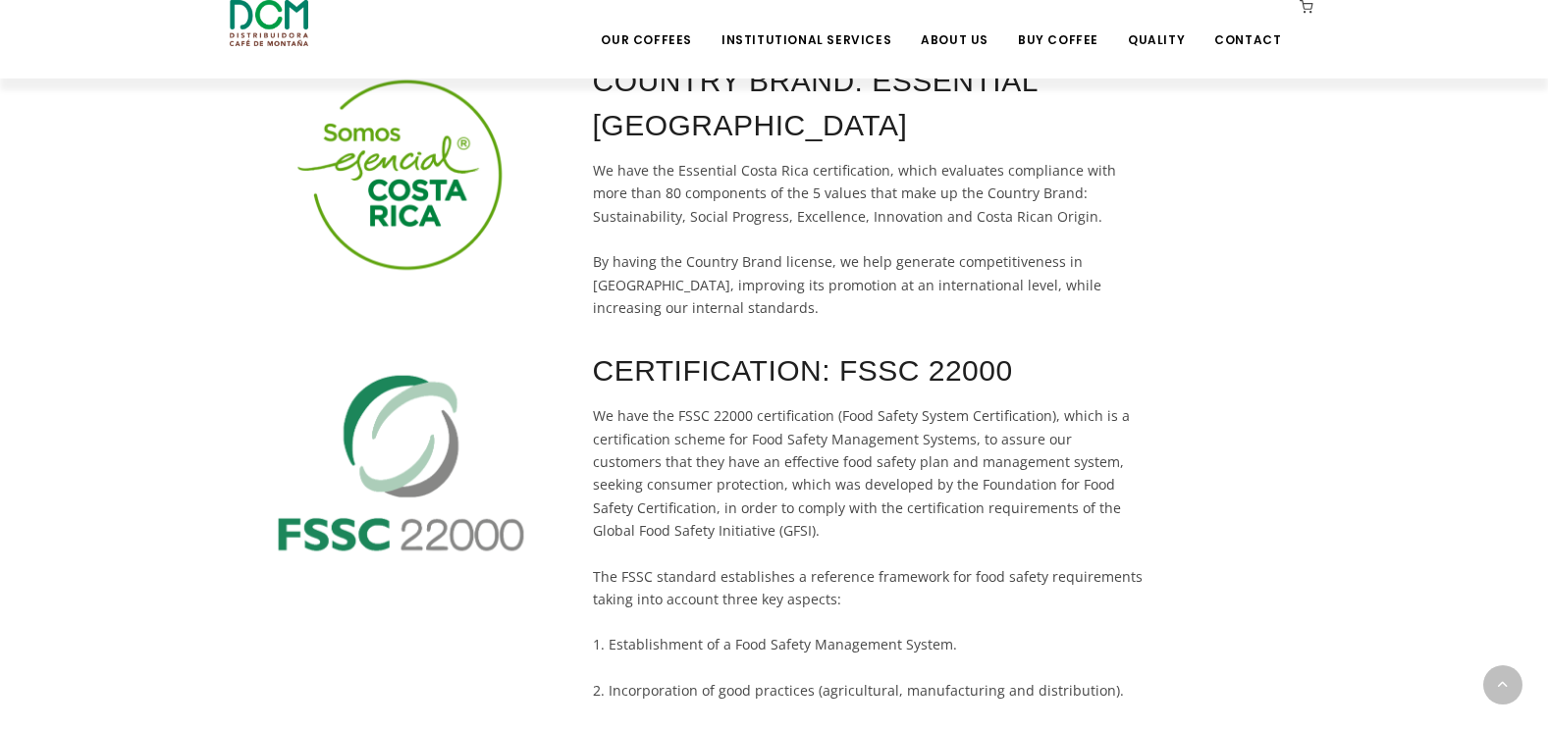
scroll to position [117, 0]
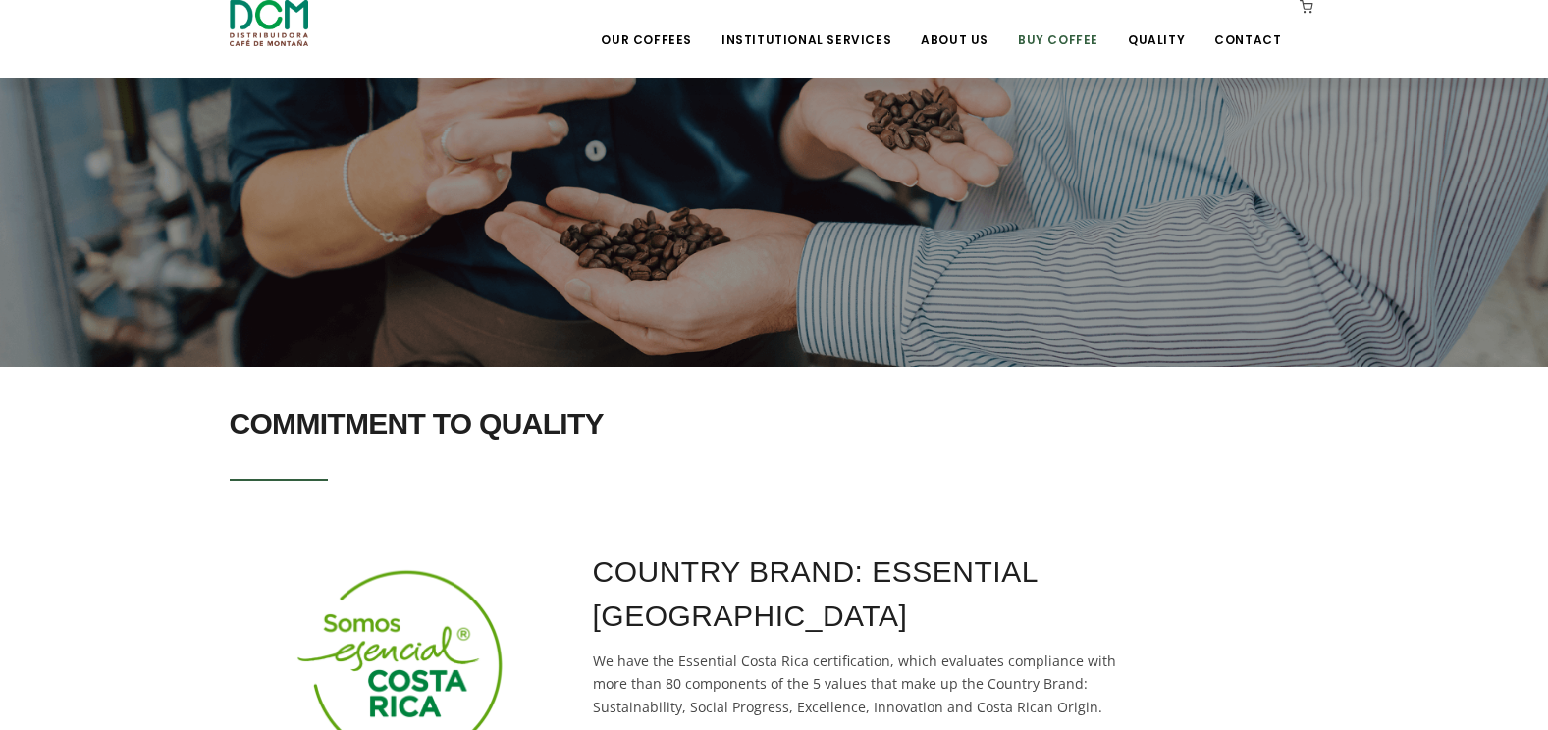
click at [1051, 35] on link "Buy Coffee" at bounding box center [1058, 25] width 104 height 46
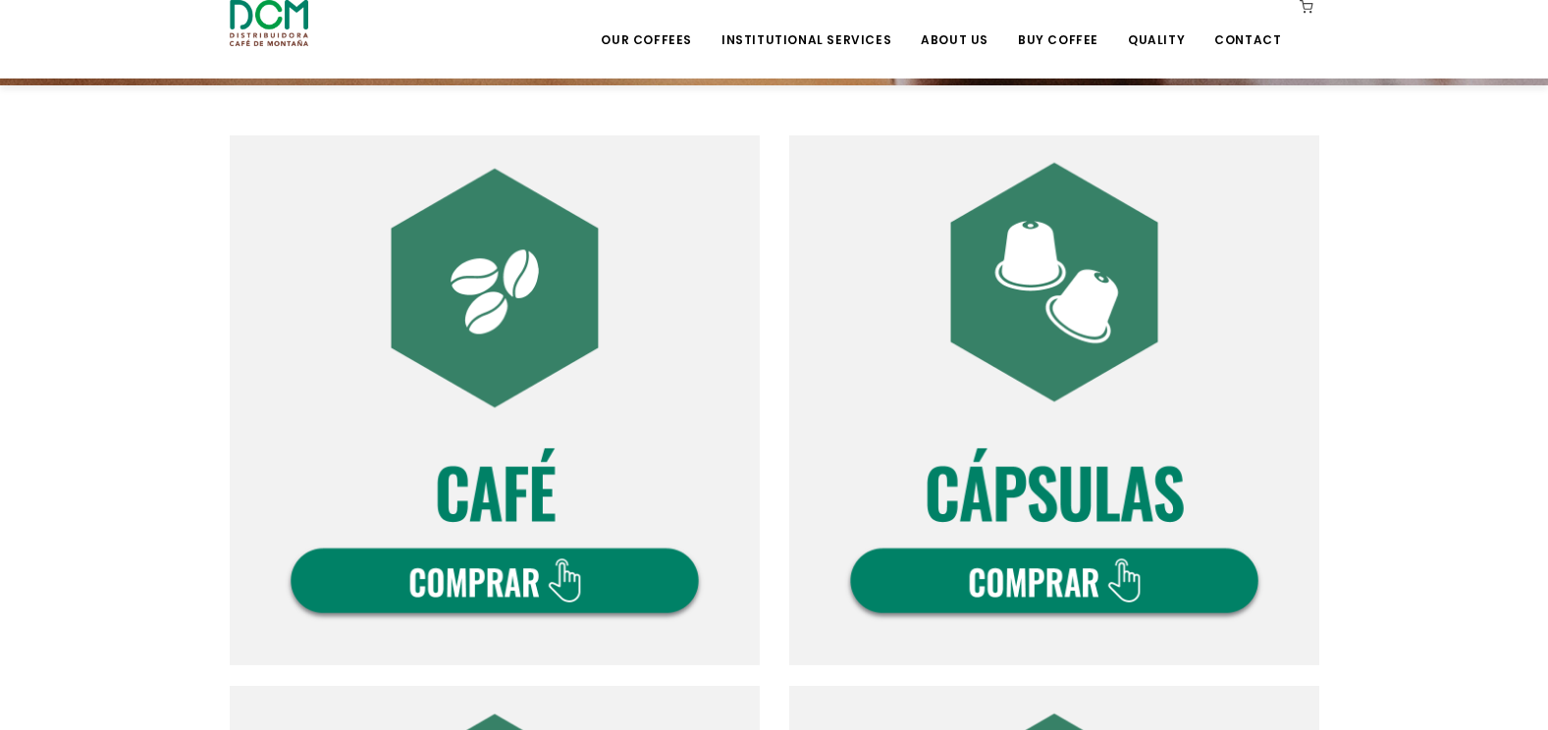
scroll to position [785, 0]
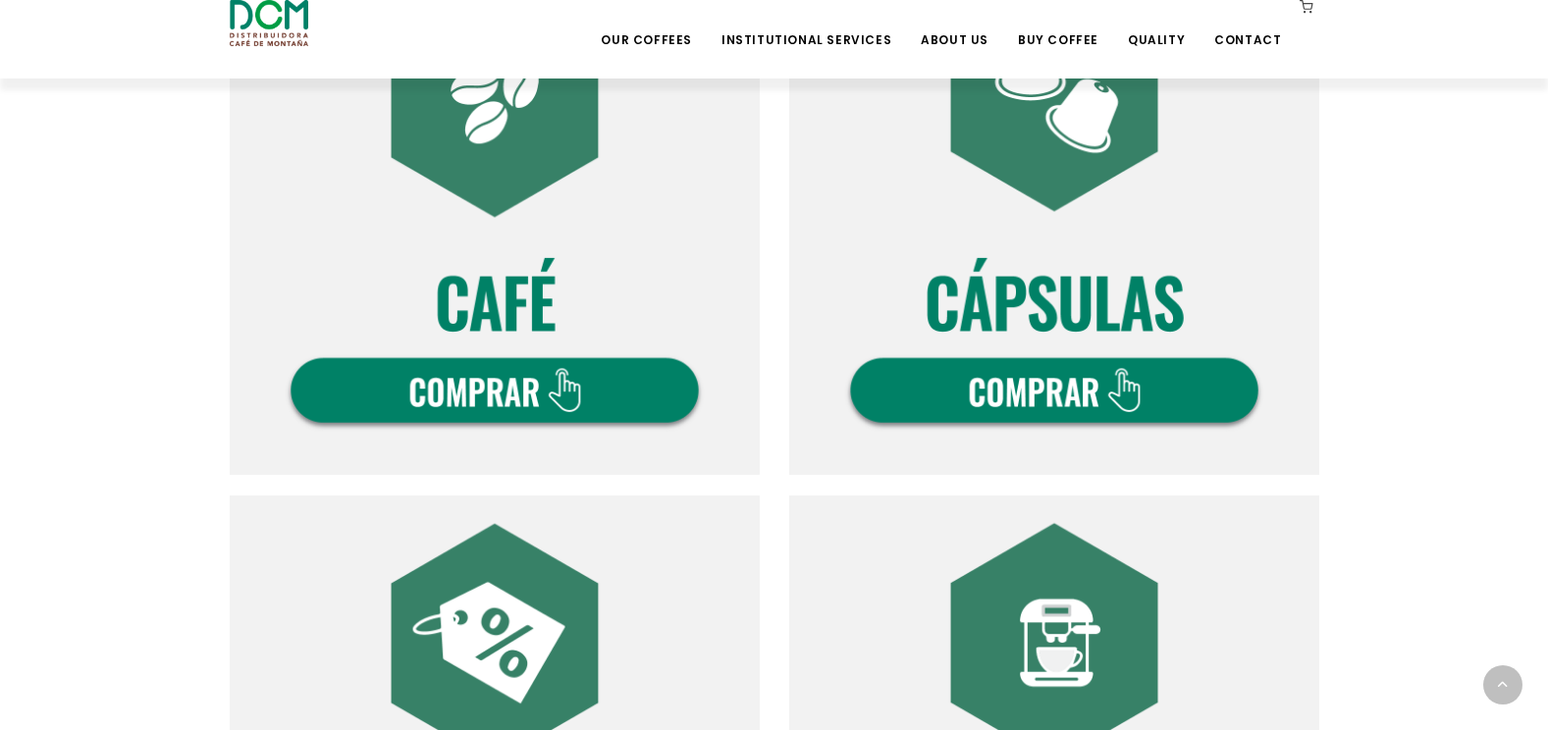
click at [495, 389] on img at bounding box center [495, 210] width 530 height 530
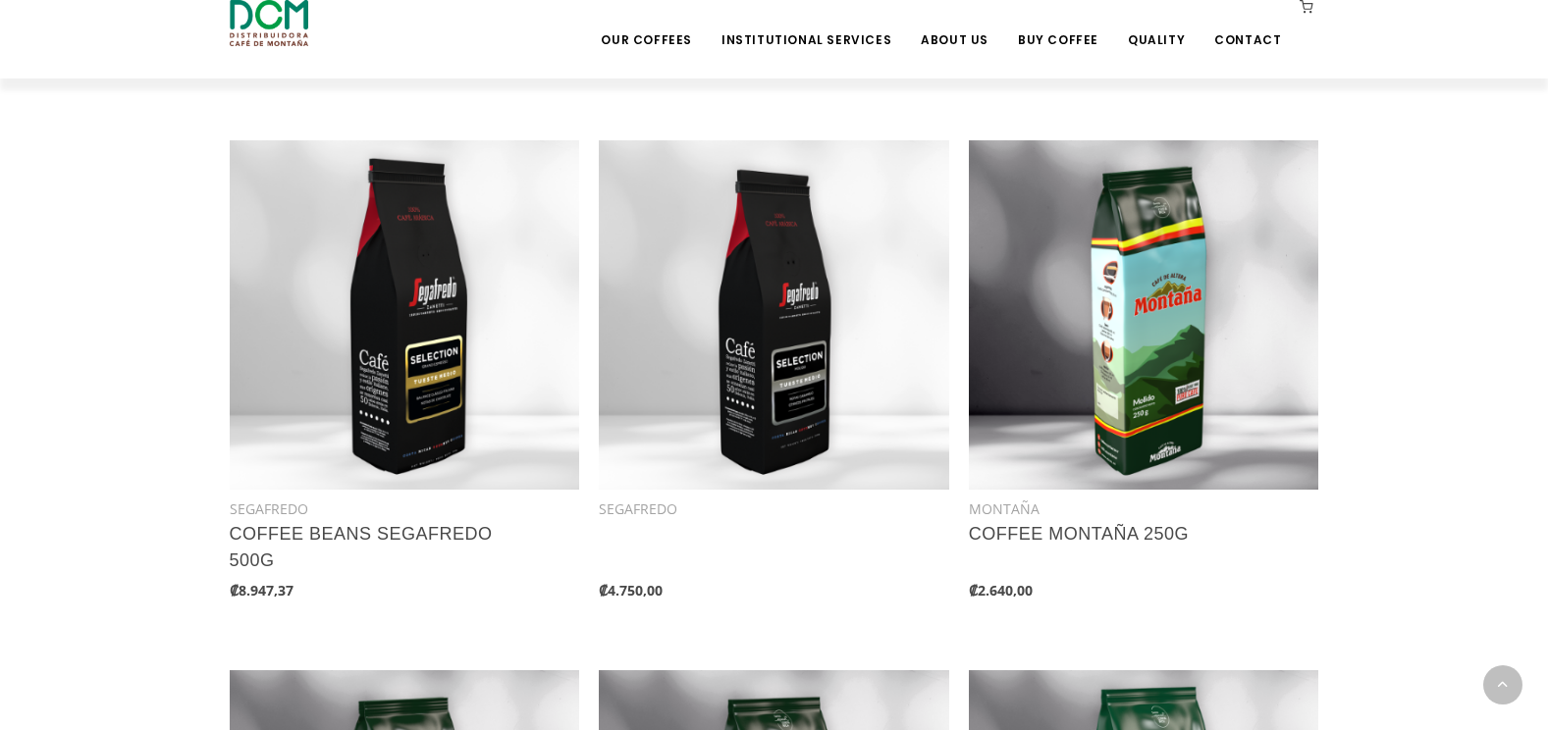
scroll to position [883, 0]
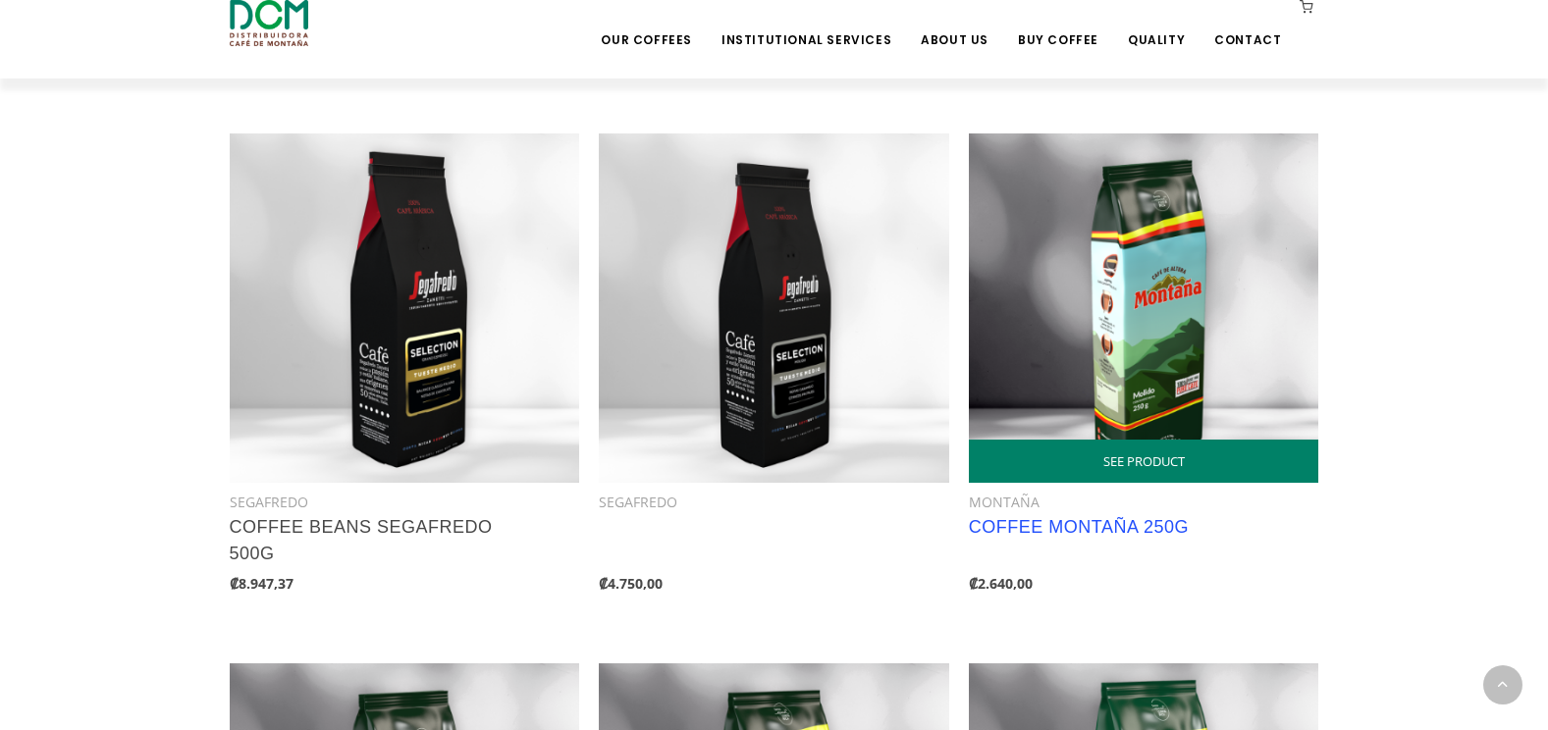
click at [1063, 521] on link "COFFEE MONTAÑA 250G" at bounding box center [1079, 527] width 220 height 20
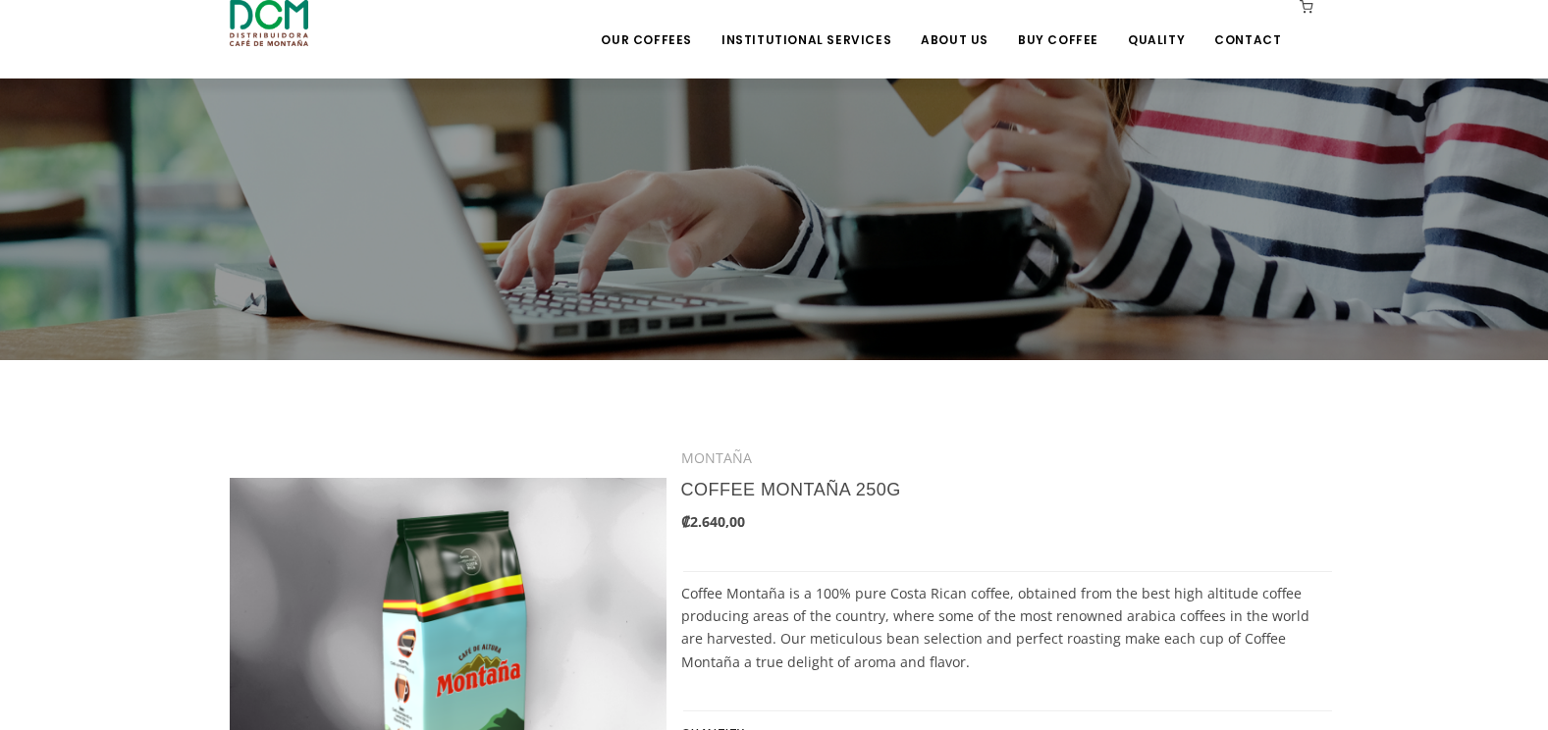
scroll to position [393, 0]
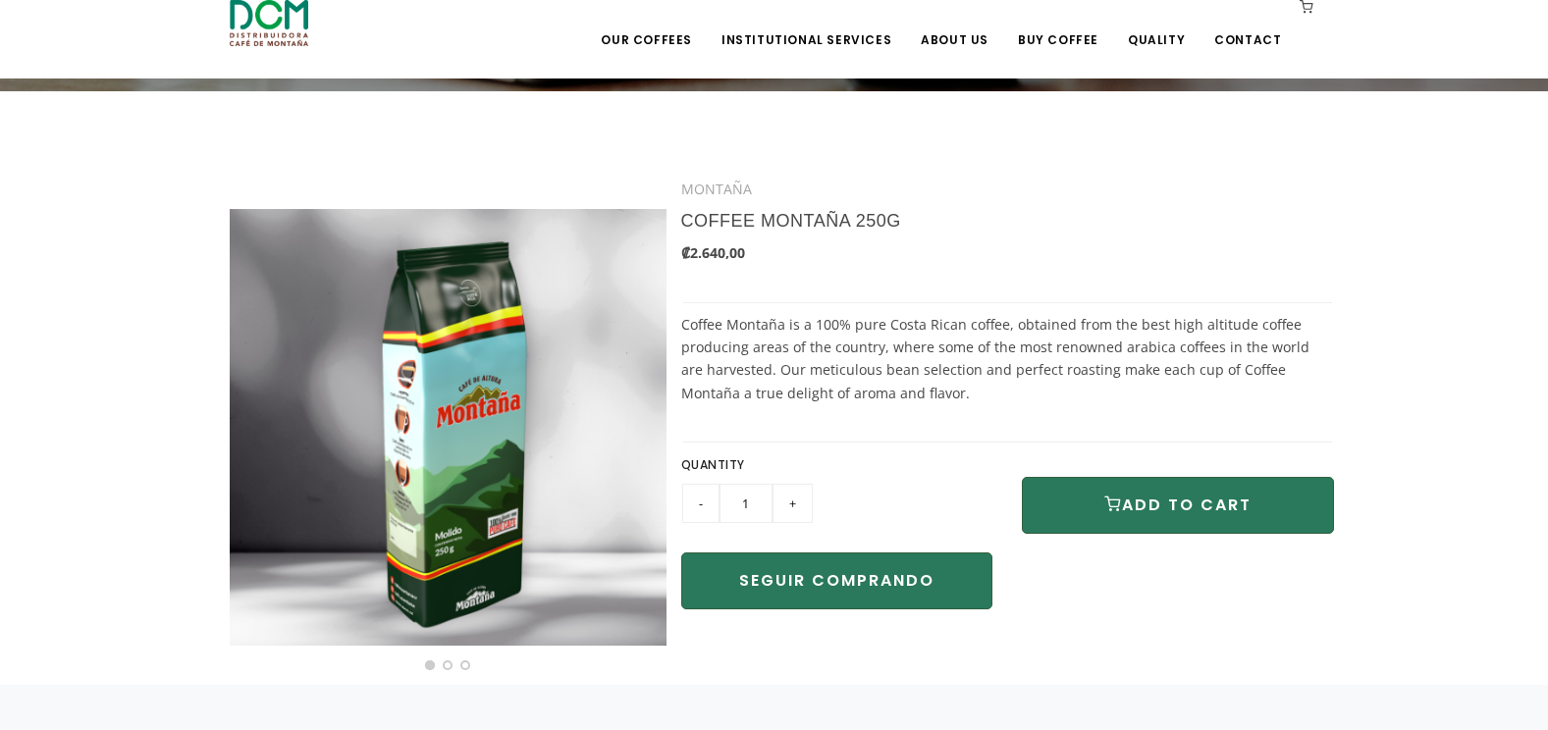
click at [792, 501] on input "+" at bounding box center [792, 503] width 40 height 39
click at [786, 508] on input "+" at bounding box center [792, 503] width 40 height 39
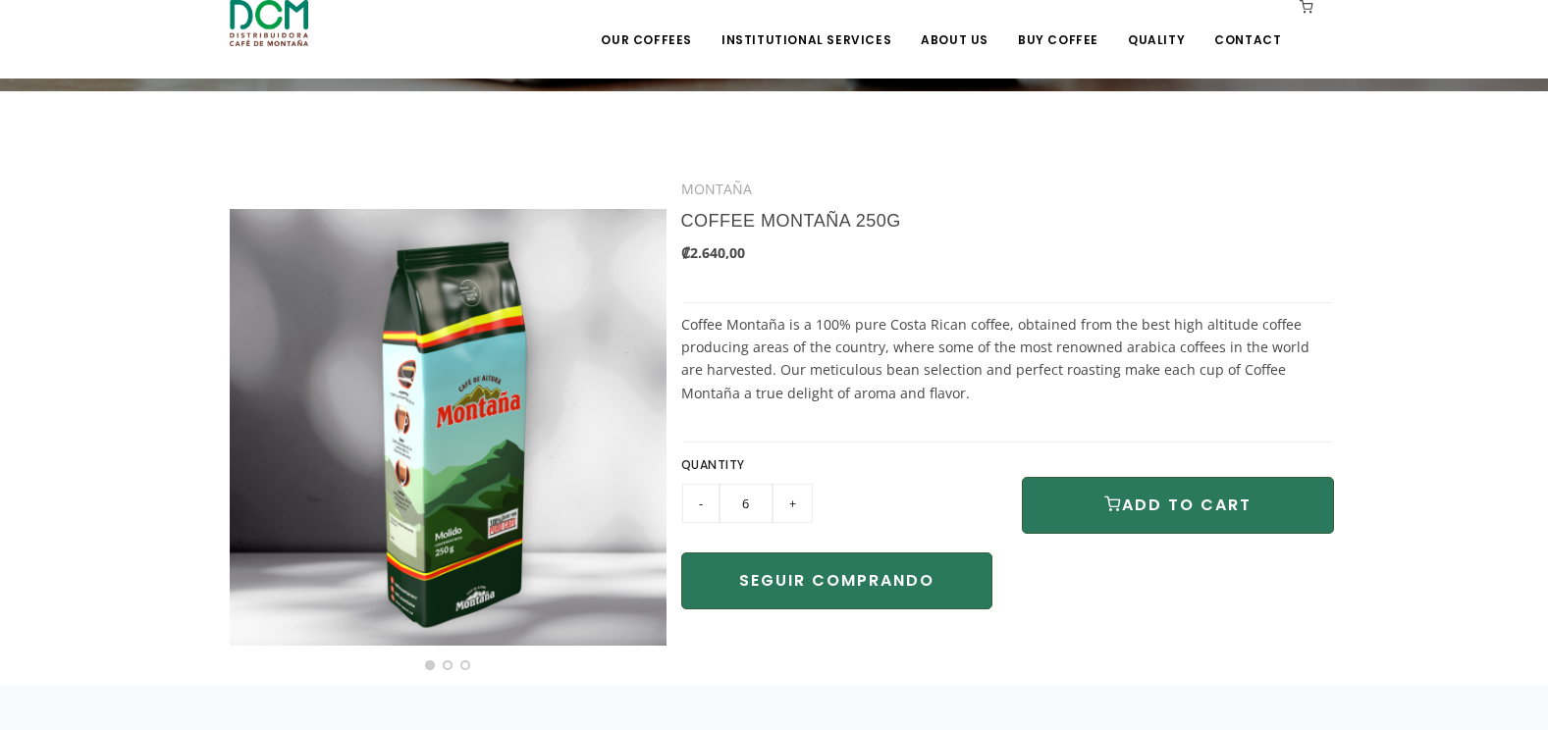
click at [786, 508] on input "+" at bounding box center [792, 503] width 40 height 39
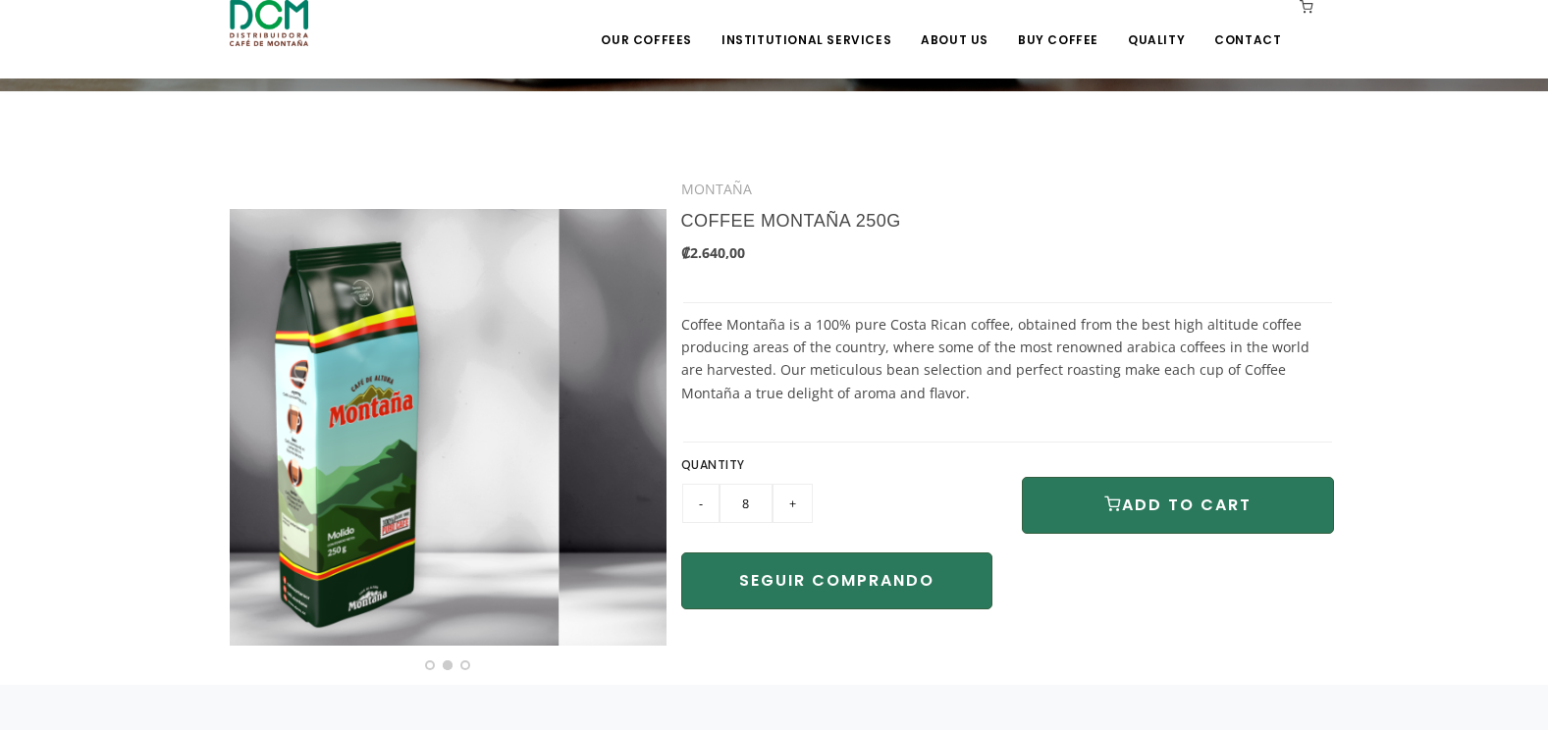
click at [786, 508] on input "+" at bounding box center [792, 503] width 40 height 39
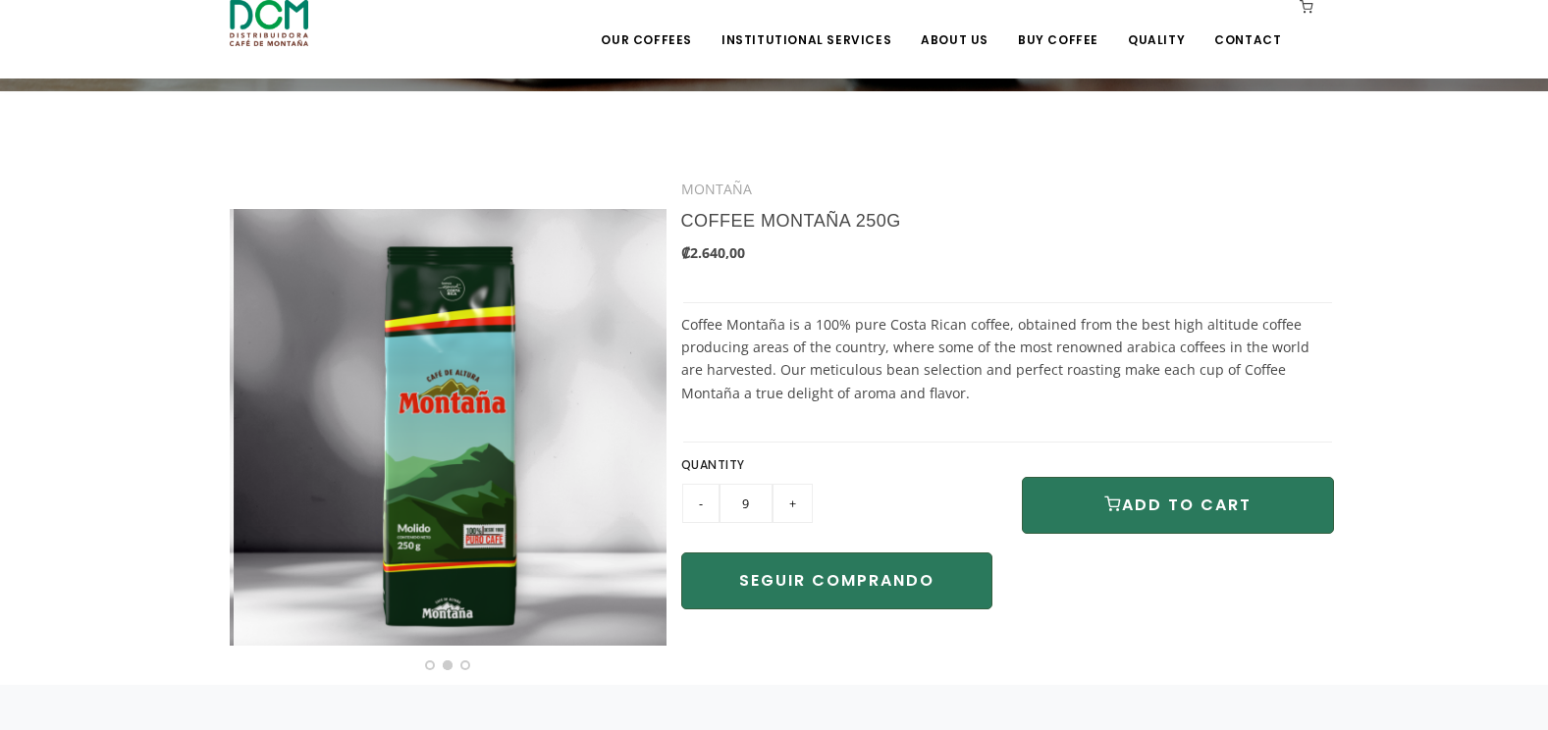
click at [786, 508] on input "+" at bounding box center [792, 503] width 40 height 39
type input "10"
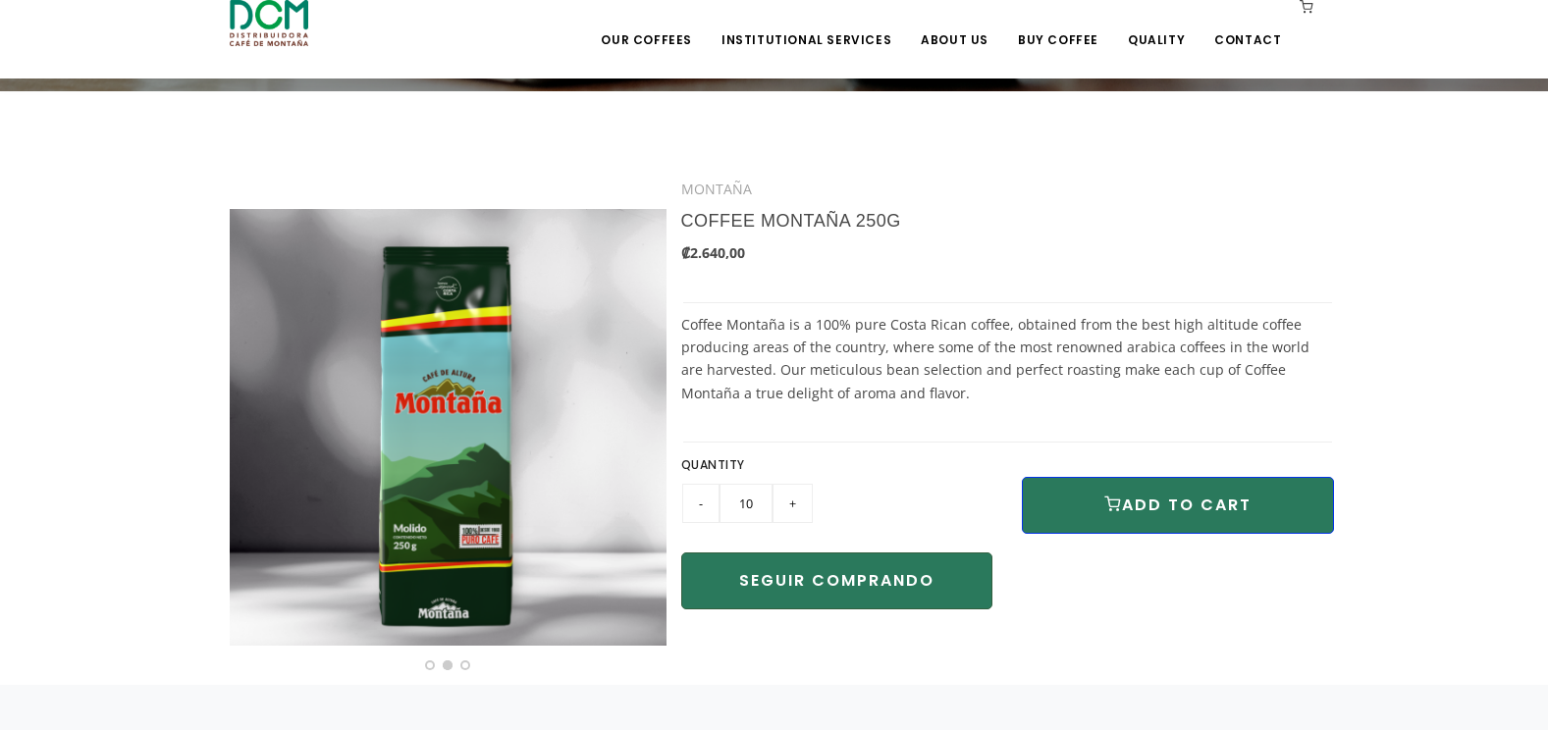
click at [1160, 503] on button "ADD TO CART" at bounding box center [1178, 505] width 312 height 57
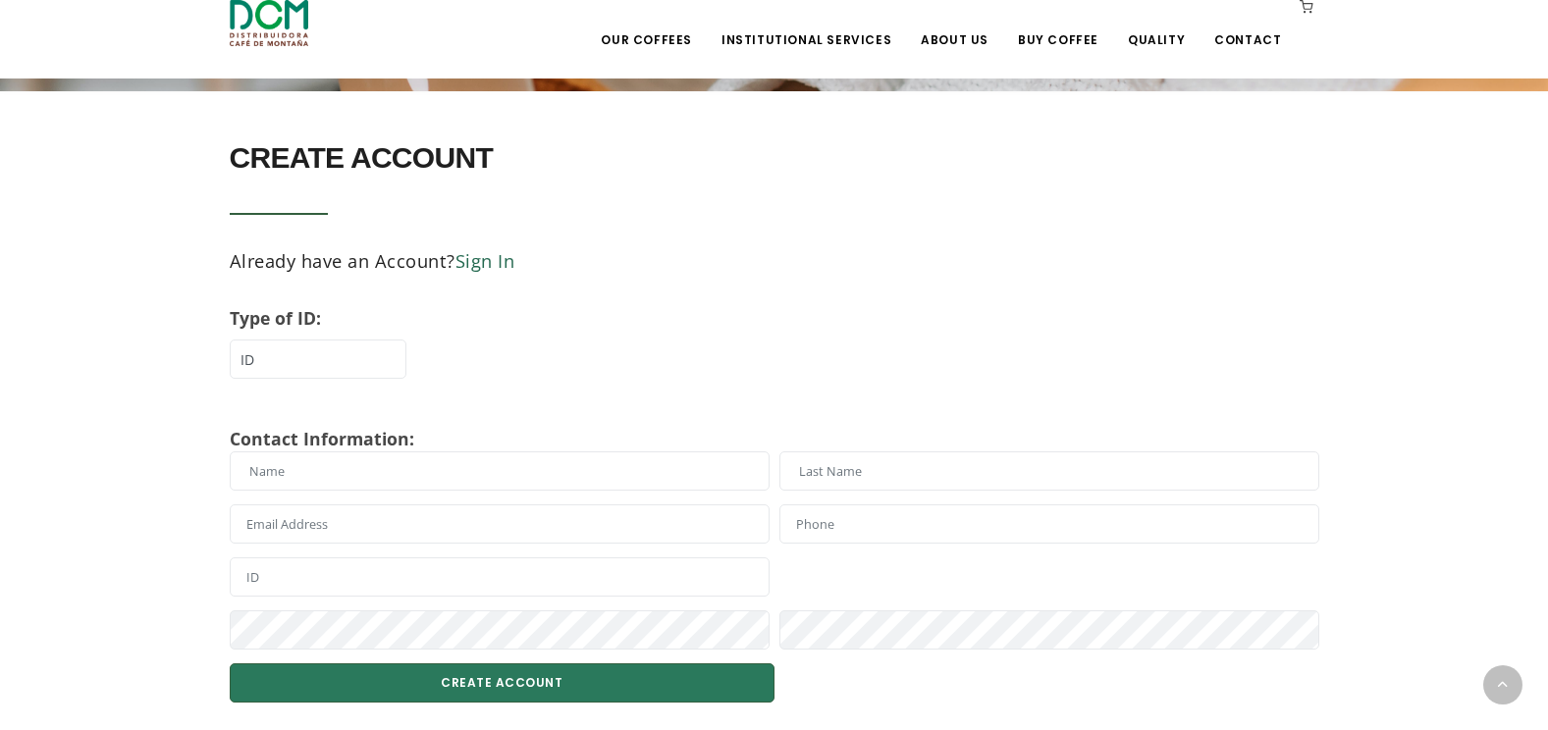
scroll to position [491, 0]
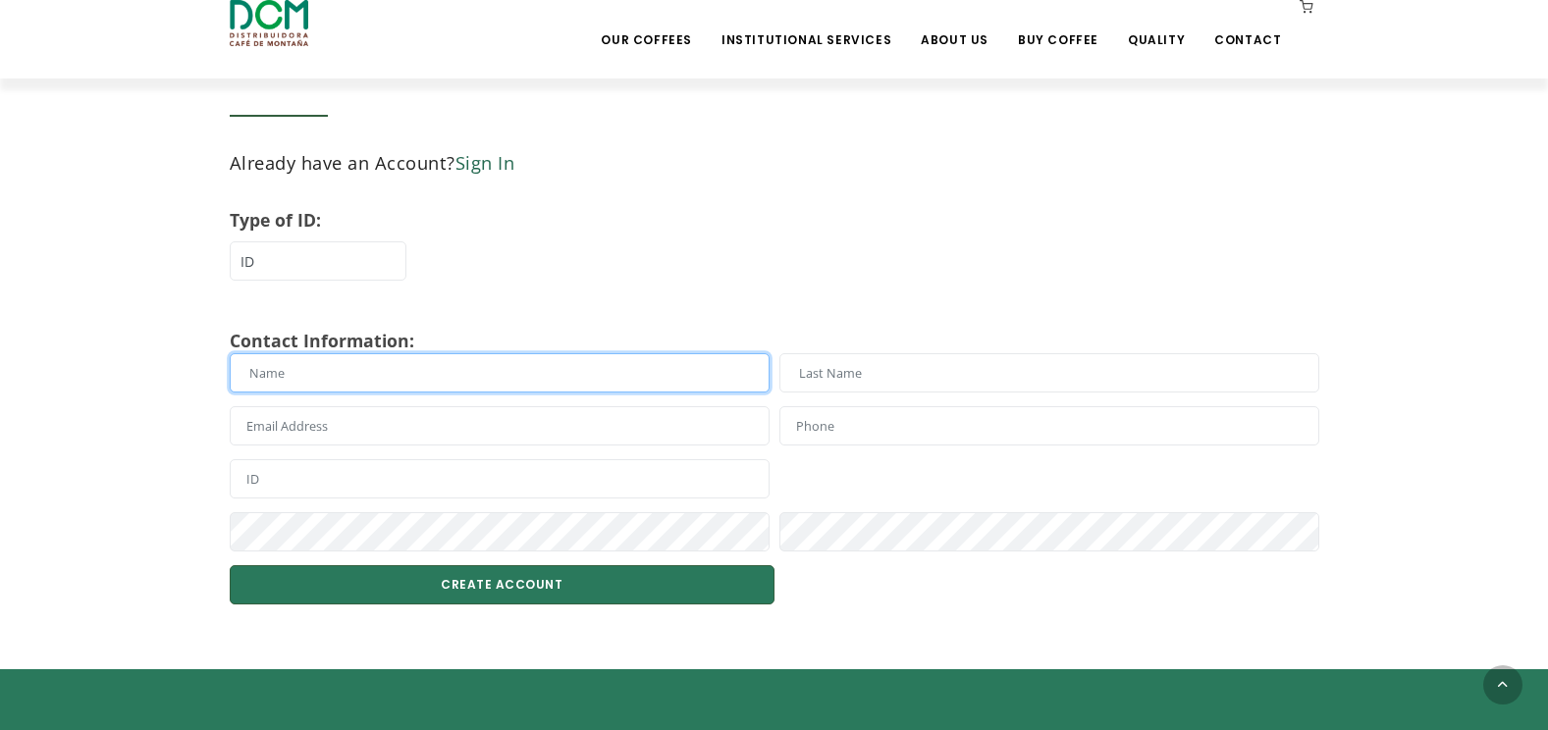
click at [374, 368] on input "text" at bounding box center [500, 372] width 540 height 39
type input "Alice"
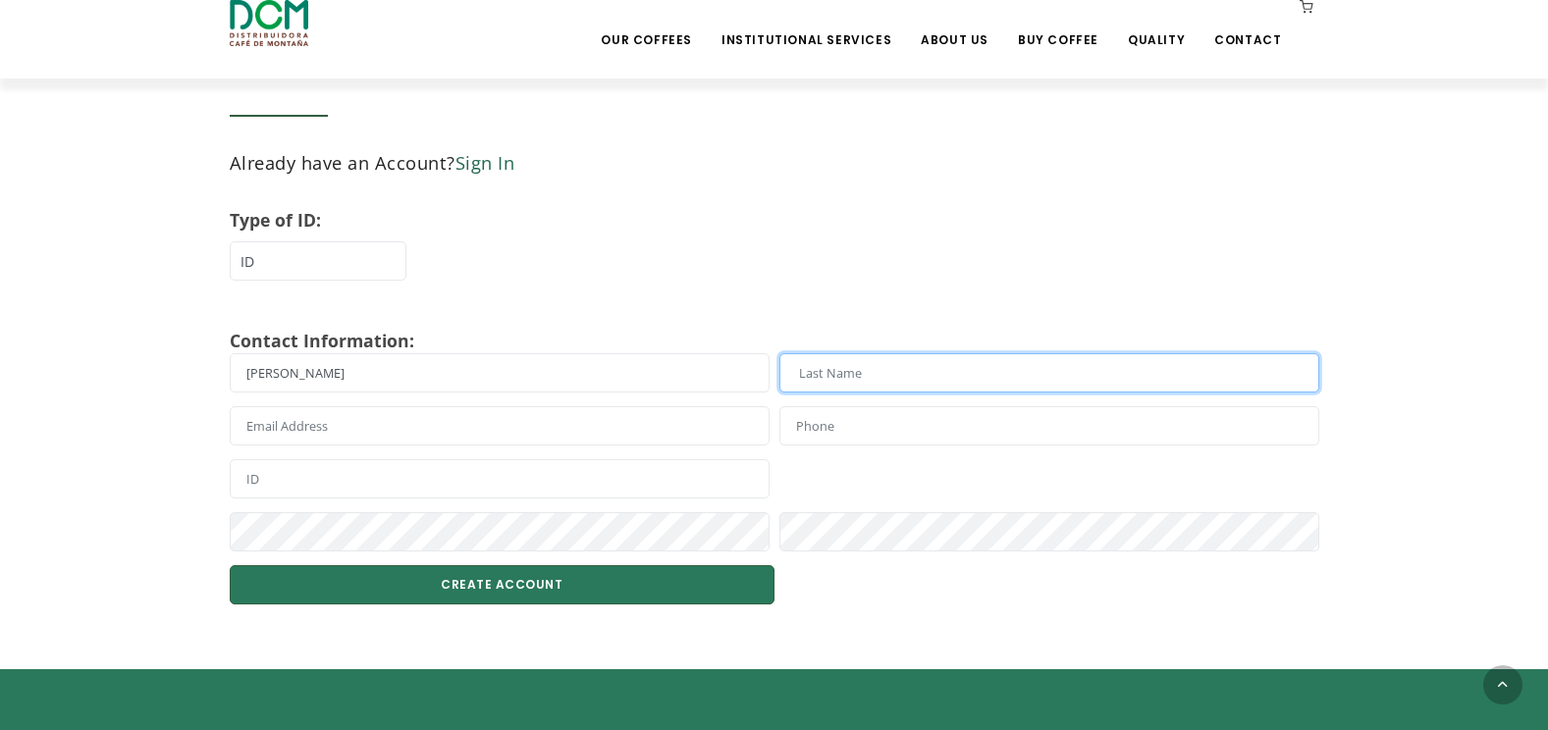
type input "Bako"
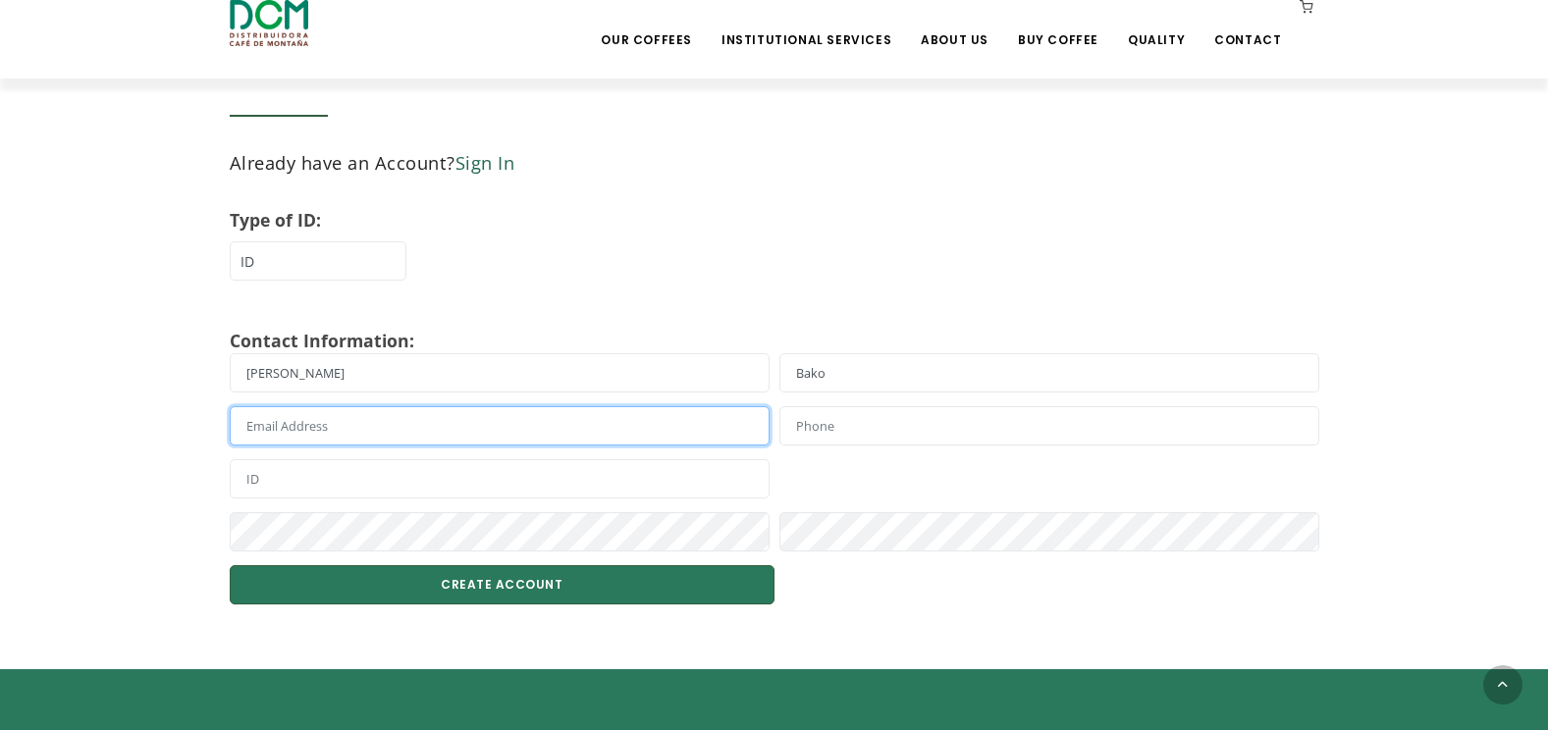
type input "alice_bako@yahoo.com"
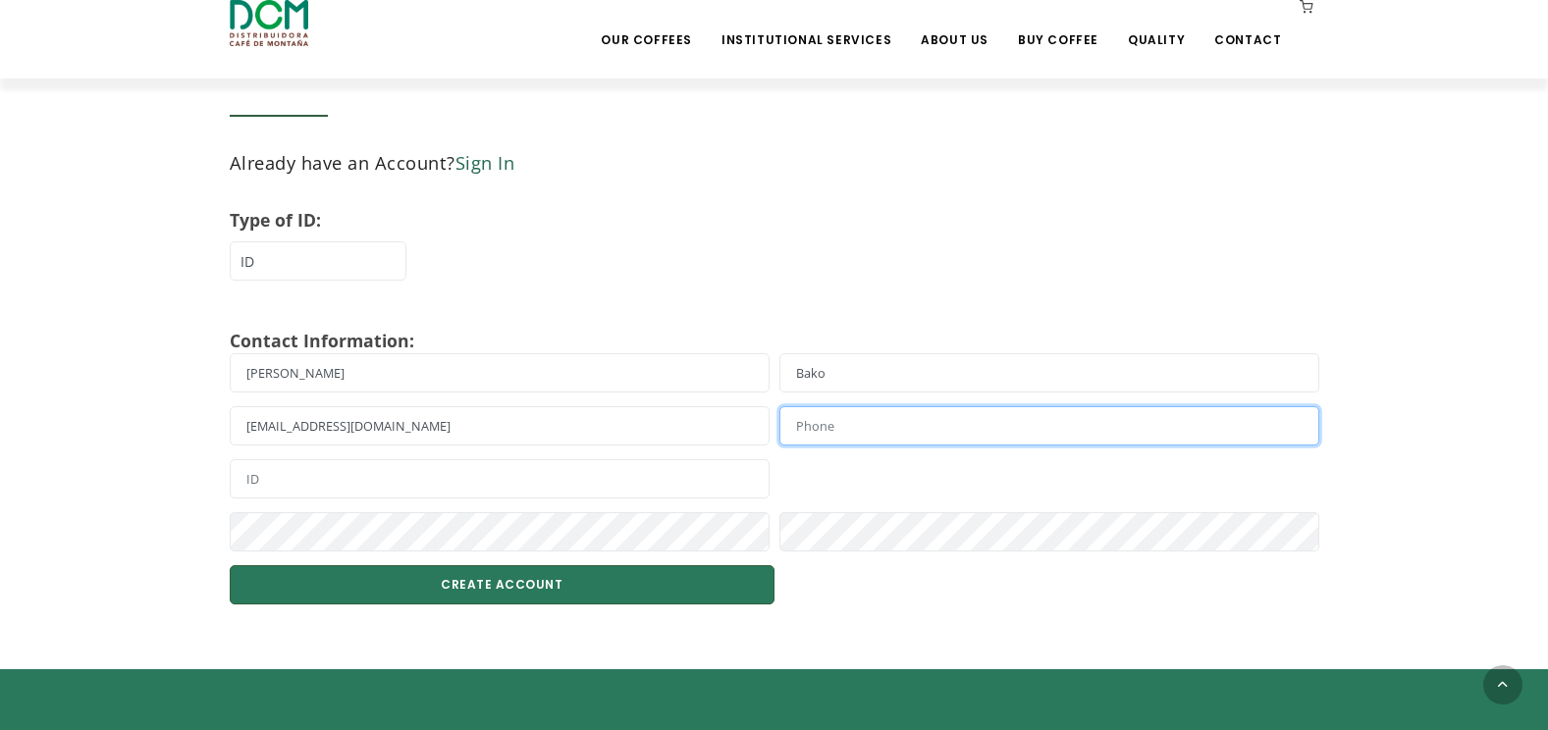
type input "4038375595"
type input "46135647"
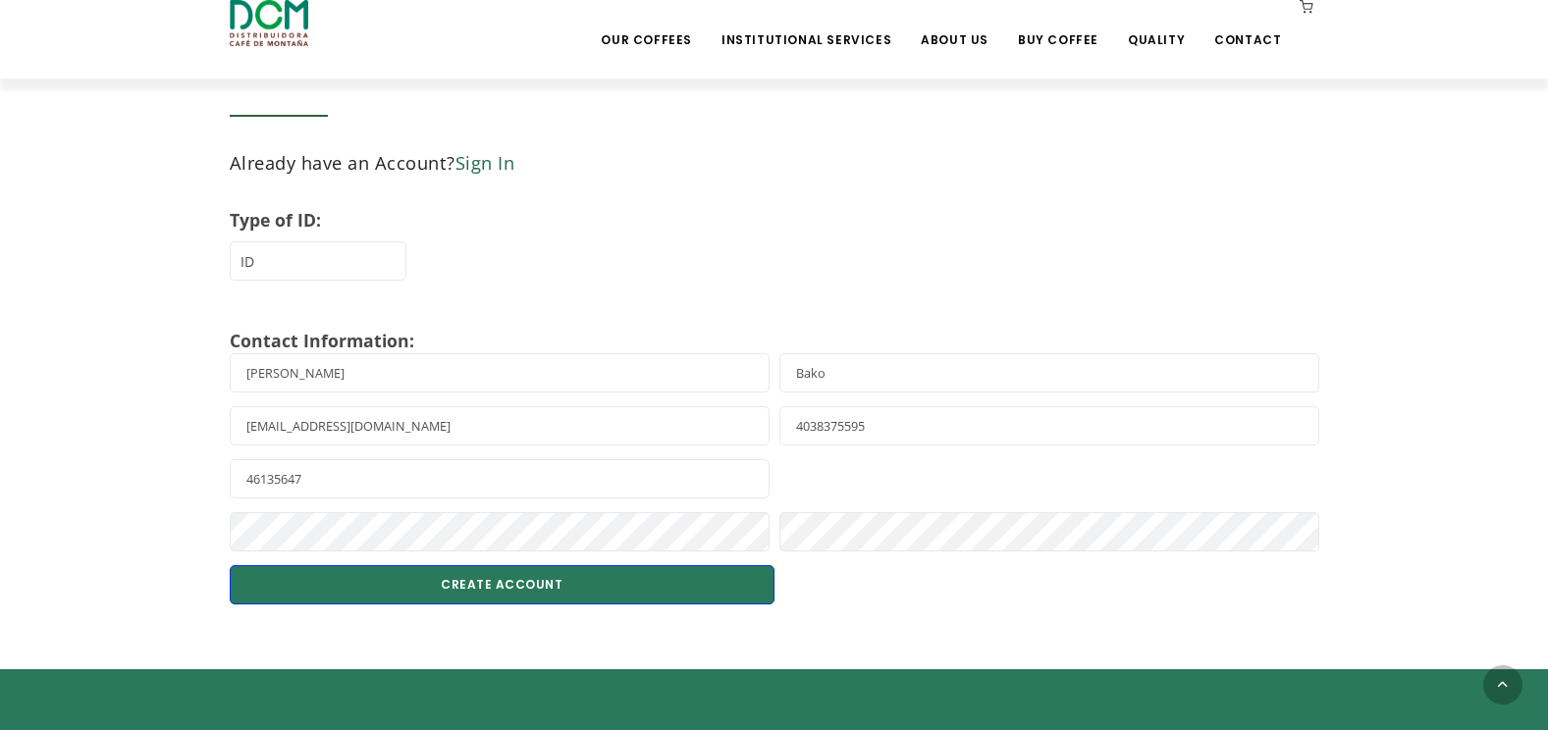
click at [485, 581] on button "CREATE ACCOUNT" at bounding box center [502, 584] width 545 height 39
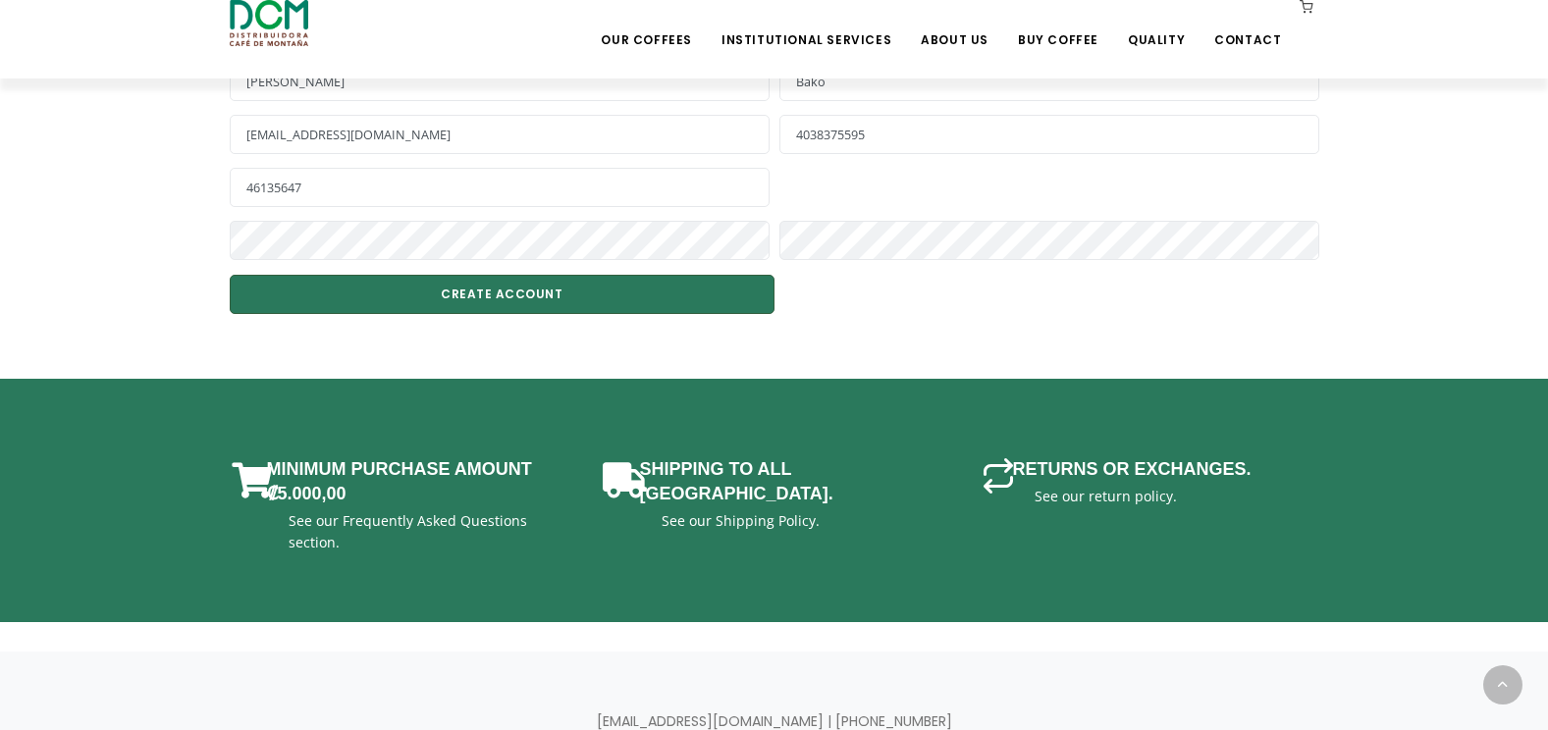
scroll to position [883, 0]
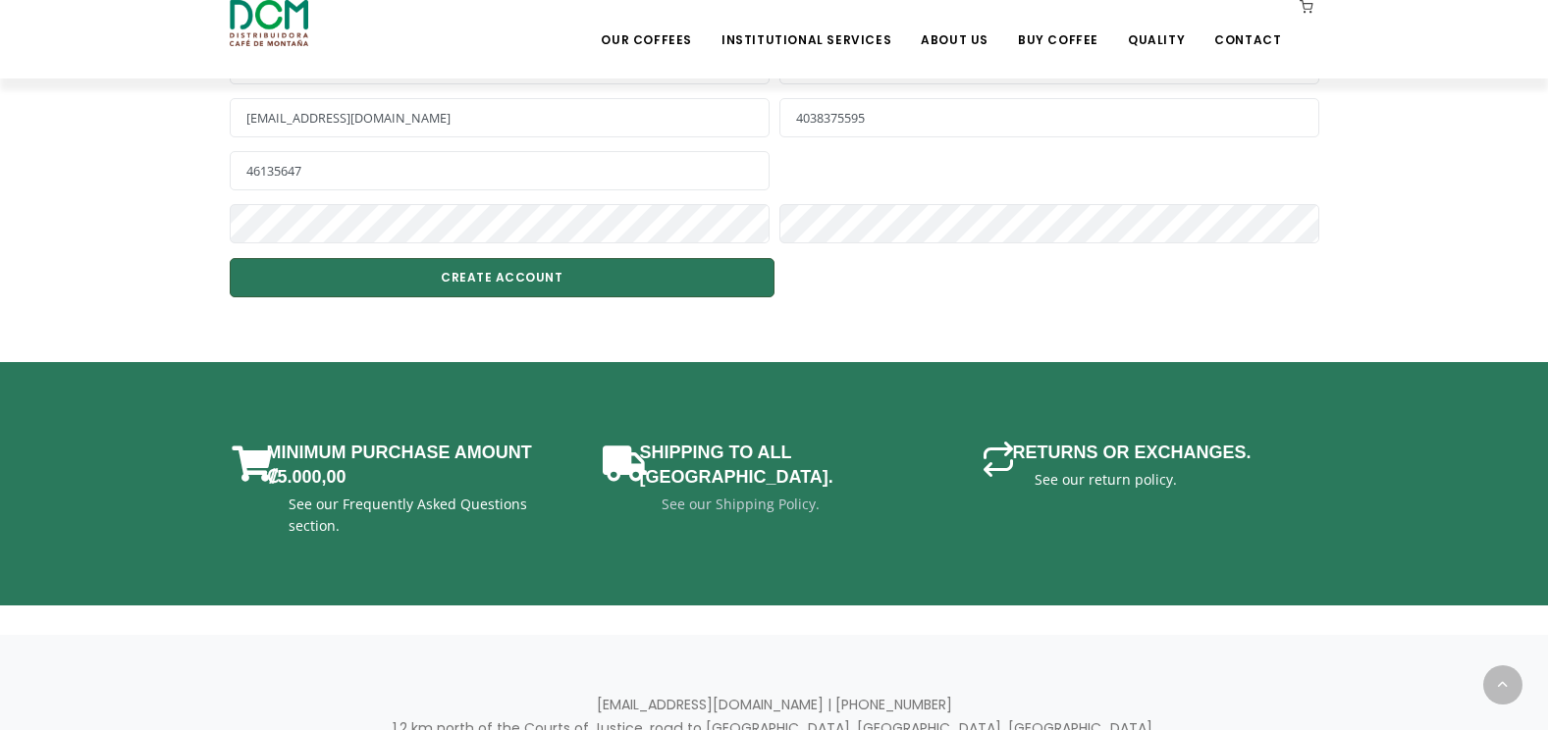
click at [707, 495] on link "See our Shipping Policy." at bounding box center [740, 504] width 158 height 19
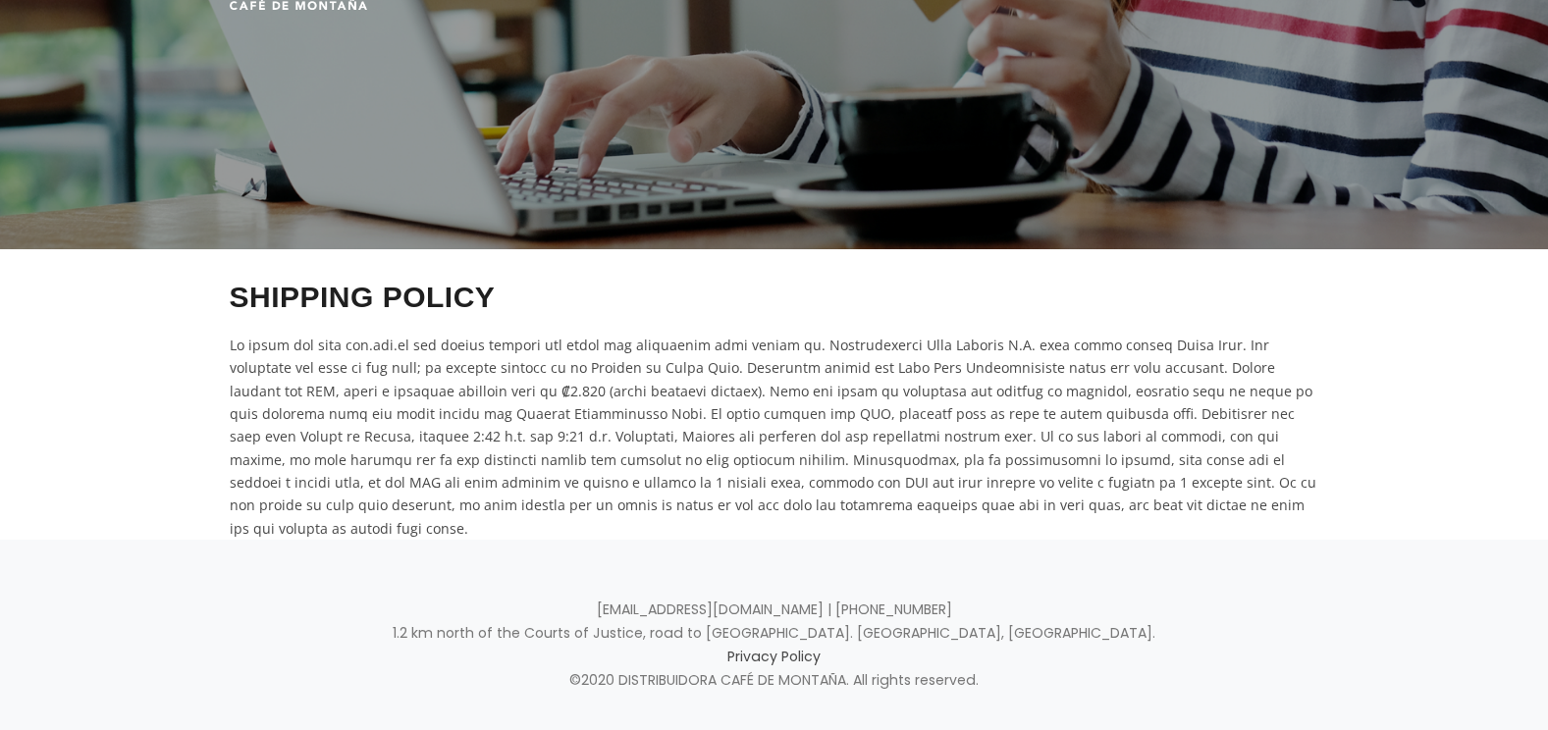
scroll to position [194, 0]
